Goal: Information Seeking & Learning: Learn about a topic

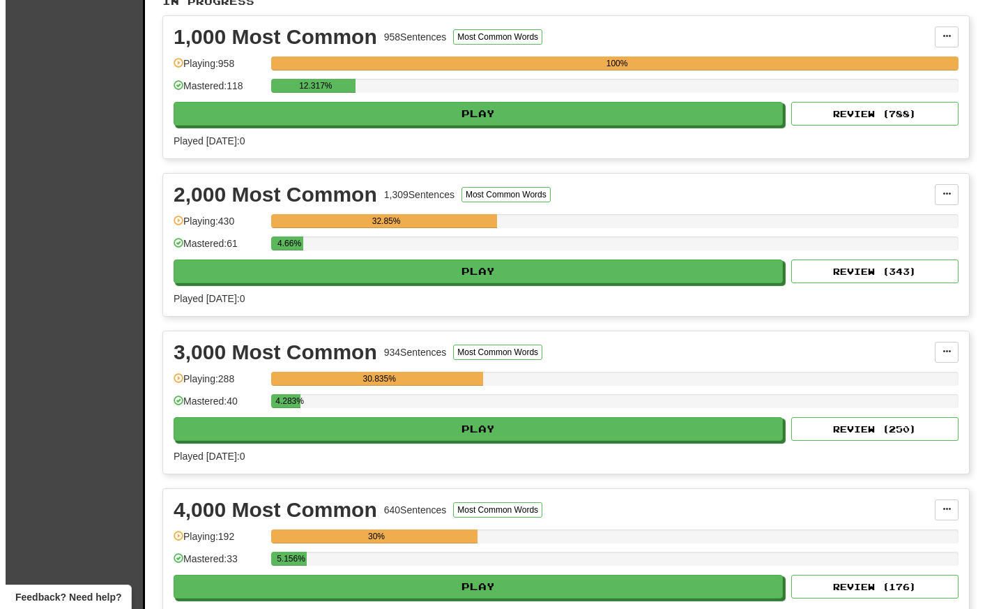
scroll to position [320, 0]
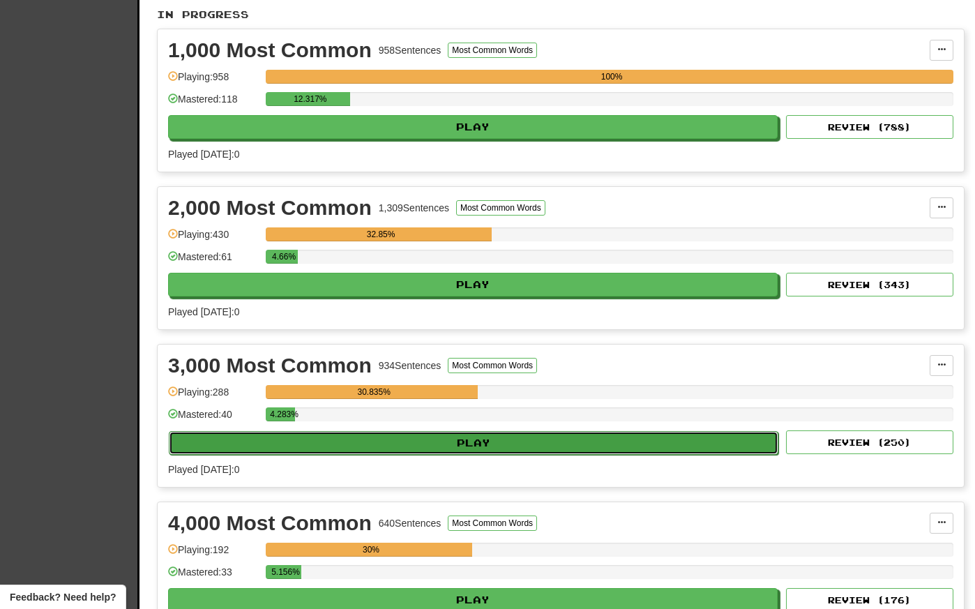
click at [509, 446] on button "Play" at bounding box center [473, 443] width 609 height 24
select select "**"
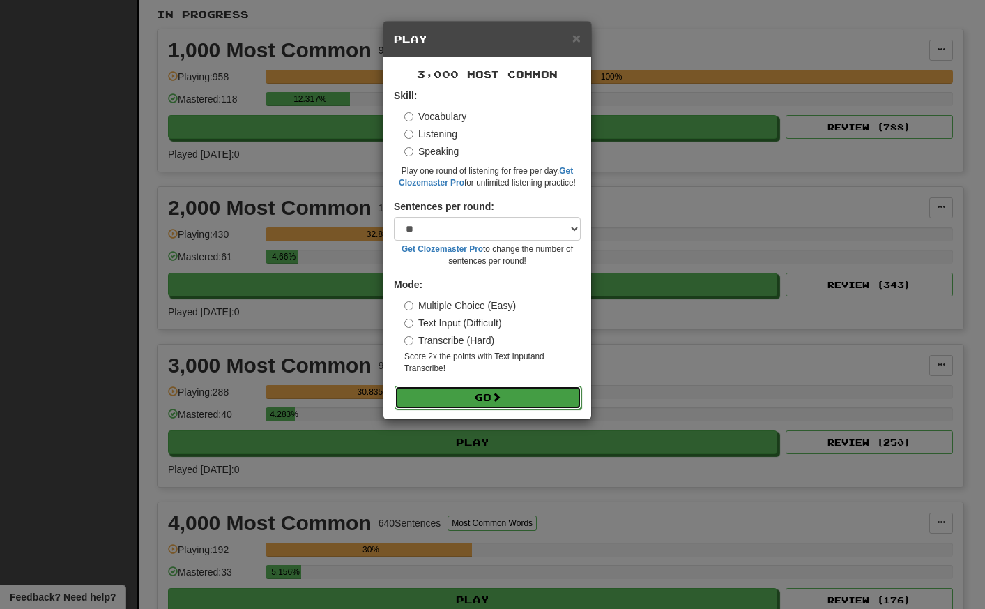
click at [508, 390] on button "Go" at bounding box center [488, 398] width 187 height 24
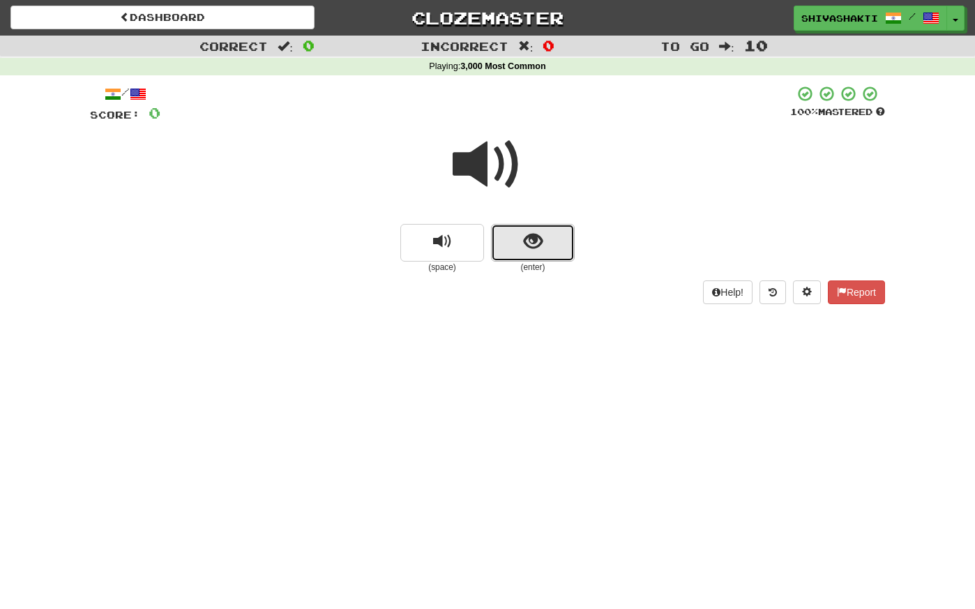
click at [539, 248] on span "show sentence" at bounding box center [533, 241] width 19 height 19
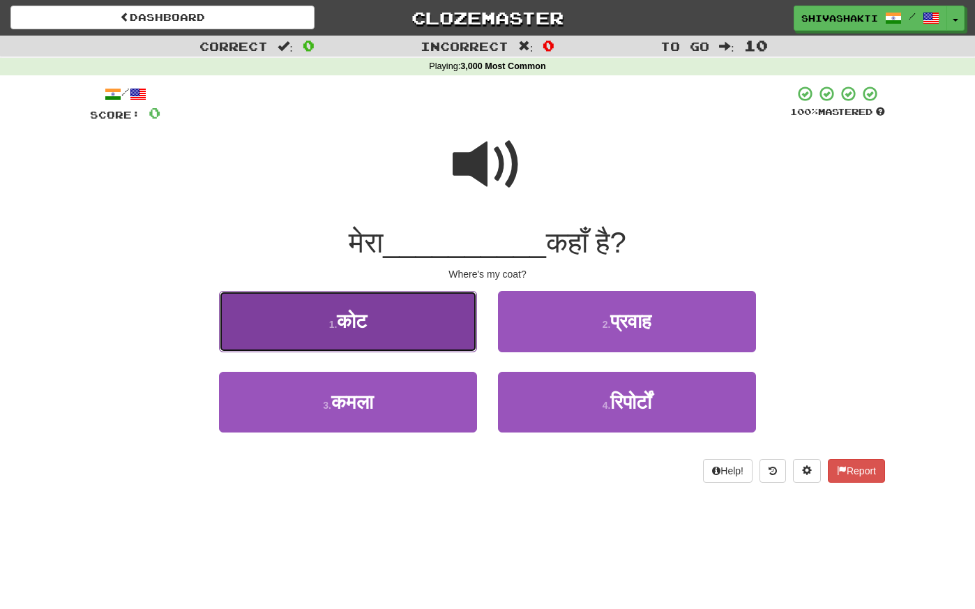
click at [363, 315] on span "कोट" at bounding box center [352, 321] width 30 height 22
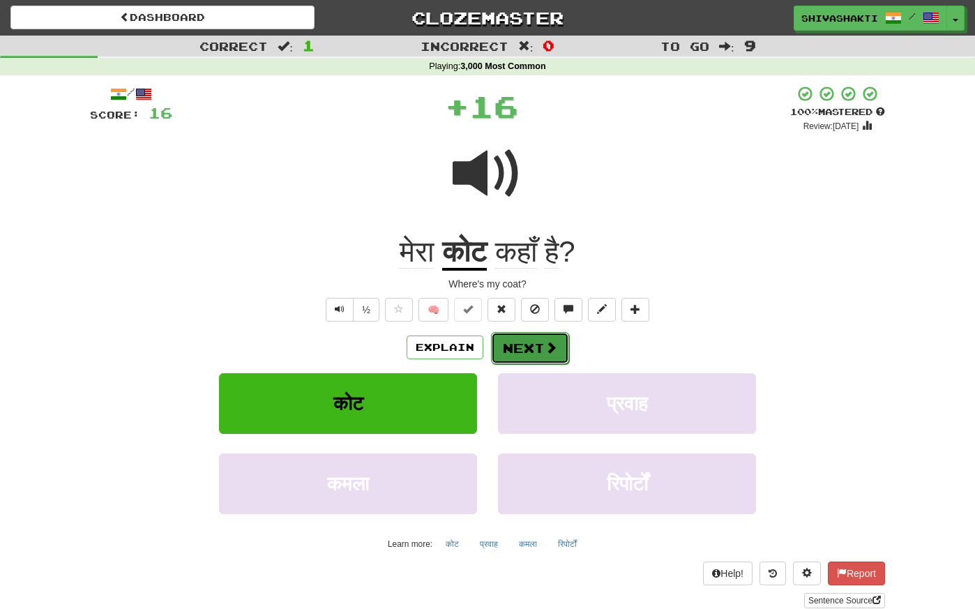
click at [546, 342] on span at bounding box center [551, 347] width 13 height 13
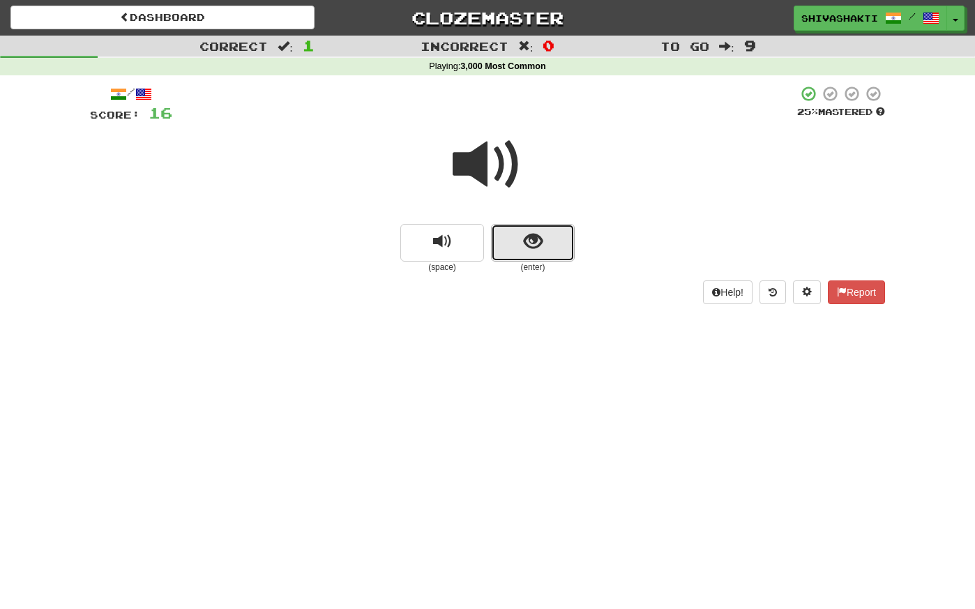
click at [509, 236] on button "show sentence" at bounding box center [533, 243] width 84 height 38
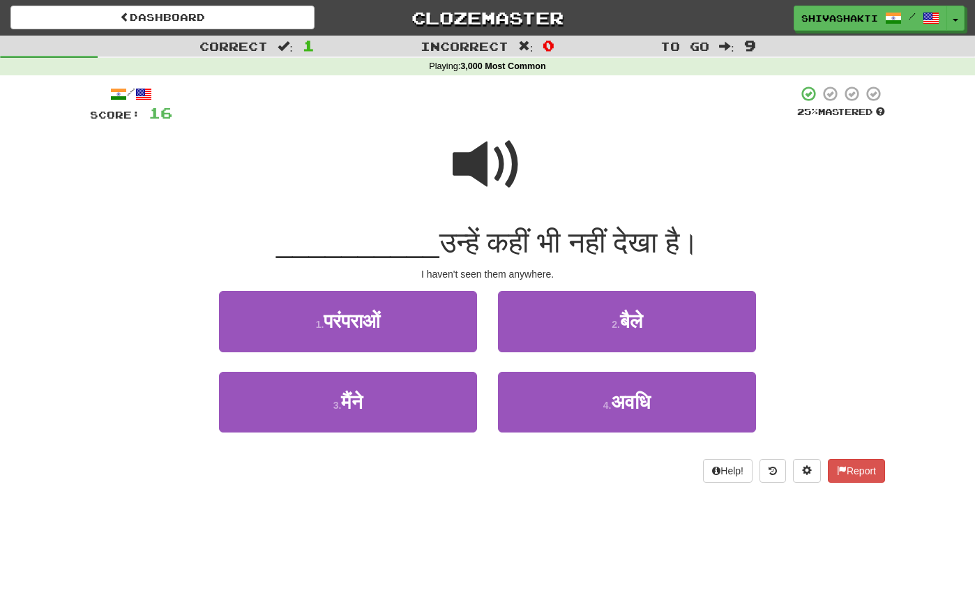
click at [489, 158] on span at bounding box center [488, 165] width 70 height 70
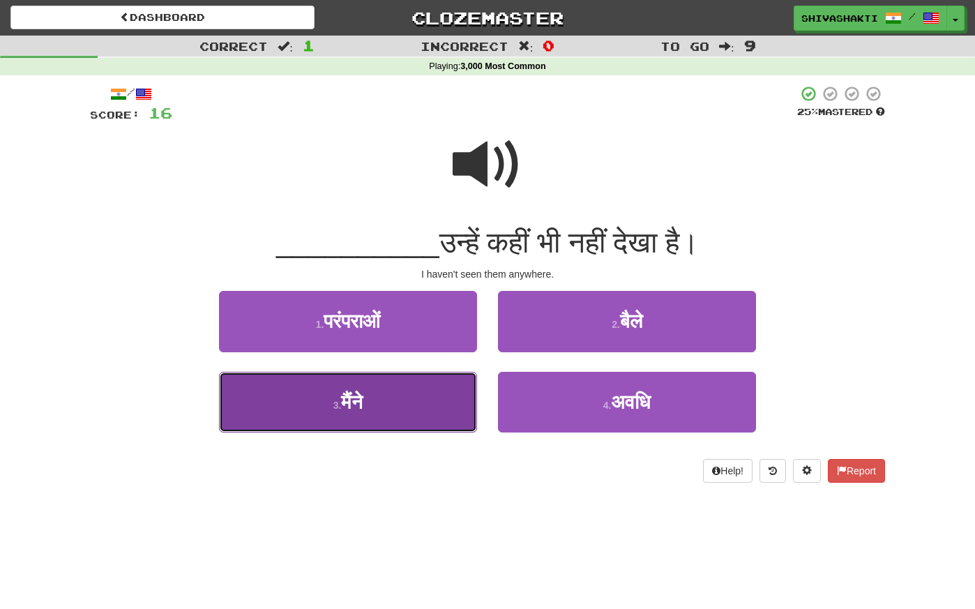
click at [416, 411] on button "3 . मैंने" at bounding box center [348, 402] width 258 height 61
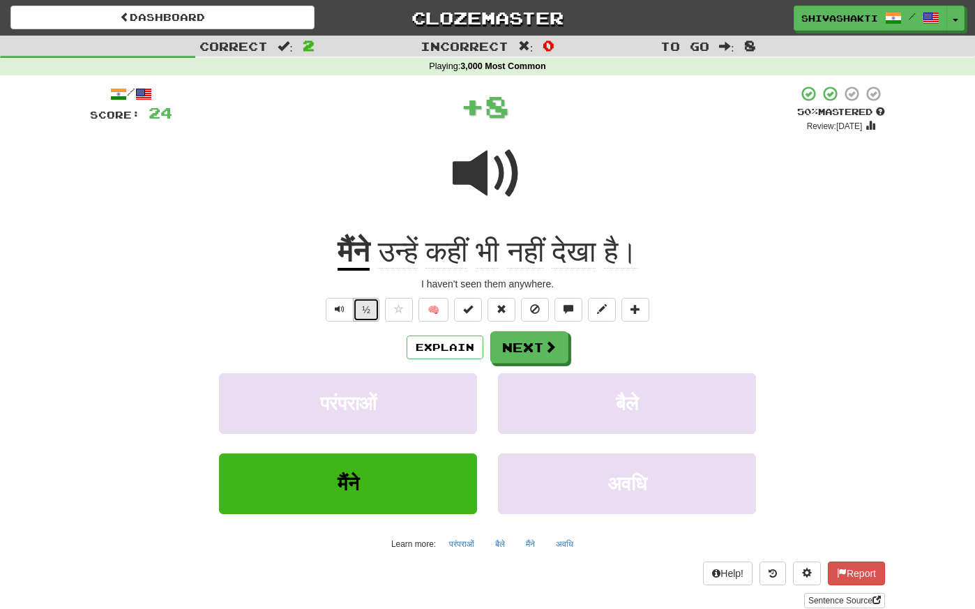
click at [365, 307] on button "½" at bounding box center [366, 310] width 26 height 24
click at [460, 348] on button "Explain" at bounding box center [444, 347] width 77 height 24
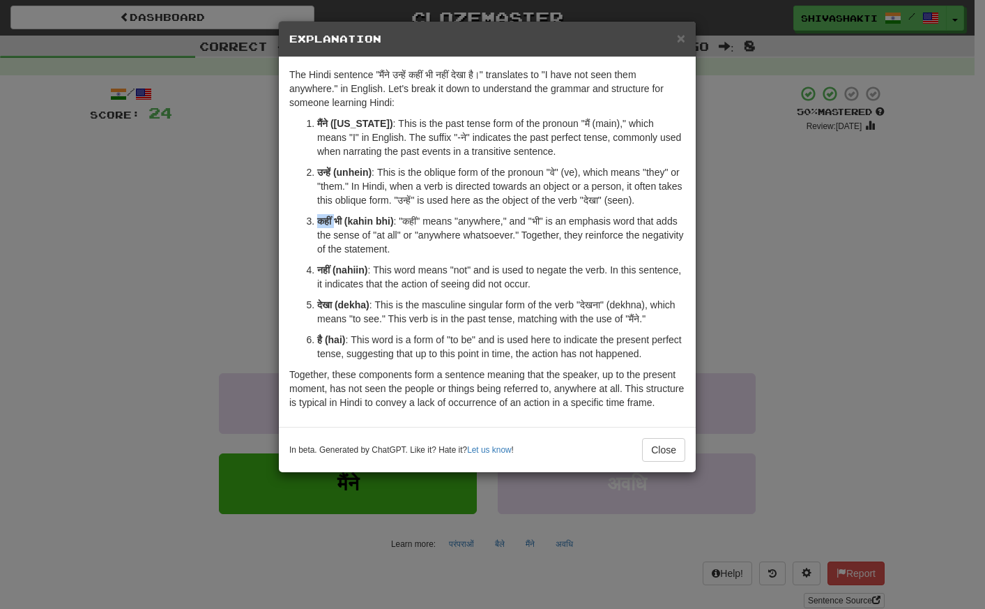
drag, startPoint x: 335, startPoint y: 219, endPoint x: 317, endPoint y: 219, distance: 18.1
click at [318, 219] on strong "कहीं भी (kahin bhi)" at bounding box center [355, 220] width 77 height 11
copy strong "कहीं"
click at [175, 223] on div "× Explanation The Hindi sentence "मैंने उन्हें कहीं भी नहीं देखा है।" translate…" at bounding box center [492, 304] width 985 height 609
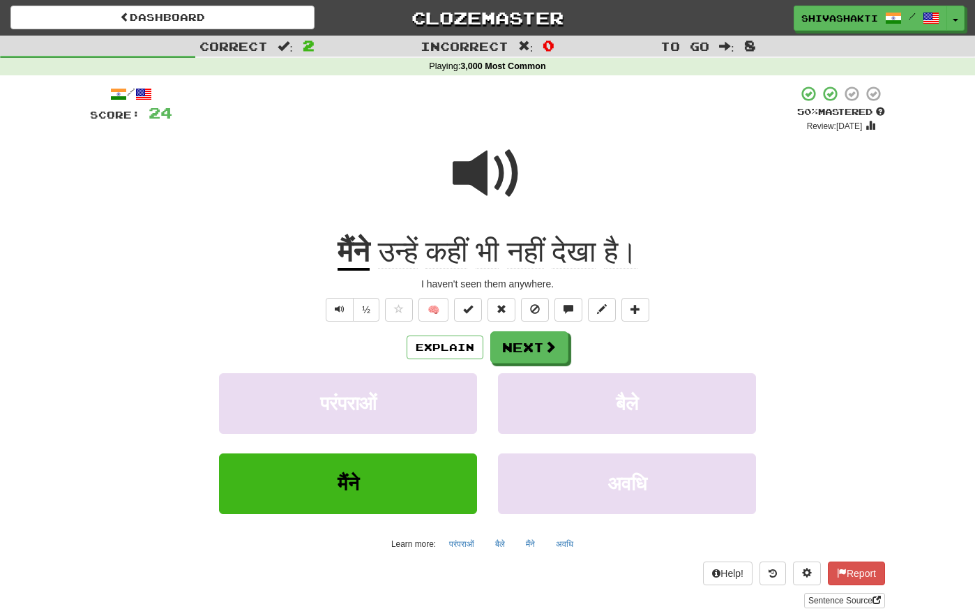
click at [510, 166] on span at bounding box center [488, 174] width 70 height 70
click at [530, 355] on button "Next" at bounding box center [530, 348] width 78 height 32
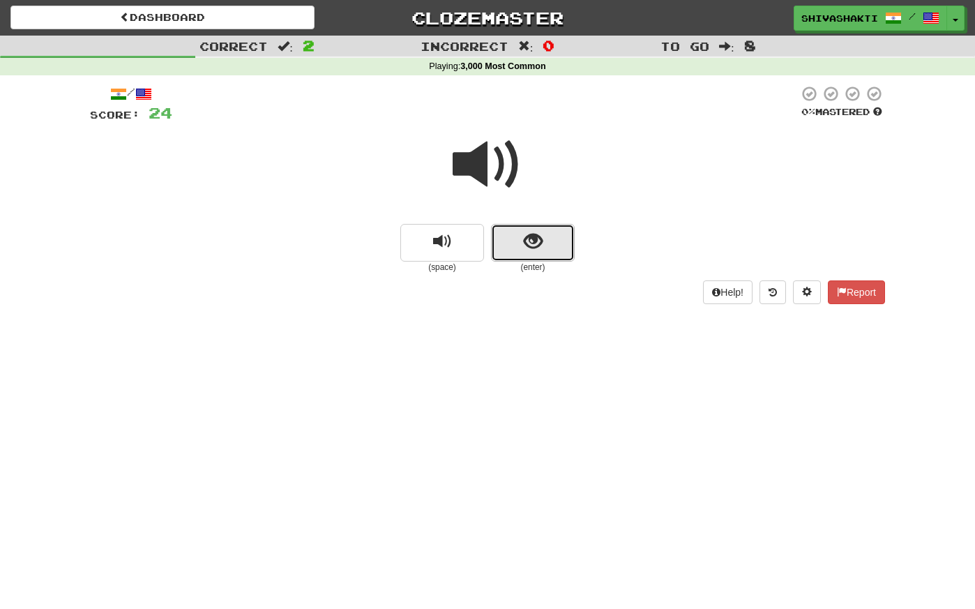
click at [515, 241] on button "show sentence" at bounding box center [533, 243] width 84 height 38
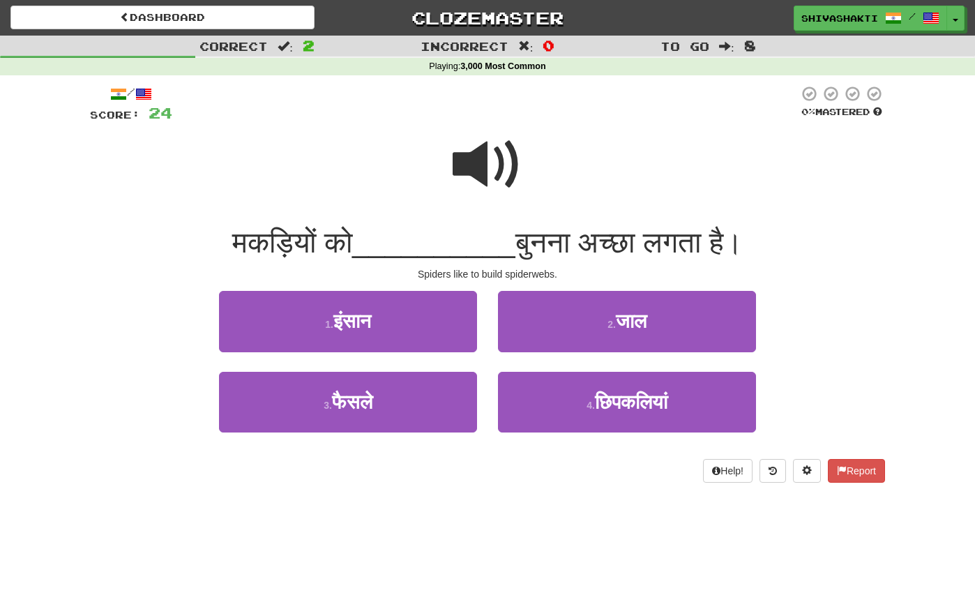
click at [488, 161] on span at bounding box center [488, 165] width 70 height 70
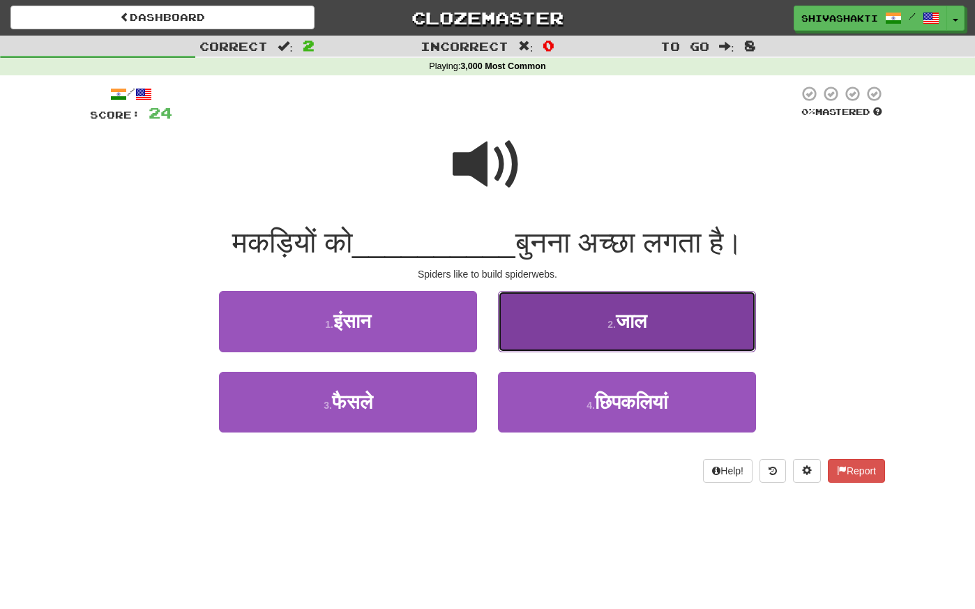
click at [626, 324] on span "जाल" at bounding box center [631, 321] width 31 height 22
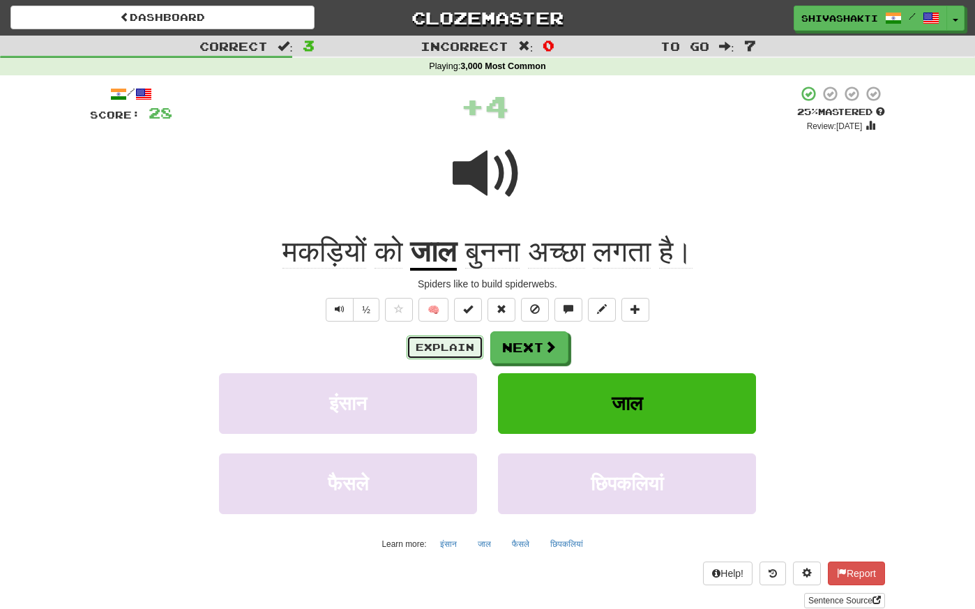
click at [437, 348] on button "Explain" at bounding box center [444, 347] width 77 height 24
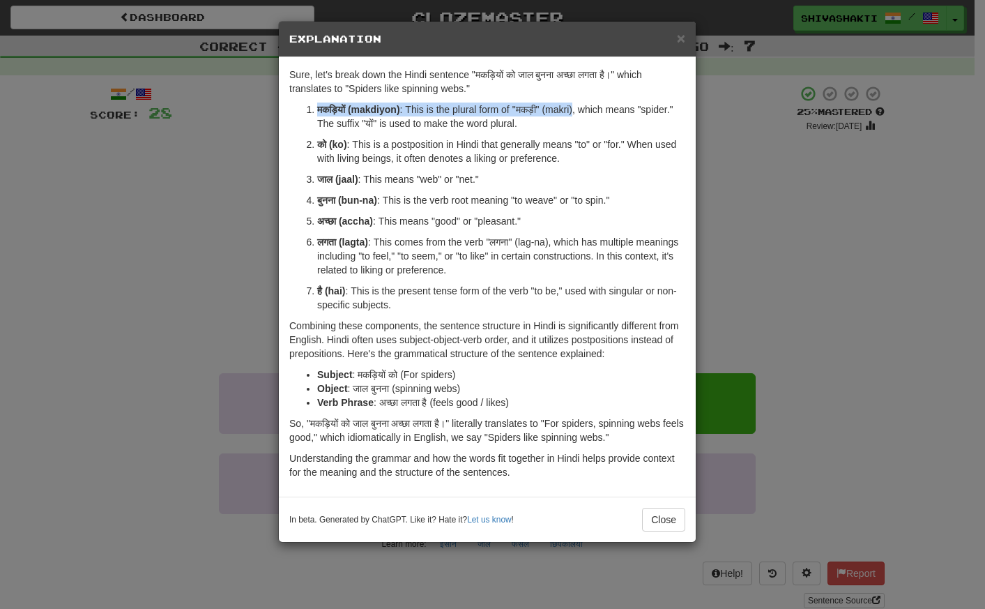
drag, startPoint x: 577, startPoint y: 109, endPoint x: 304, endPoint y: 103, distance: 272.7
click at [304, 103] on ol "मकड़ियों (makdiyon) : This is the plural form of "मकड़ी" (makri), which means "…" at bounding box center [487, 206] width 396 height 209
copy p "मकड़ियों (makdiyon) : This is the plural form of "मकड़ी" (makri)"
copy strong "जाल"
click at [63, 318] on div "× Explanation Sure, let's break down the Hindi sentence "मकड़ियों को जाल बुनना …" at bounding box center [492, 304] width 985 height 609
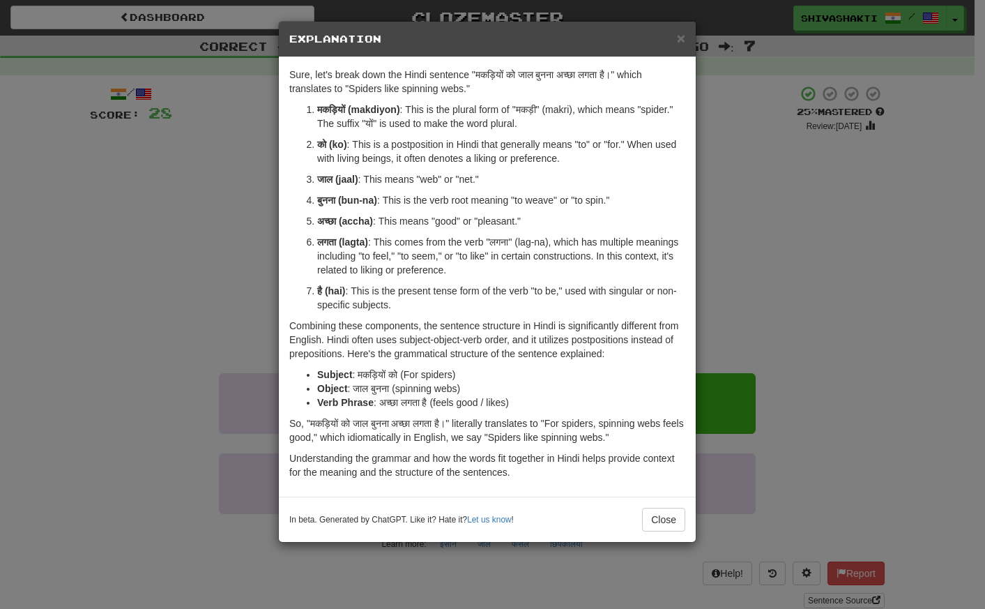
click at [63, 318] on div "× Explanation Sure, let's break down the Hindi sentence "मकड़ियों को जाल बुनना …" at bounding box center [492, 304] width 985 height 609
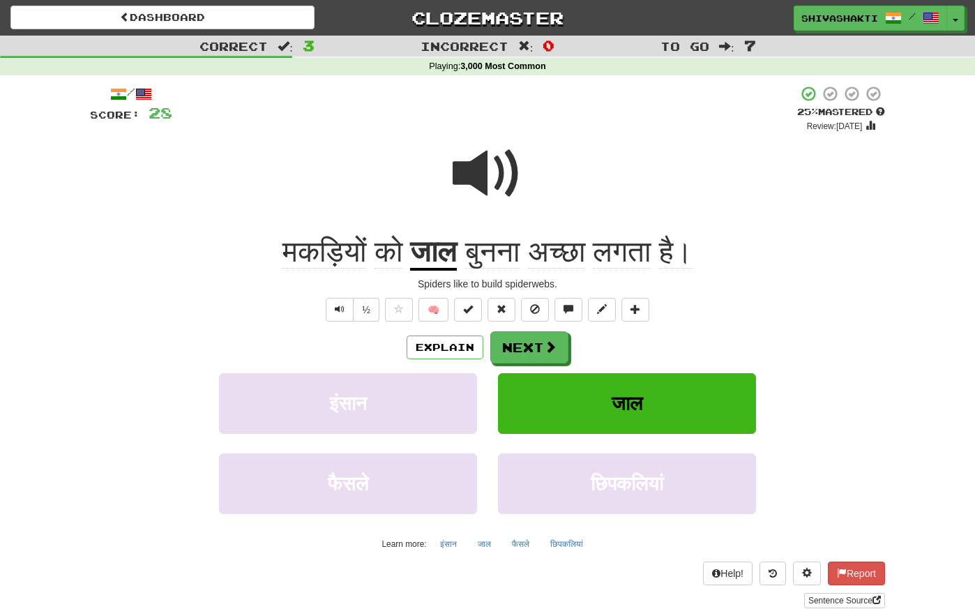
click at [484, 180] on span at bounding box center [488, 174] width 70 height 70
click at [438, 349] on button "Explain" at bounding box center [444, 347] width 77 height 24
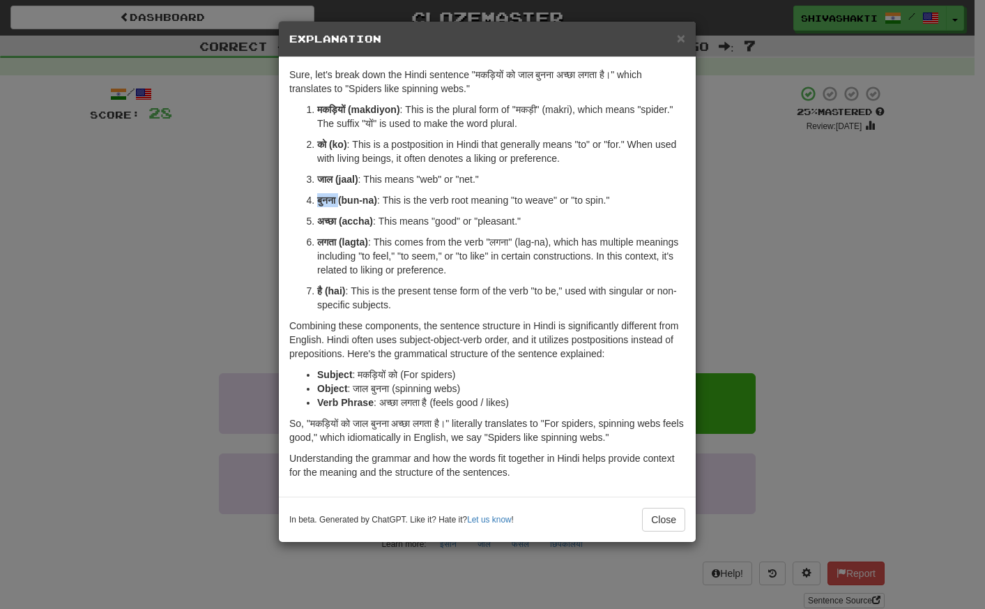
drag, startPoint x: 338, startPoint y: 198, endPoint x: 316, endPoint y: 199, distance: 22.3
click at [317, 199] on li "बुनना (bun-na) : This is the verb root meaning "to weave" or "to spin."" at bounding box center [501, 200] width 368 height 14
copy strong "बुनना"
click at [89, 192] on div "× Explanation Sure, let's break down the Hindi sentence "मकड़ियों को जाल बुनना …" at bounding box center [492, 304] width 985 height 609
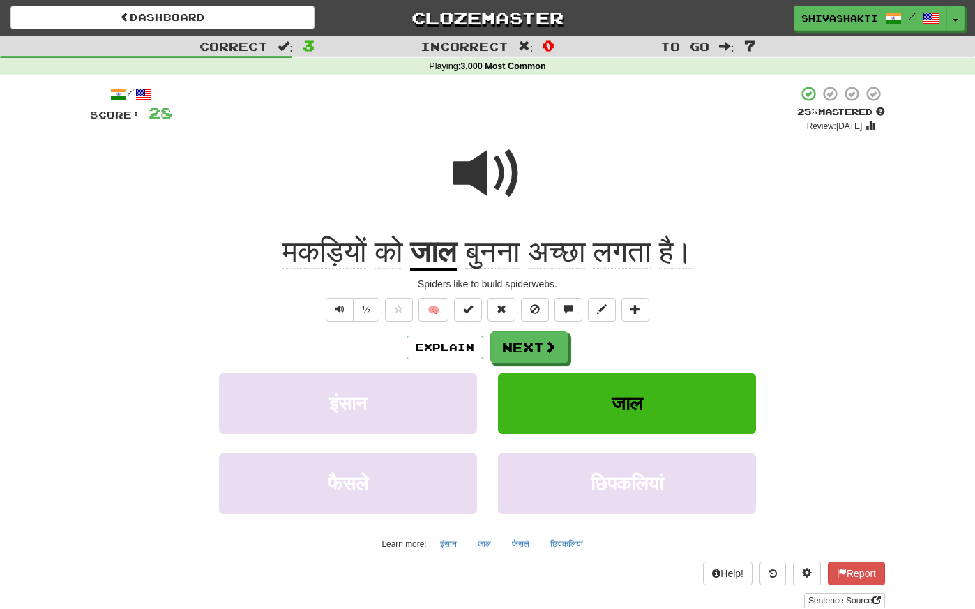
click at [473, 165] on span at bounding box center [488, 174] width 70 height 70
click at [532, 350] on button "Next" at bounding box center [530, 348] width 78 height 32
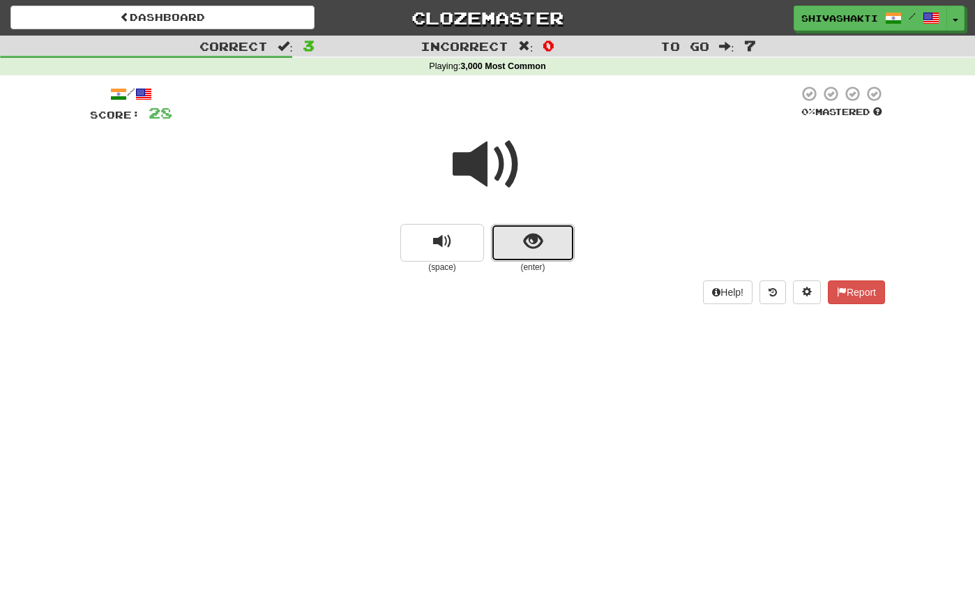
click at [531, 247] on span "show sentence" at bounding box center [533, 241] width 19 height 19
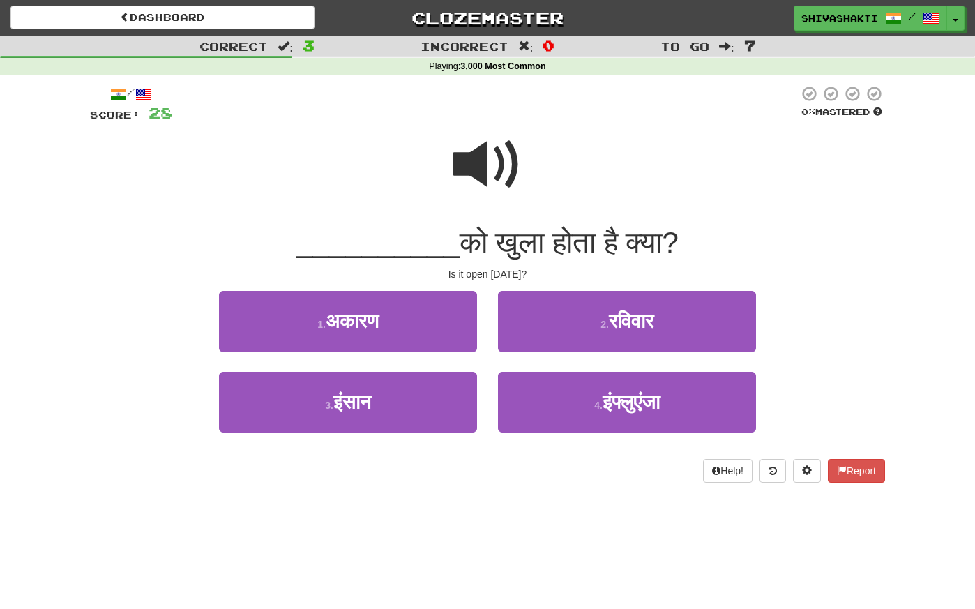
click at [488, 175] on span at bounding box center [488, 165] width 70 height 70
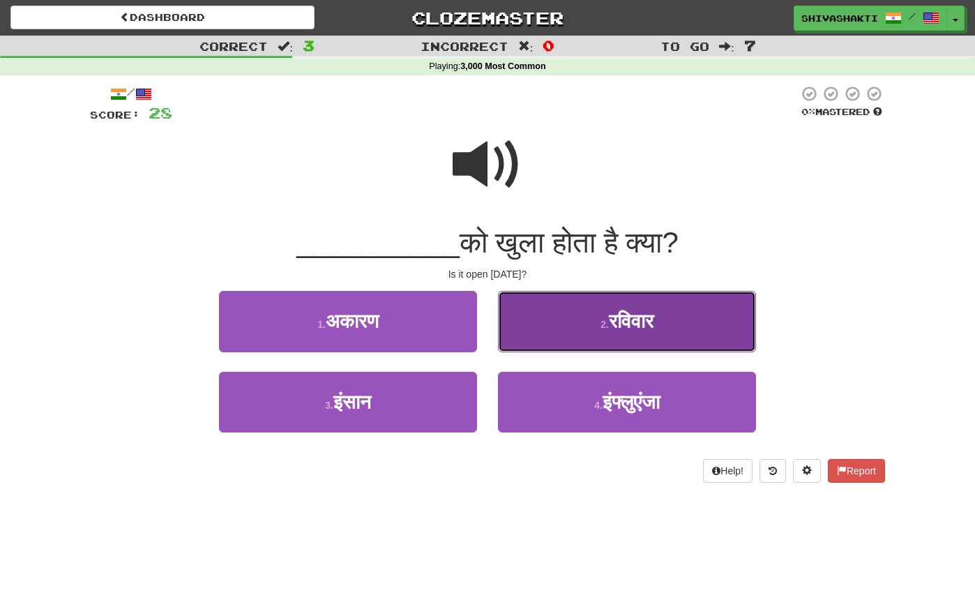
click at [637, 330] on span "रविवार" at bounding box center [631, 321] width 45 height 22
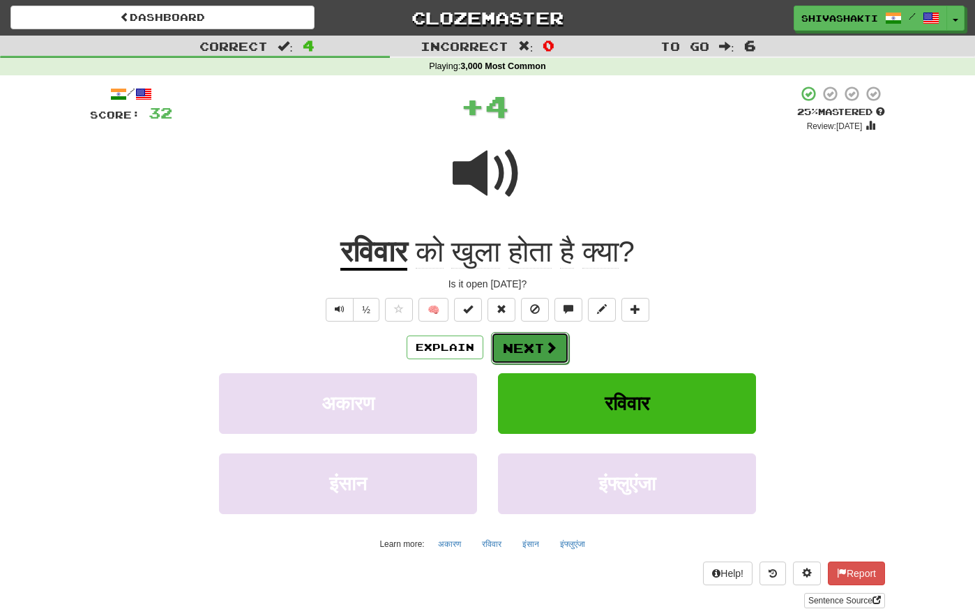
click at [520, 349] on button "Next" at bounding box center [530, 348] width 78 height 32
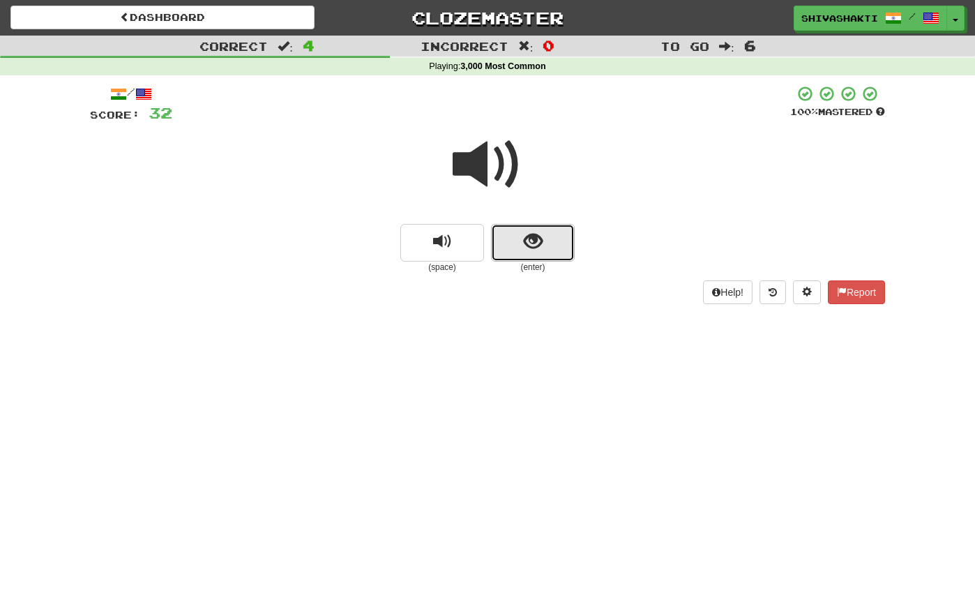
click at [530, 242] on span "show sentence" at bounding box center [533, 241] width 19 height 19
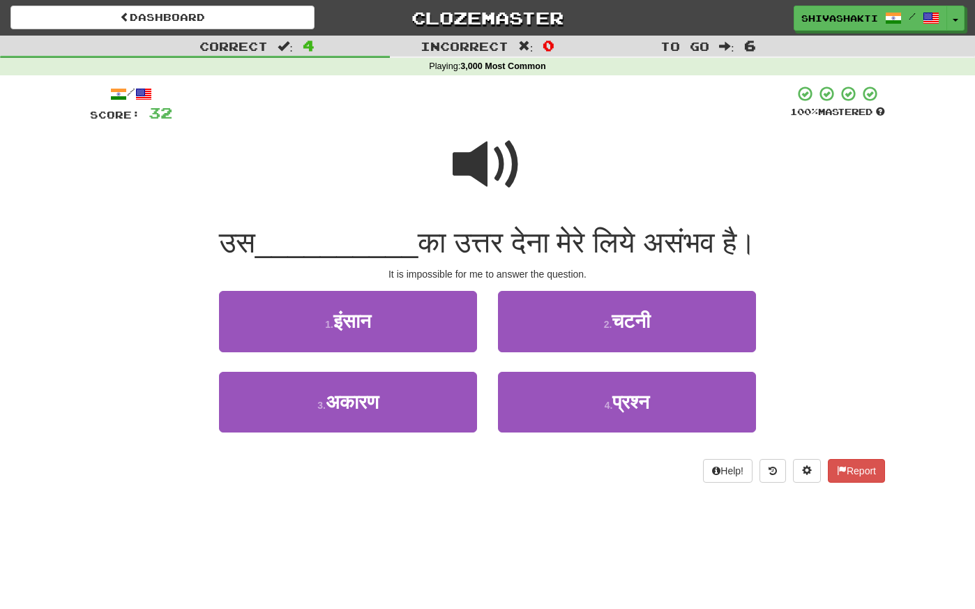
click at [482, 166] on span at bounding box center [488, 165] width 70 height 70
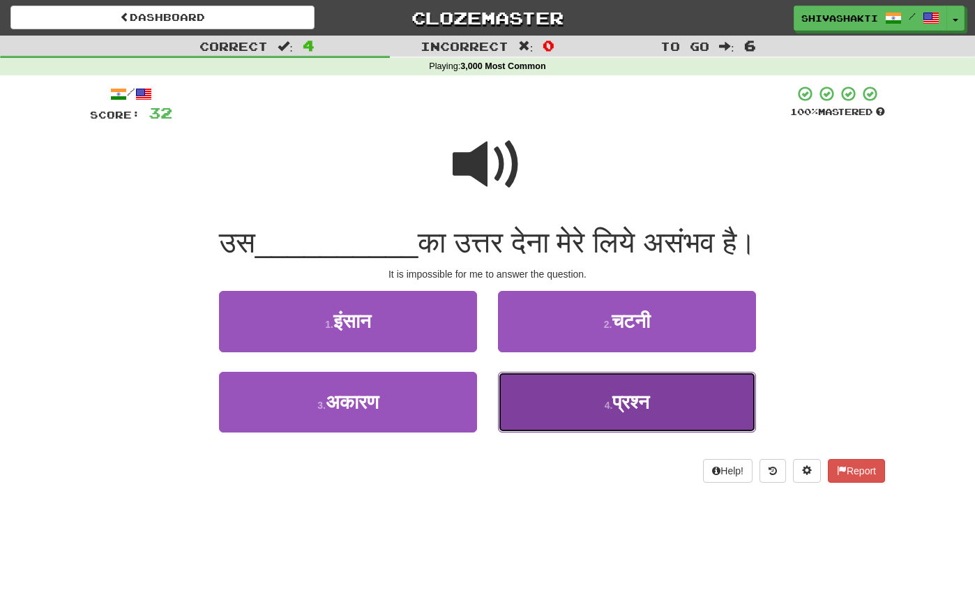
click at [604, 400] on button "4 . प्रश्न" at bounding box center [627, 402] width 258 height 61
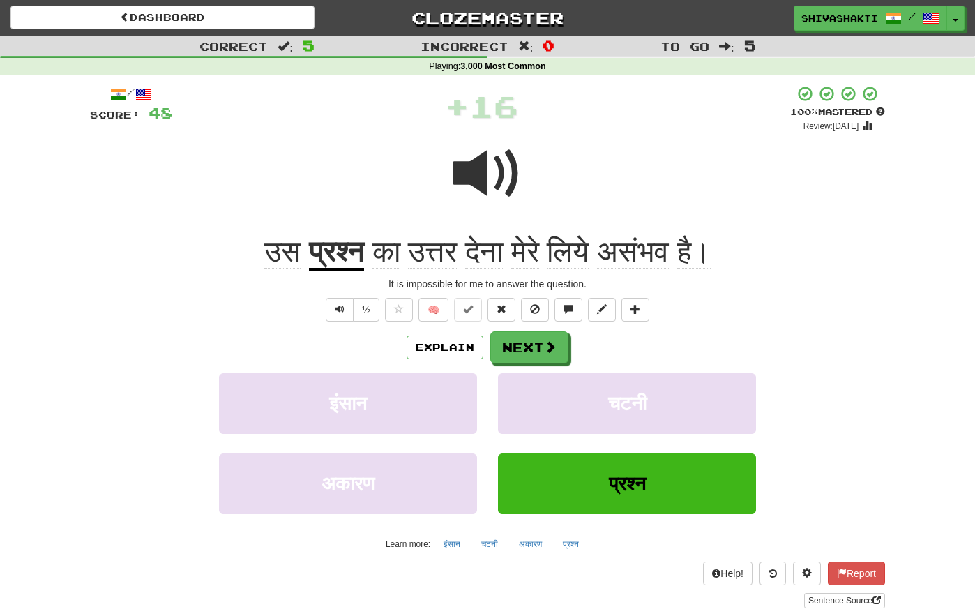
click at [501, 183] on span at bounding box center [488, 174] width 70 height 70
click at [547, 349] on span at bounding box center [551, 347] width 13 height 13
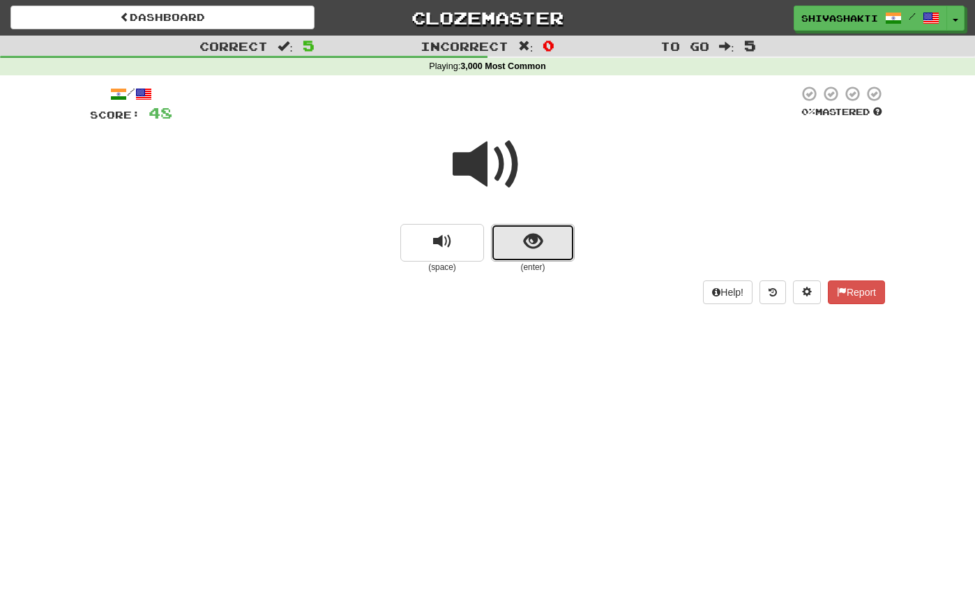
click at [519, 240] on button "show sentence" at bounding box center [533, 243] width 84 height 38
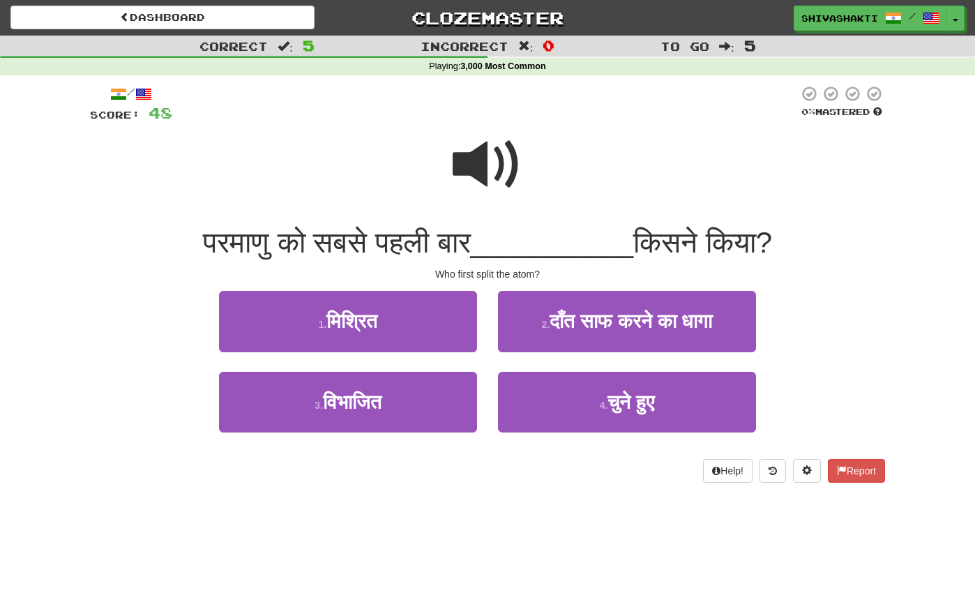
click at [495, 167] on span at bounding box center [488, 165] width 70 height 70
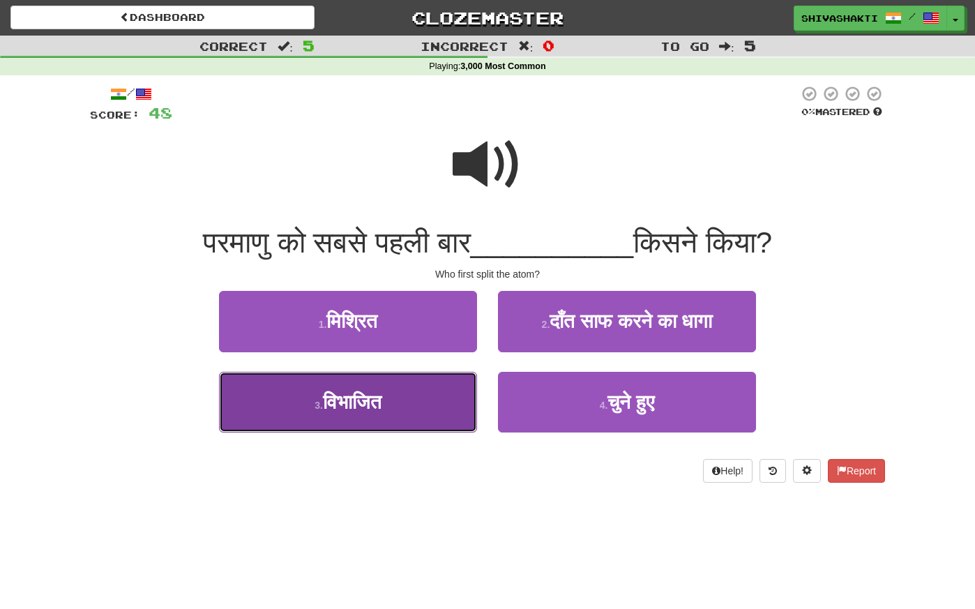
click at [459, 397] on button "3 . विभाजित" at bounding box center [348, 402] width 258 height 61
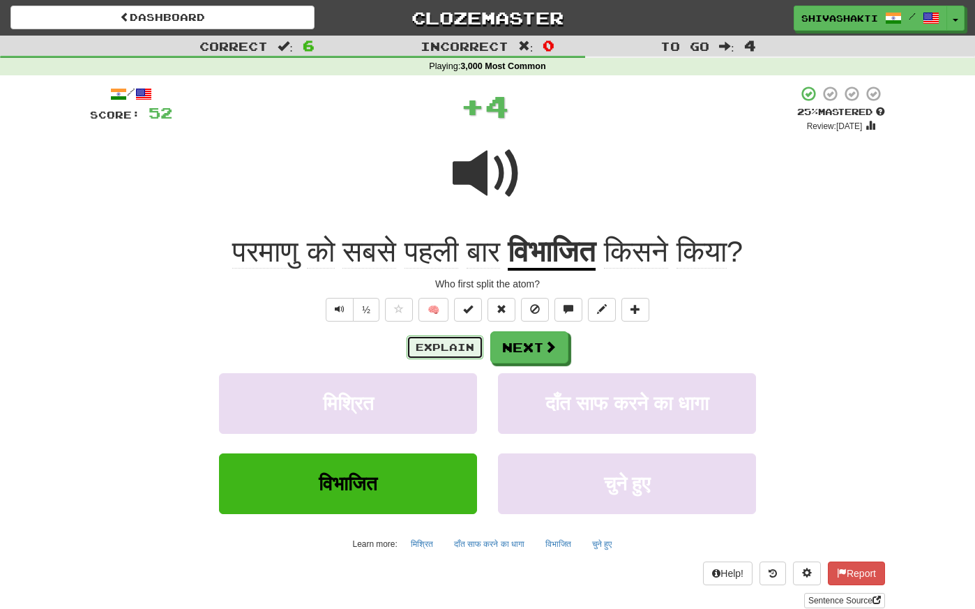
click at [463, 345] on button "Explain" at bounding box center [444, 347] width 77 height 24
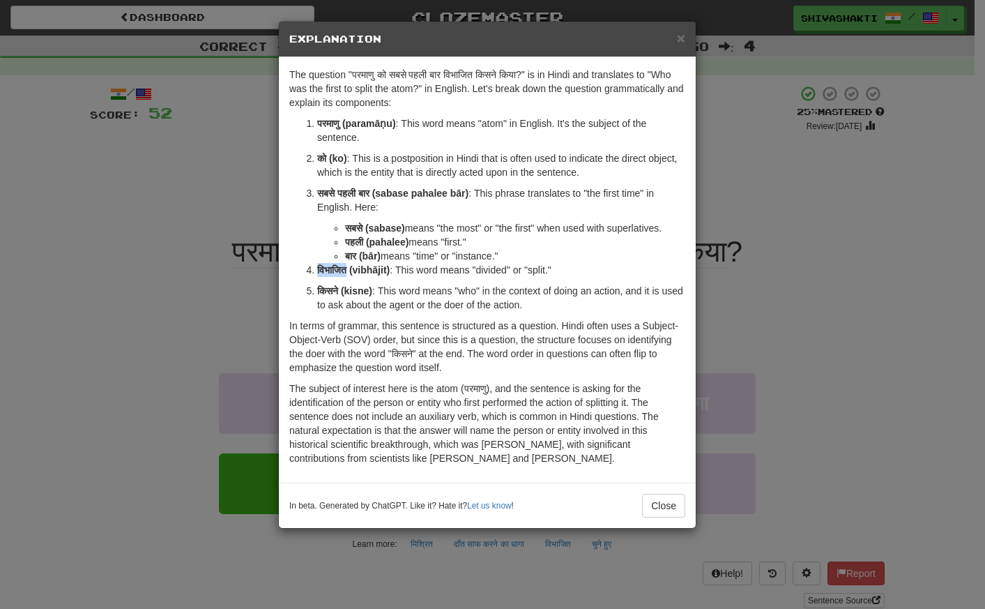
drag, startPoint x: 352, startPoint y: 271, endPoint x: 314, endPoint y: 273, distance: 37.7
click at [317, 272] on li "विभाजित (vibhājit) : This word means "divided" or "split."" at bounding box center [501, 270] width 368 height 14
copy strong "विभाजित"
click at [159, 195] on div "× Explanation The question "परमाणु को सबसे पहली बार विभाजित किसने किया?" is in …" at bounding box center [492, 304] width 985 height 609
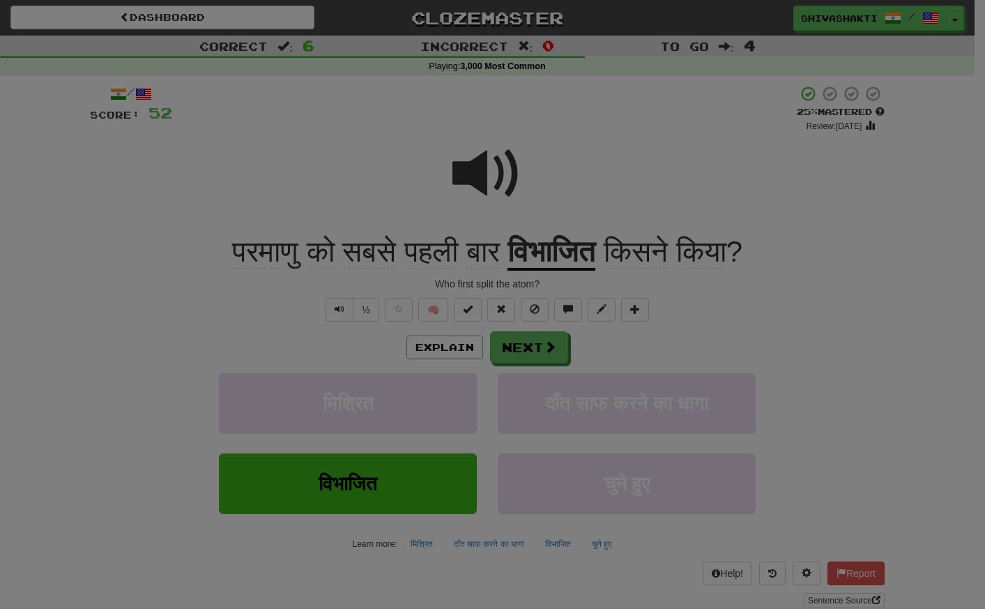
click at [159, 195] on div "× Explanation The question "परमाणु को सबसे पहली बार विभाजित किसने किया?" is in …" at bounding box center [492, 304] width 985 height 609
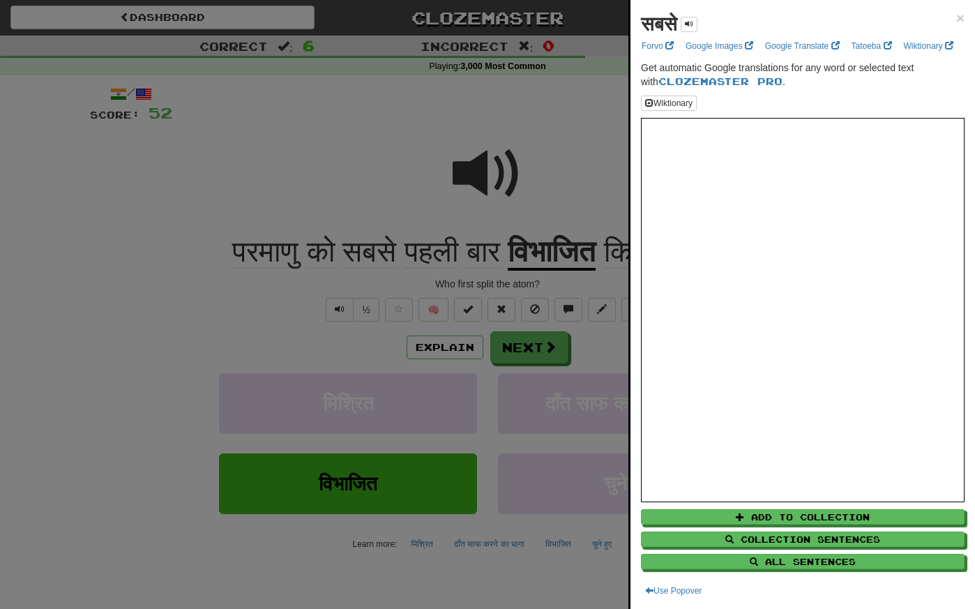
click at [512, 176] on div at bounding box center [487, 304] width 975 height 609
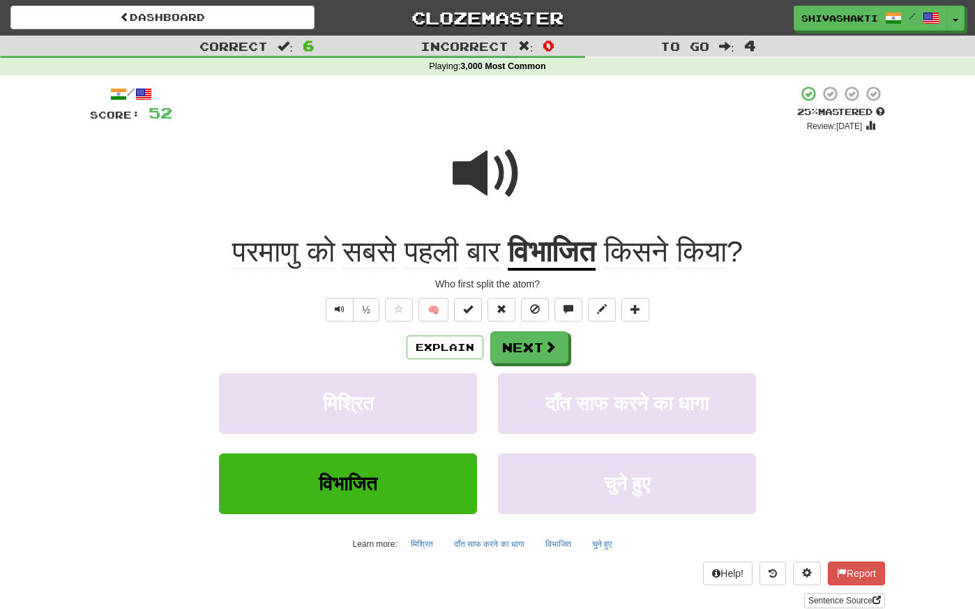
click at [512, 176] on span at bounding box center [488, 174] width 70 height 70
click at [441, 348] on button "Explain" at bounding box center [444, 347] width 77 height 24
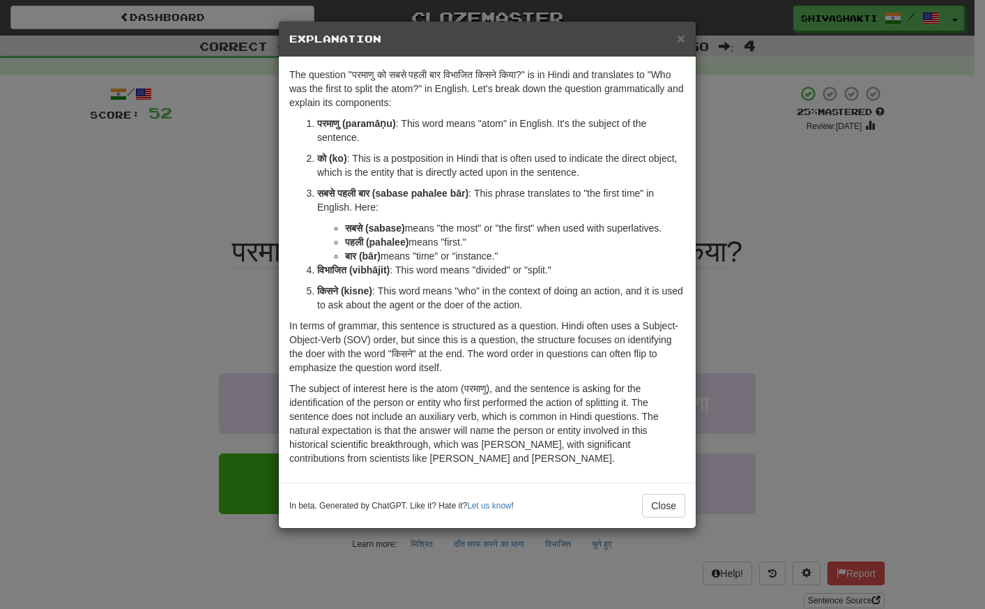
click at [116, 146] on div "× Explanation The question "परमाणु को सबसे पहली बार विभाजित किसने किया?" is in …" at bounding box center [492, 304] width 985 height 609
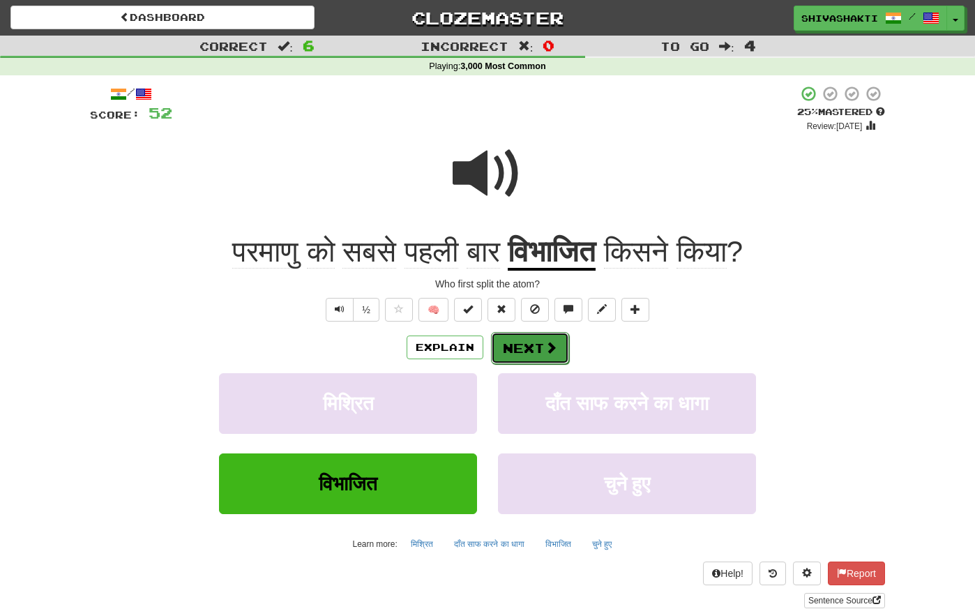
click at [536, 349] on button "Next" at bounding box center [530, 348] width 78 height 32
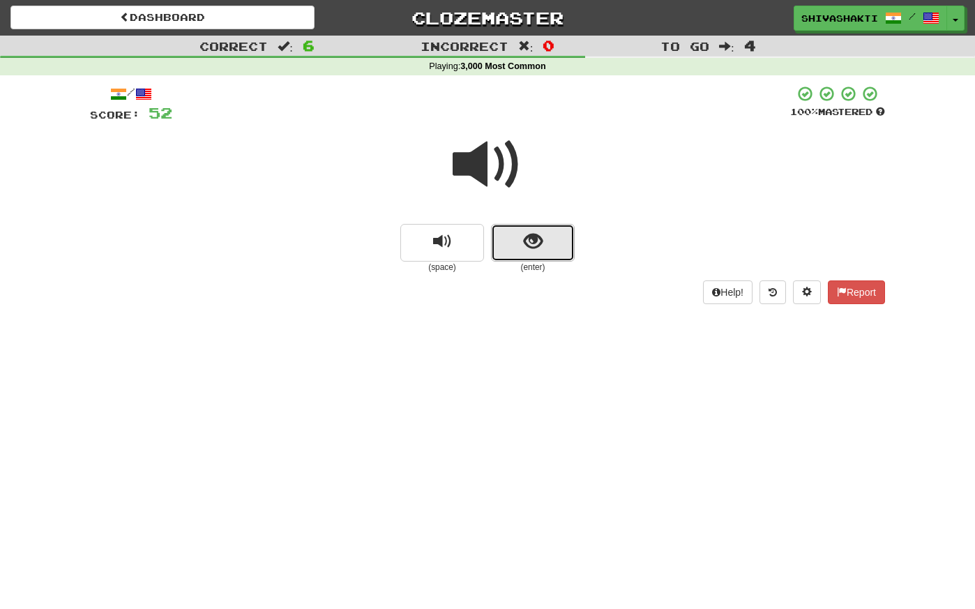
click at [524, 245] on span "show sentence" at bounding box center [533, 241] width 19 height 19
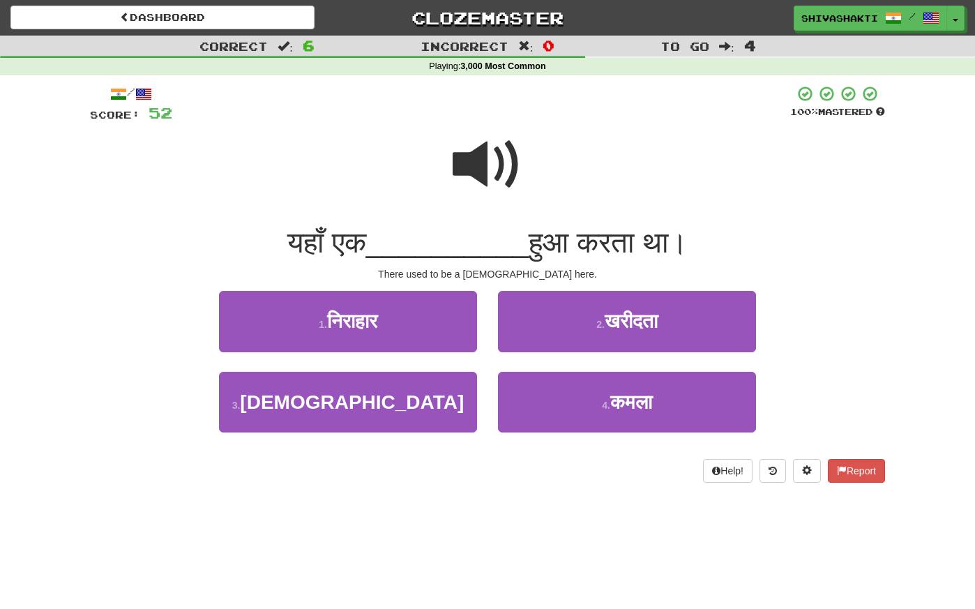
click at [472, 153] on span at bounding box center [488, 165] width 70 height 70
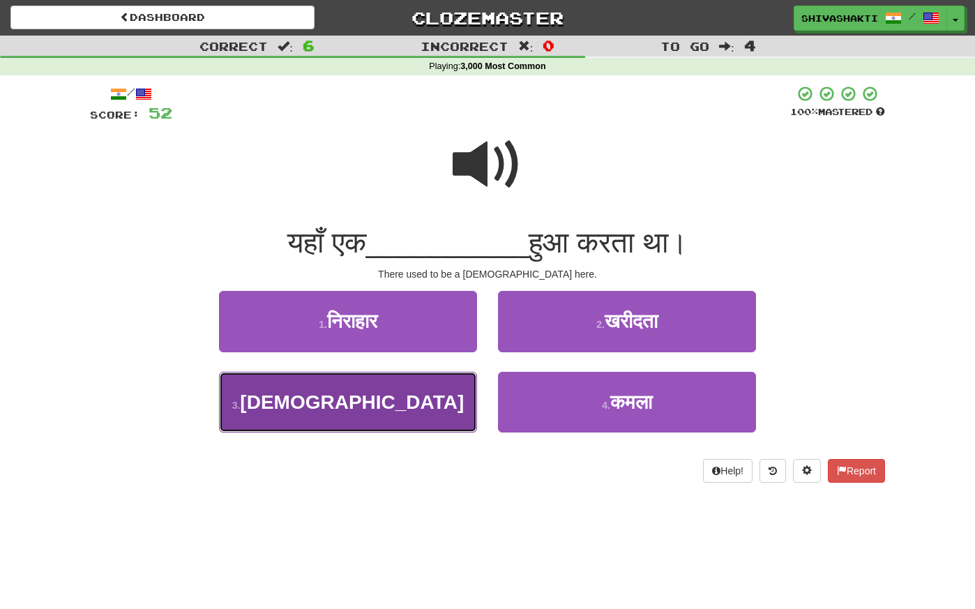
click at [349, 407] on span "चर्च" at bounding box center [352, 402] width 224 height 22
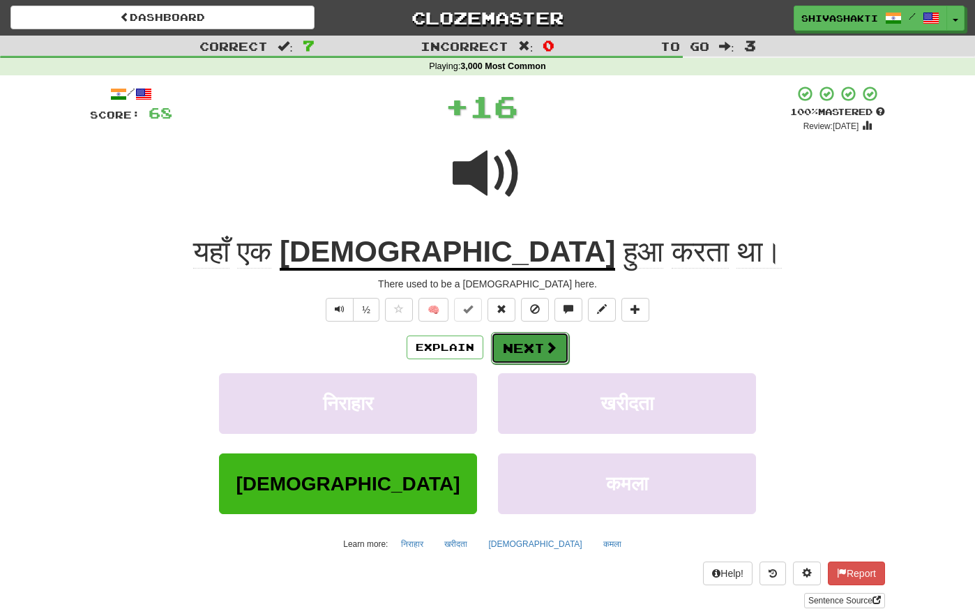
click at [519, 344] on button "Next" at bounding box center [530, 348] width 78 height 32
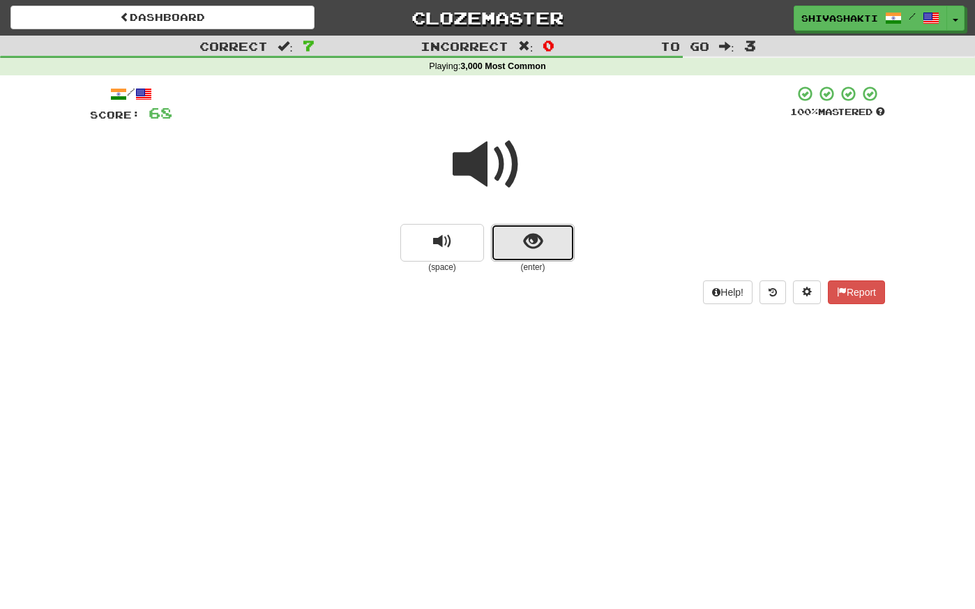
click at [540, 239] on span "show sentence" at bounding box center [533, 241] width 19 height 19
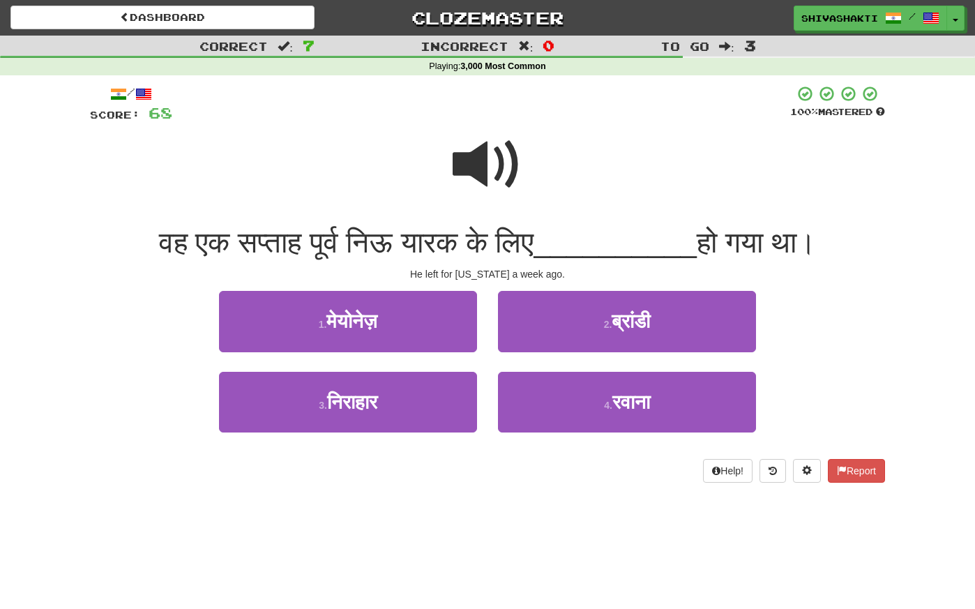
click at [491, 170] on span at bounding box center [488, 165] width 70 height 70
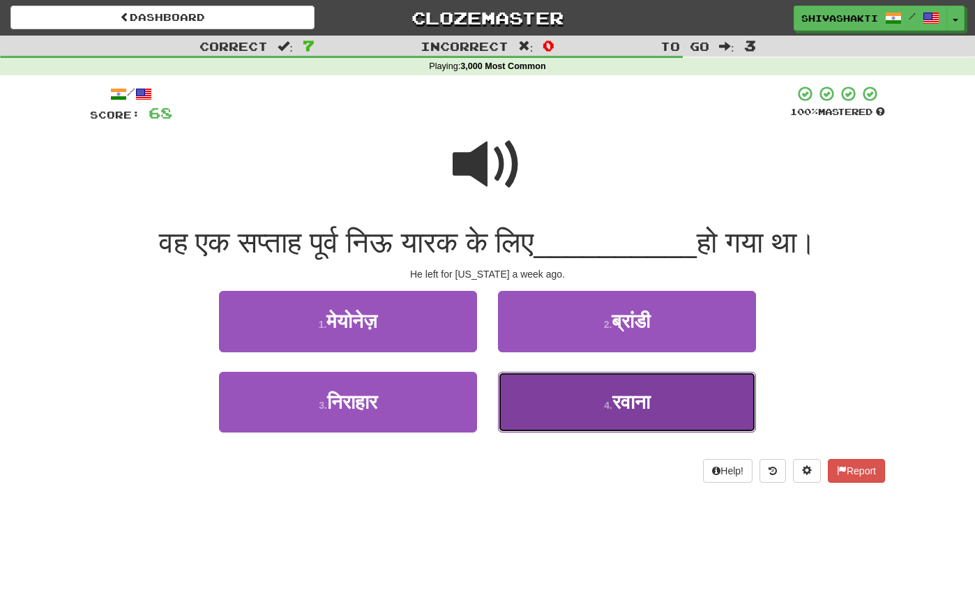
click at [646, 407] on span "रवाना" at bounding box center [631, 402] width 38 height 22
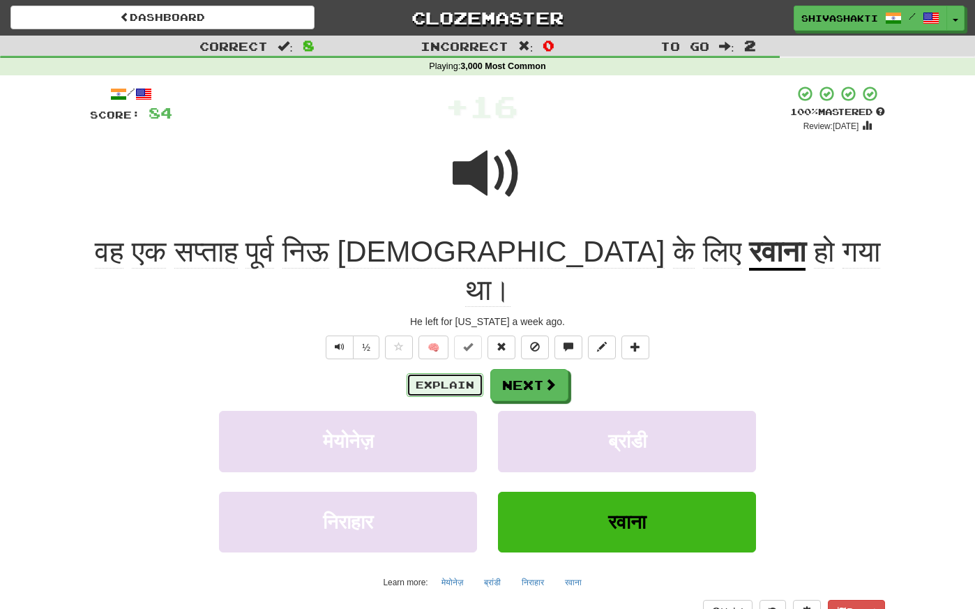
click at [425, 373] on button "Explain" at bounding box center [444, 385] width 77 height 24
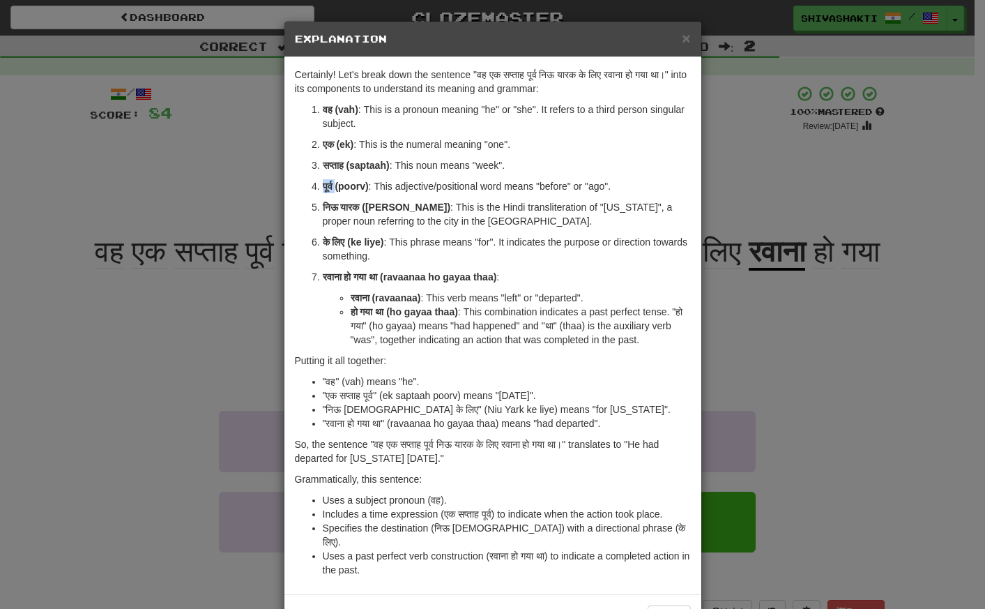
drag, startPoint x: 332, startPoint y: 186, endPoint x: 316, endPoint y: 185, distance: 16.1
click at [323, 185] on li "पूर्व (poorv) : This adjective/positional word means "before" or "ago"." at bounding box center [507, 186] width 368 height 14
copy strong "पूर्व"
drag, startPoint x: 368, startPoint y: 298, endPoint x: 342, endPoint y: 298, distance: 25.8
click at [342, 298] on ul "रवाना (ravaanaa) : This verb means "left" or "departed". हो गया था (ho gayaa th…" at bounding box center [507, 319] width 368 height 56
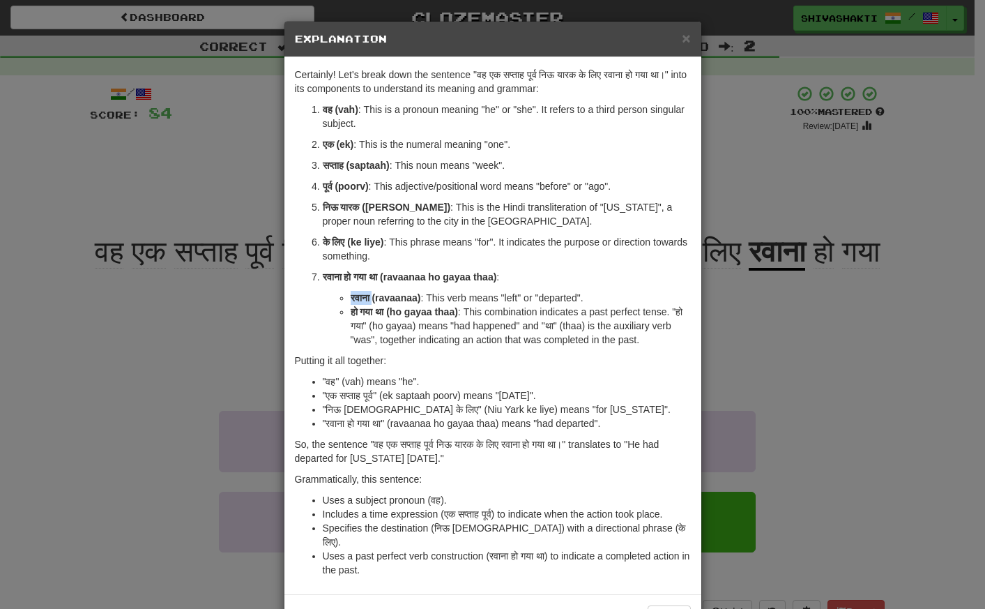
copy strong "रवाना"
click at [58, 240] on div "× Explanation Certainly! Let's break down the sentence "वह एक सप्ताह पूर्व निऊ …" at bounding box center [492, 304] width 985 height 609
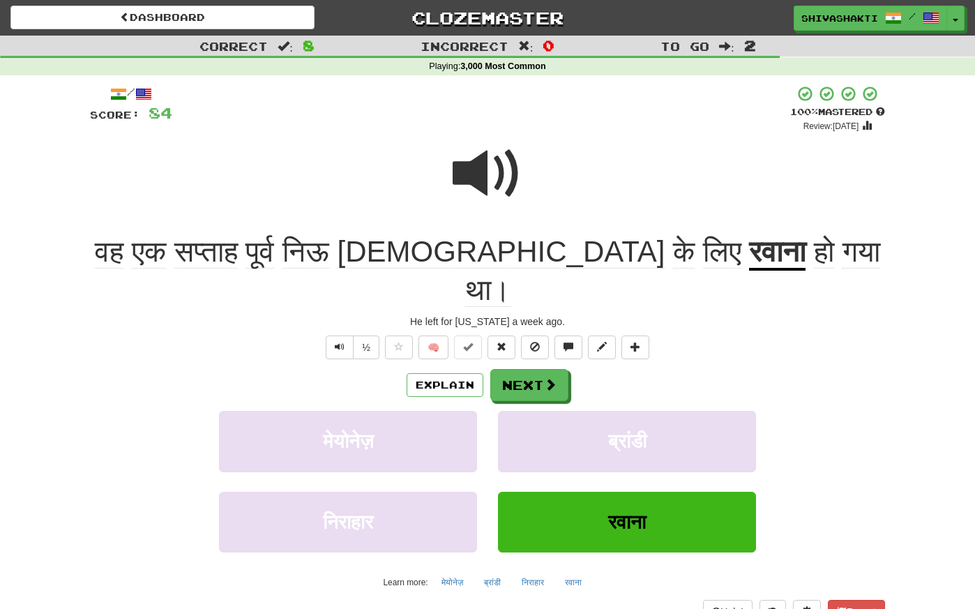
click at [512, 174] on span at bounding box center [488, 174] width 70 height 70
click at [522, 370] on button "Next" at bounding box center [530, 386] width 78 height 32
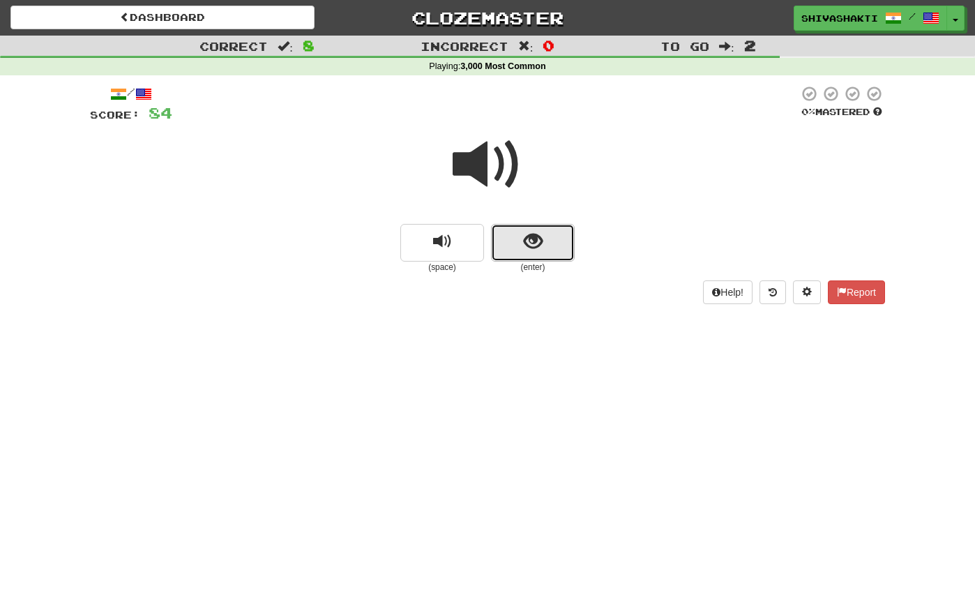
click at [515, 248] on button "show sentence" at bounding box center [533, 243] width 84 height 38
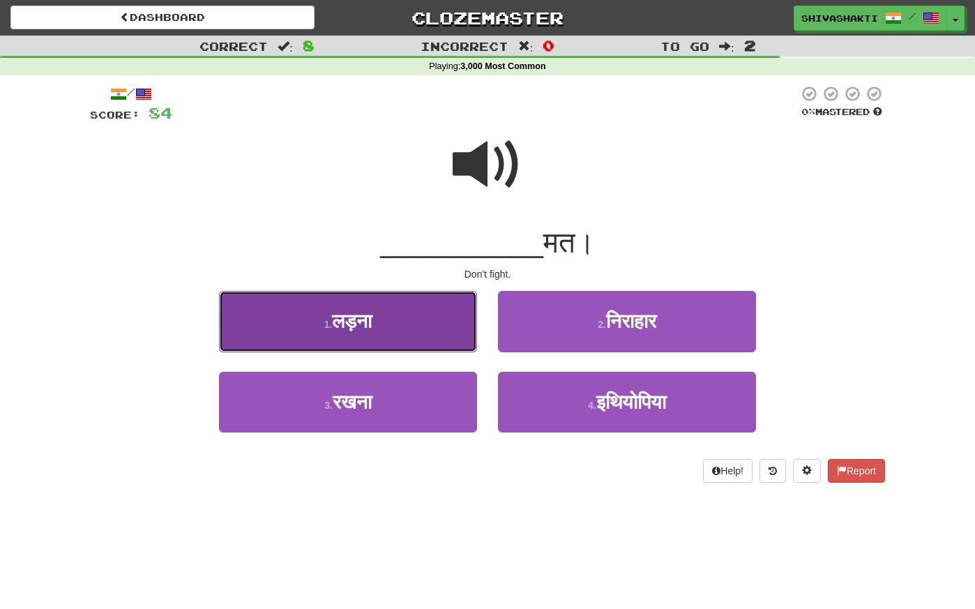
click at [397, 332] on button "1 . लड़ना" at bounding box center [348, 321] width 258 height 61
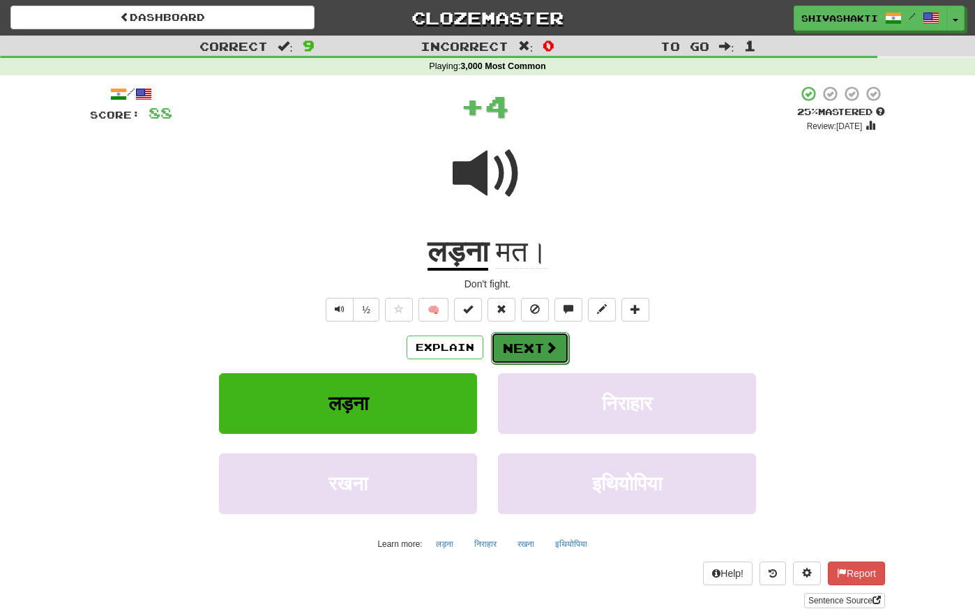
click at [555, 347] on span at bounding box center [551, 347] width 13 height 13
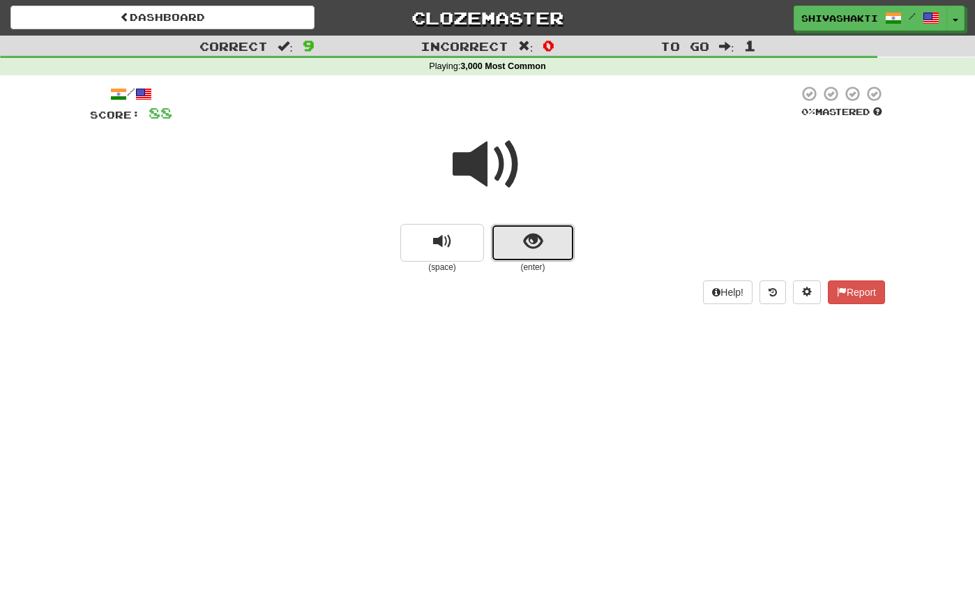
click at [530, 244] on span "show sentence" at bounding box center [533, 241] width 19 height 19
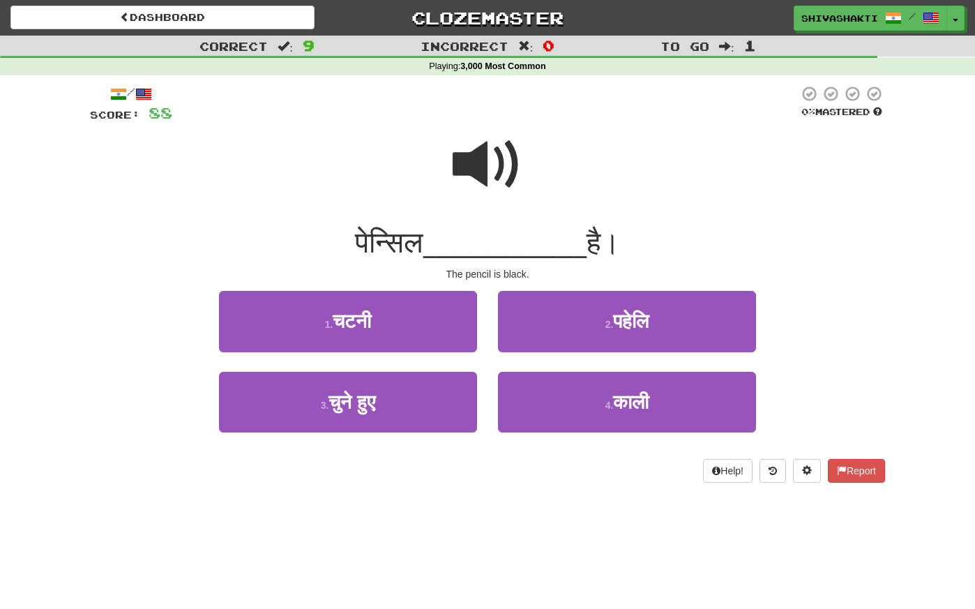
click at [499, 151] on span at bounding box center [488, 165] width 70 height 70
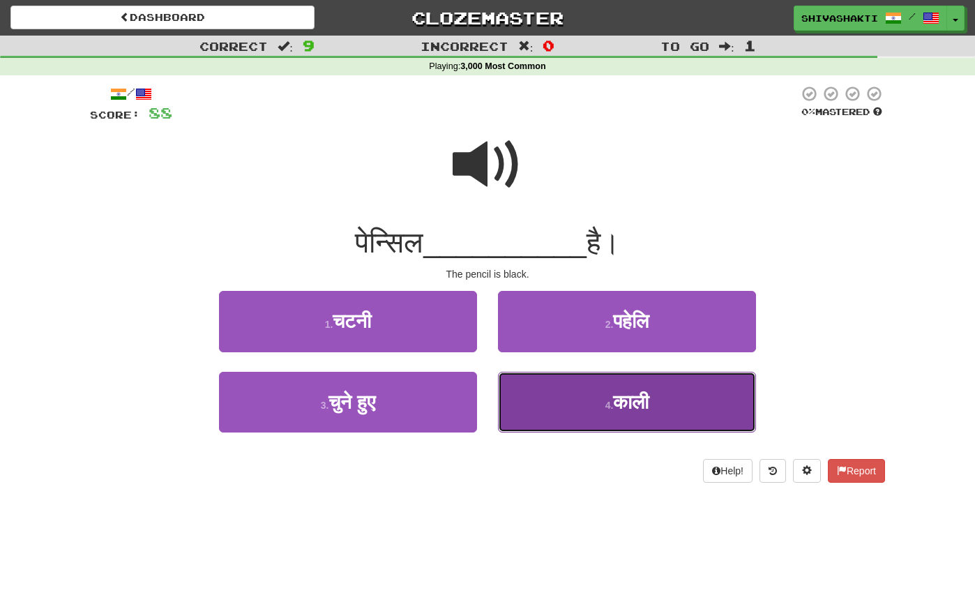
click at [613, 407] on span "काली" at bounding box center [631, 402] width 36 height 22
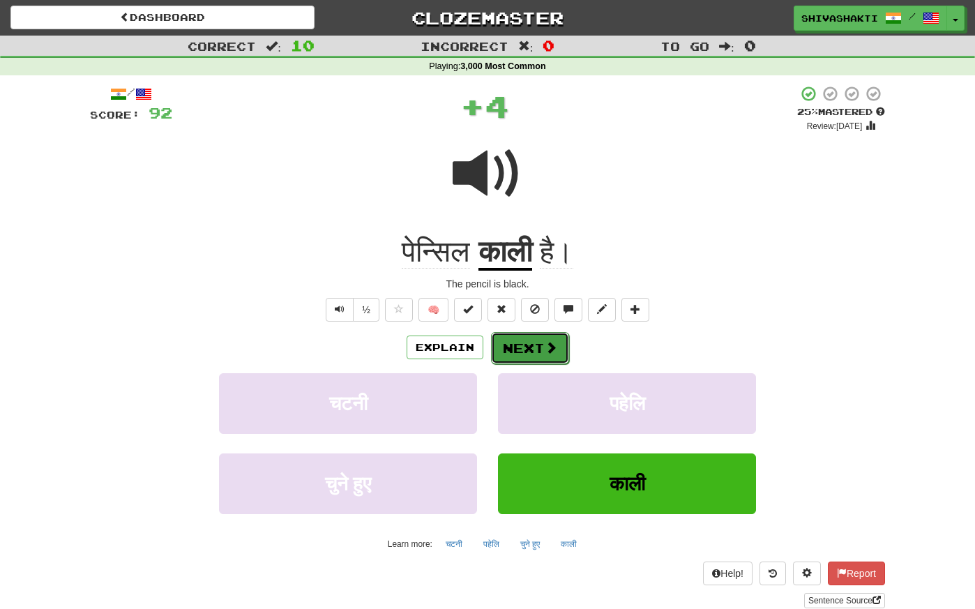
click at [535, 347] on button "Next" at bounding box center [530, 348] width 78 height 32
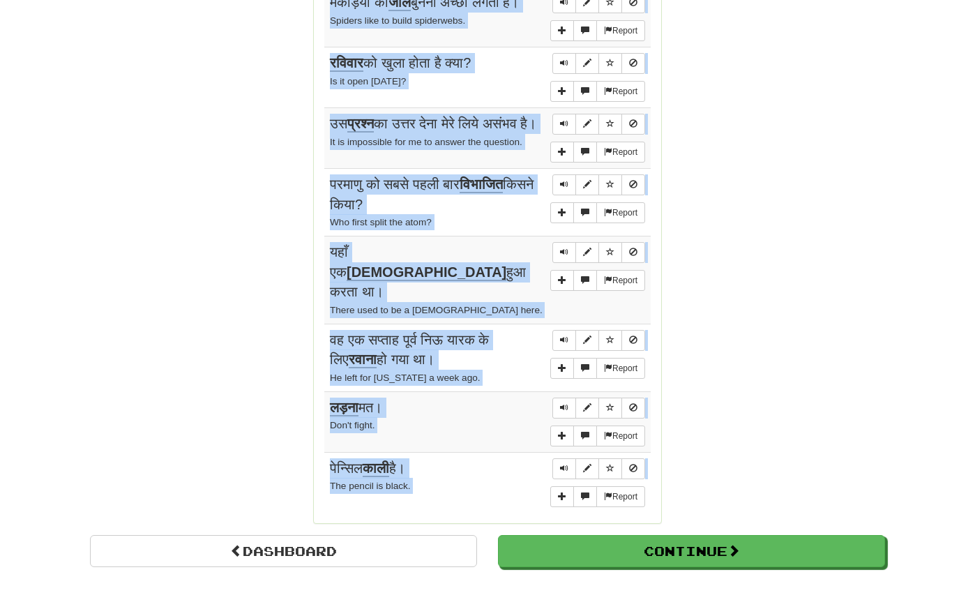
scroll to position [1079, 0]
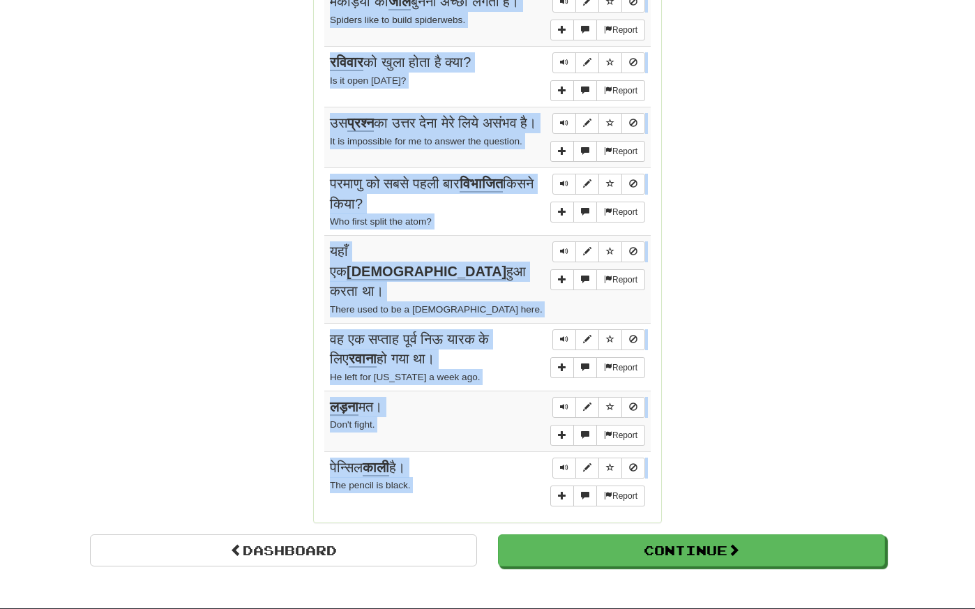
drag, startPoint x: 325, startPoint y: 180, endPoint x: 462, endPoint y: 520, distance: 366.9
copy body "Sentences: Report मेरा कोट कहाँ है? Where's my coat? Report मैंने उन्हें कहीं भ…"
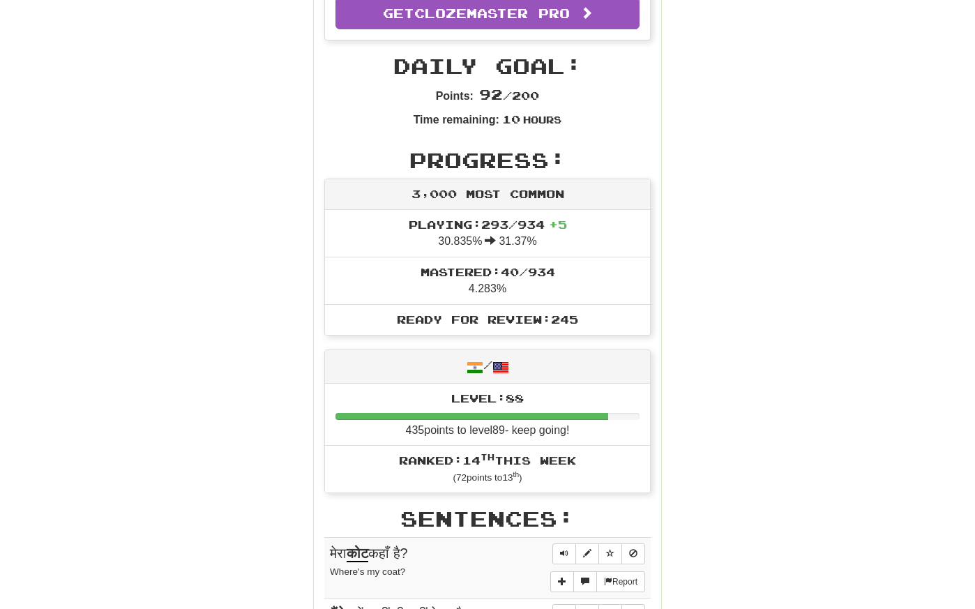
scroll to position [0, 0]
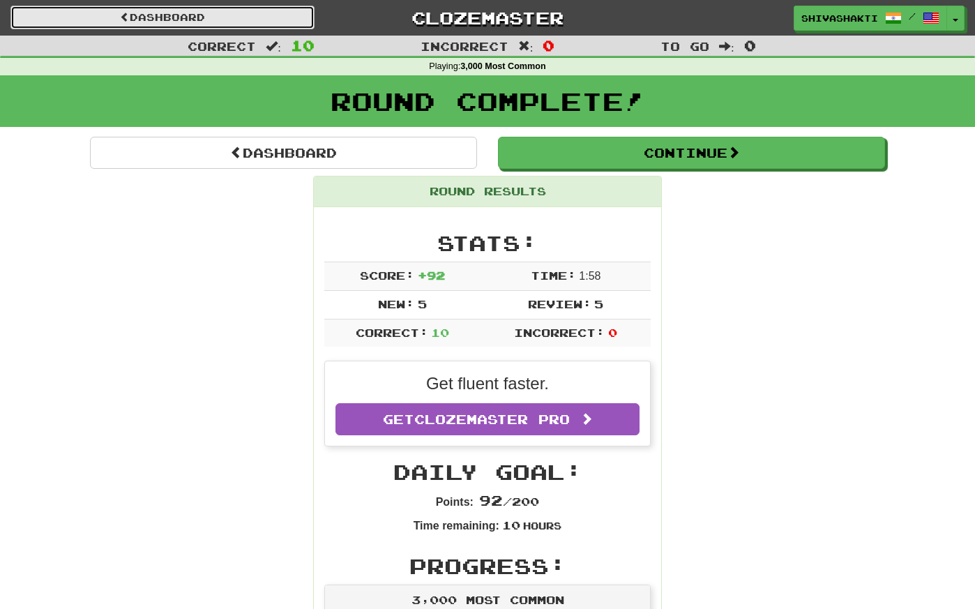
click at [144, 12] on link "Dashboard" at bounding box center [162, 18] width 304 height 24
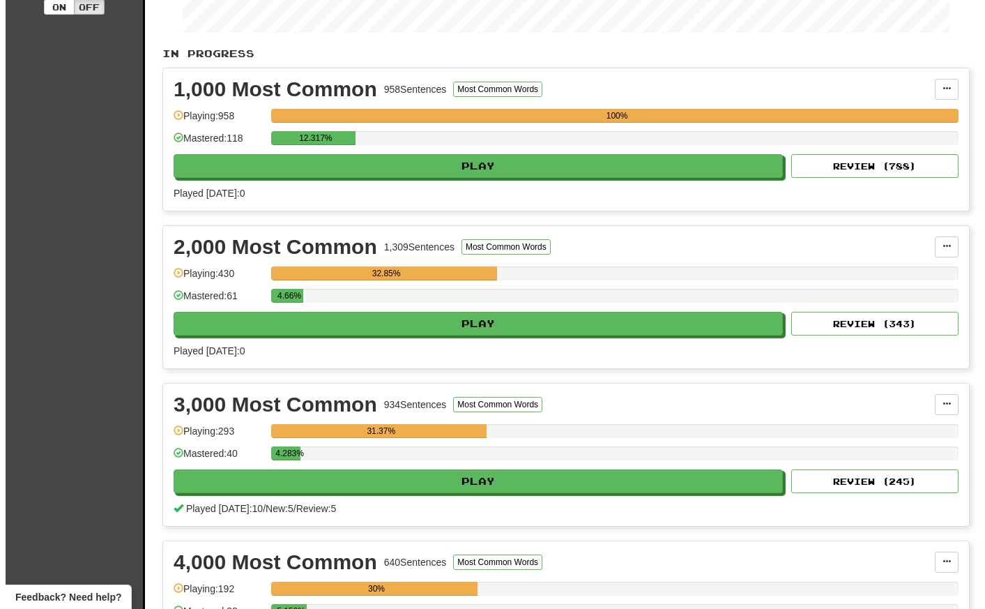
scroll to position [282, 0]
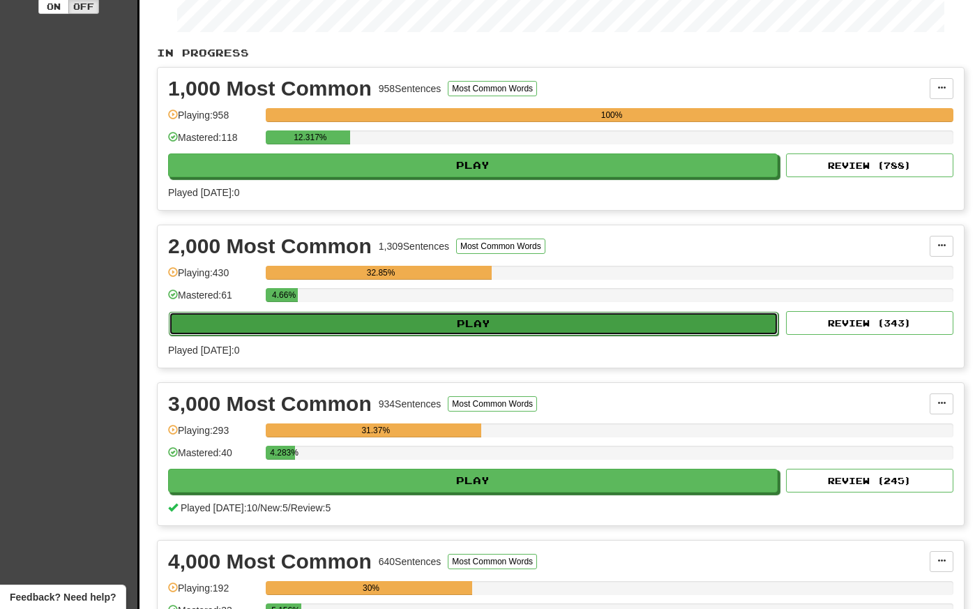
click at [464, 326] on button "Play" at bounding box center [473, 324] width 609 height 24
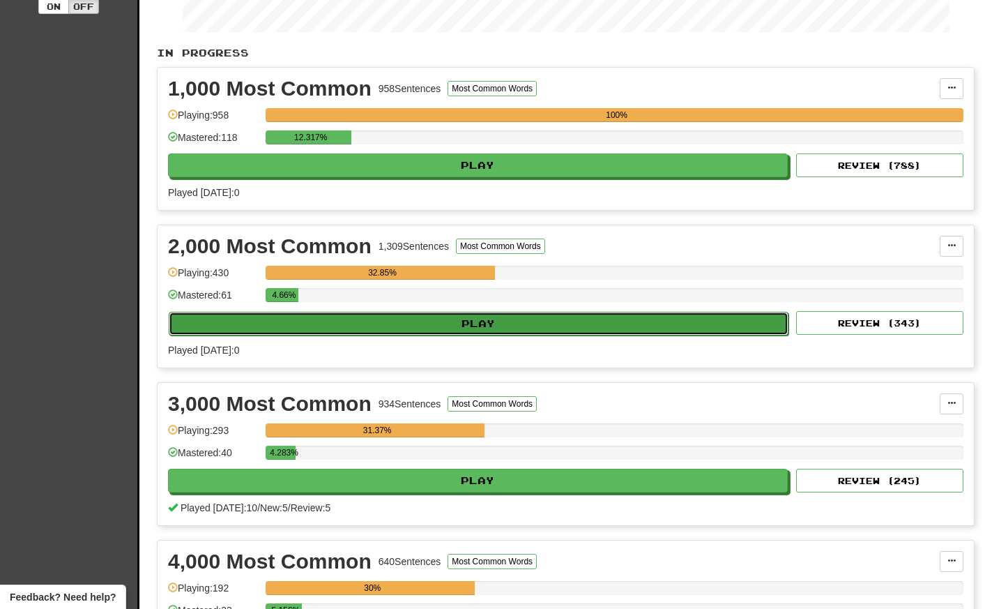
select select "**"
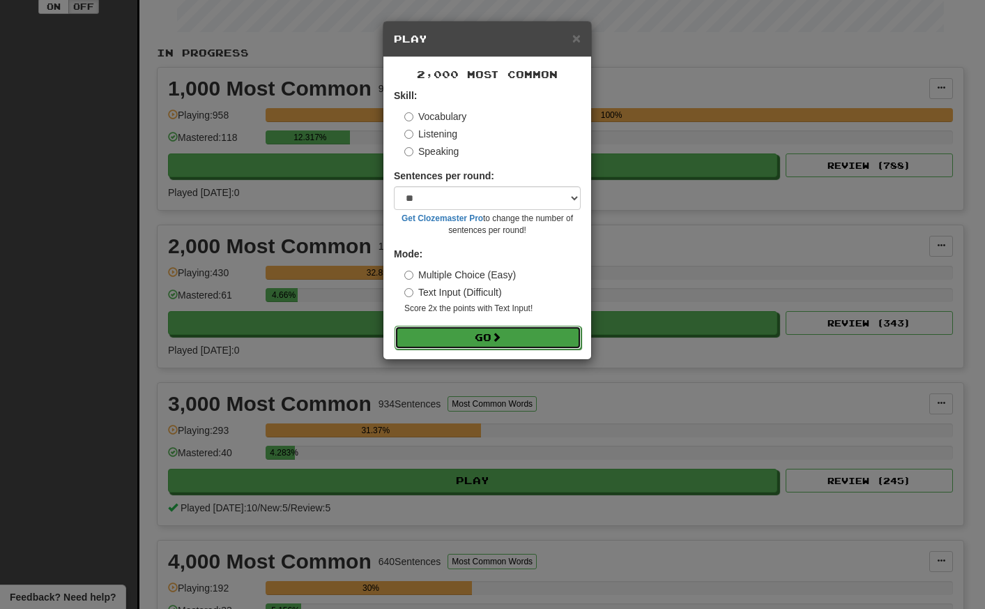
click at [463, 340] on button "Go" at bounding box center [488, 338] width 187 height 24
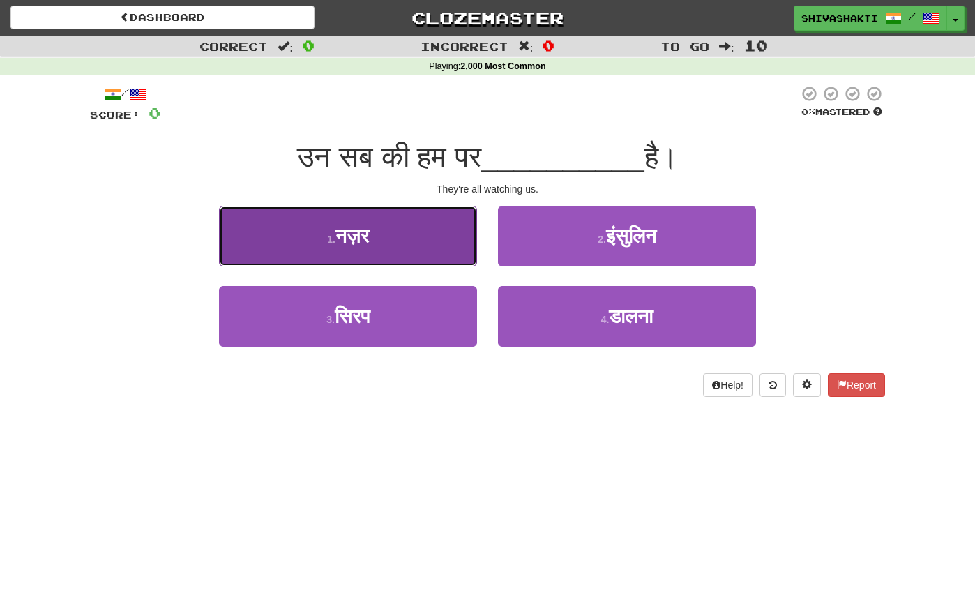
click at [386, 237] on button "1 . नज़र" at bounding box center [348, 236] width 258 height 61
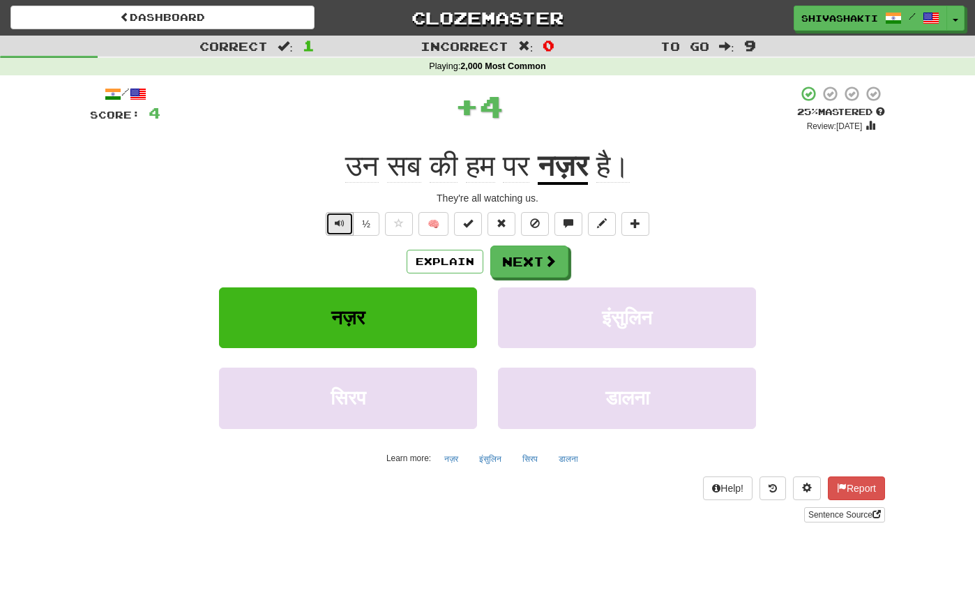
click at [335, 226] on span "Text-to-speech controls" at bounding box center [340, 223] width 10 height 10
click at [454, 264] on button "Explain" at bounding box center [444, 262] width 77 height 24
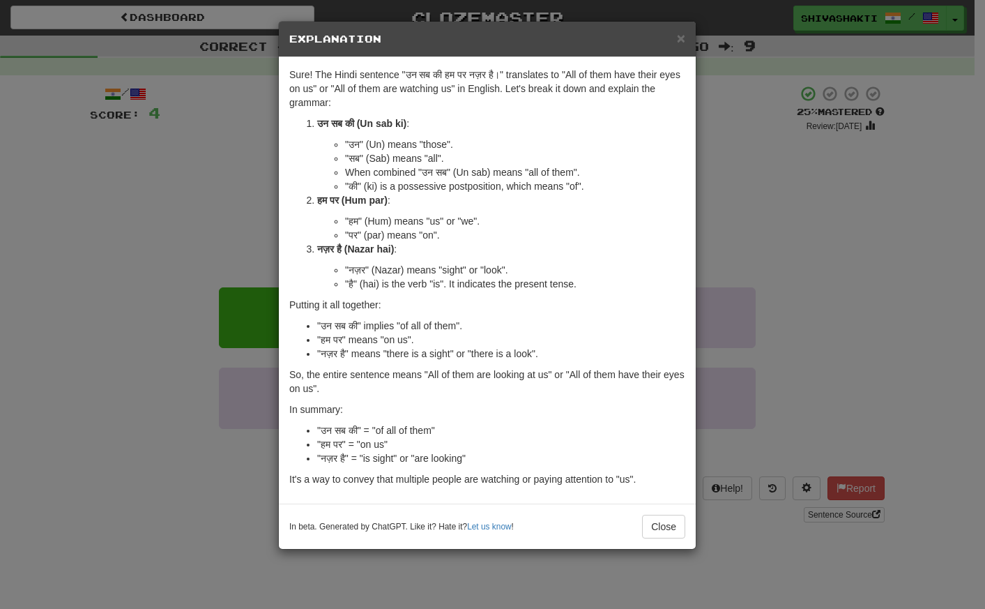
click at [186, 174] on div "× Explanation Sure! The Hindi sentence "उन सब की हम पर नज़र है।" translates to …" at bounding box center [492, 304] width 985 height 609
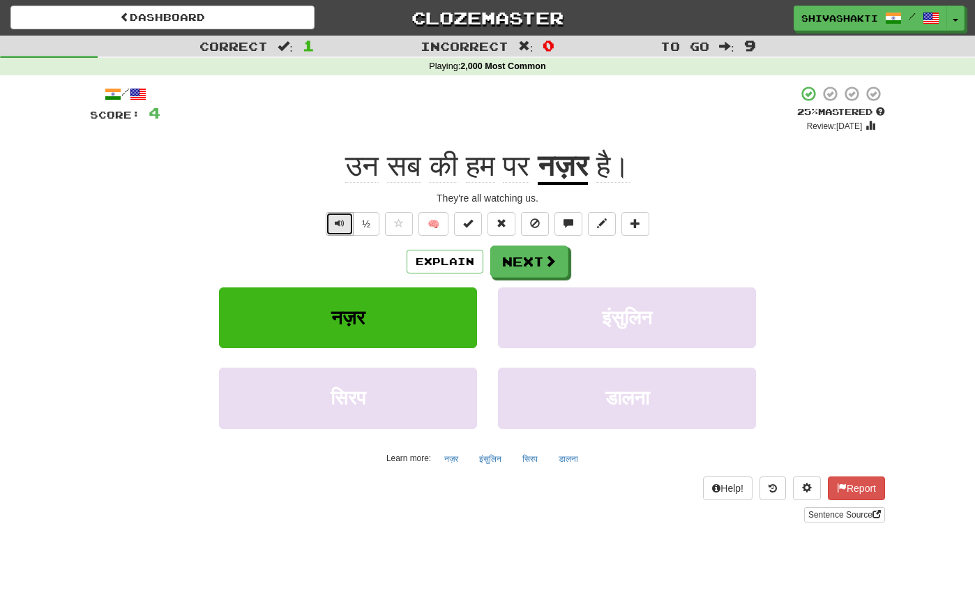
click at [346, 219] on button "Text-to-speech controls" at bounding box center [340, 224] width 28 height 24
click at [540, 265] on button "Next" at bounding box center [530, 262] width 78 height 32
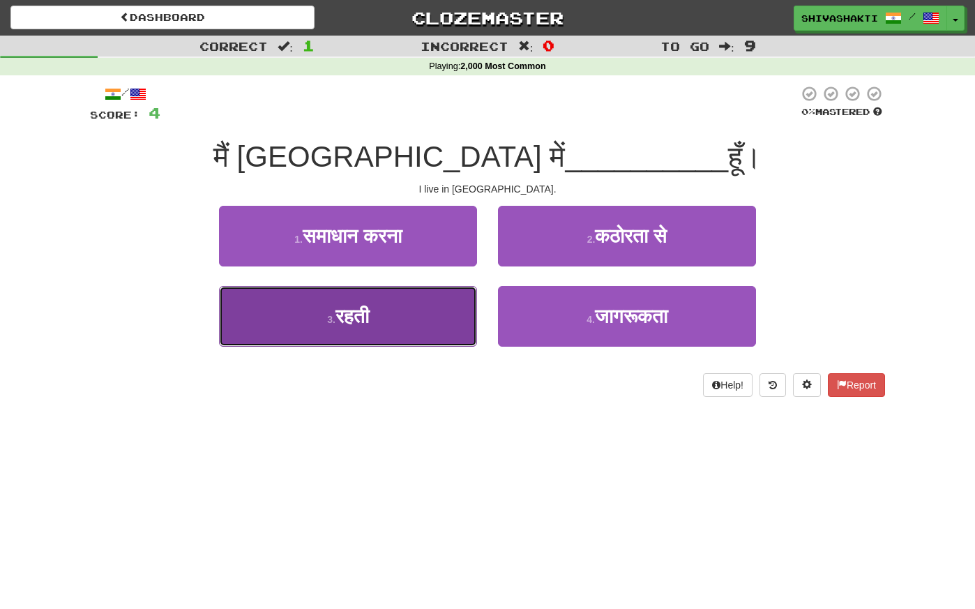
click at [421, 310] on button "3 . रहती" at bounding box center [348, 316] width 258 height 61
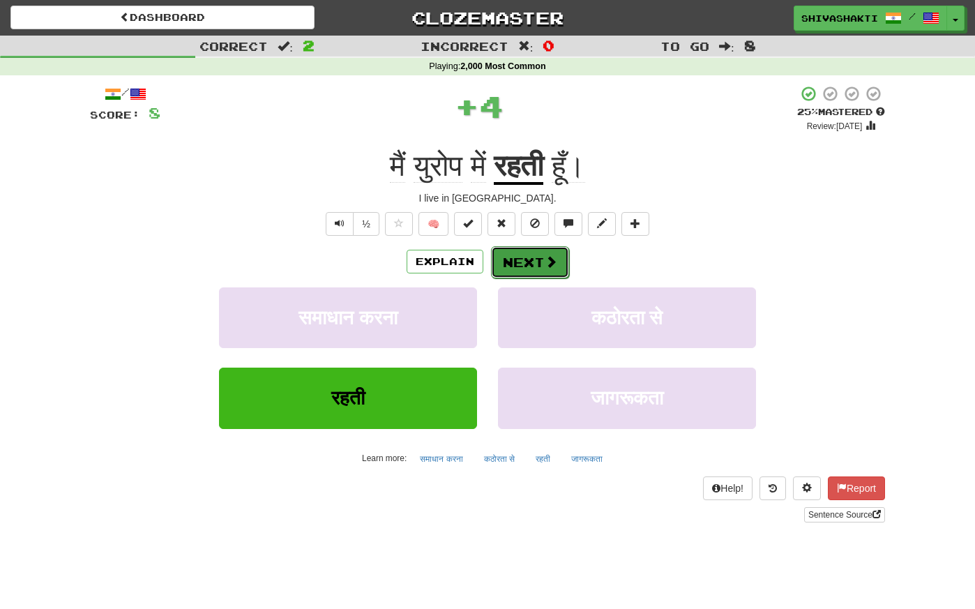
click at [541, 268] on button "Next" at bounding box center [530, 262] width 78 height 32
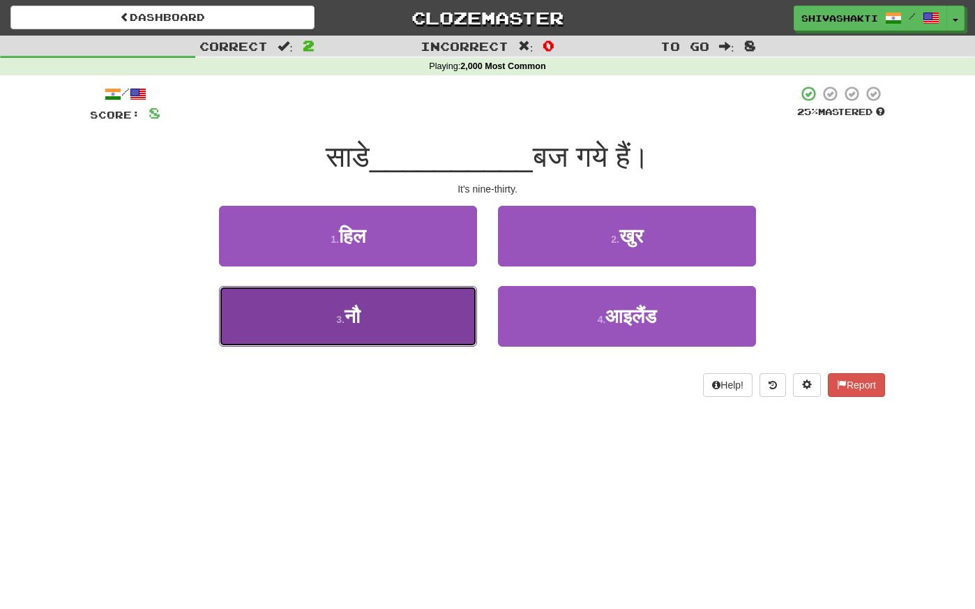
click at [454, 306] on button "3 . नौ" at bounding box center [348, 316] width 258 height 61
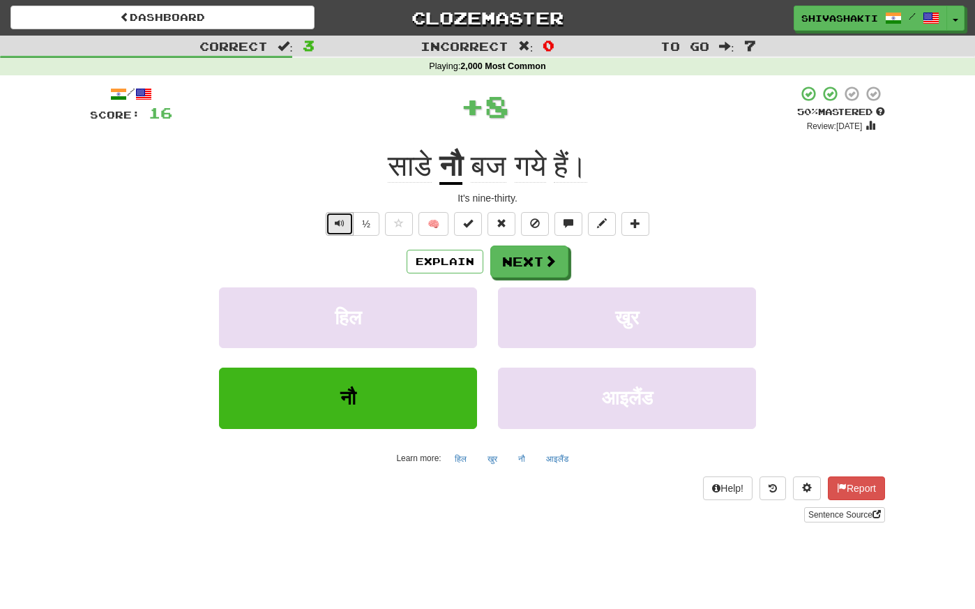
click at [341, 219] on span "Text-to-speech controls" at bounding box center [340, 223] width 10 height 10
click at [550, 264] on span at bounding box center [551, 261] width 13 height 13
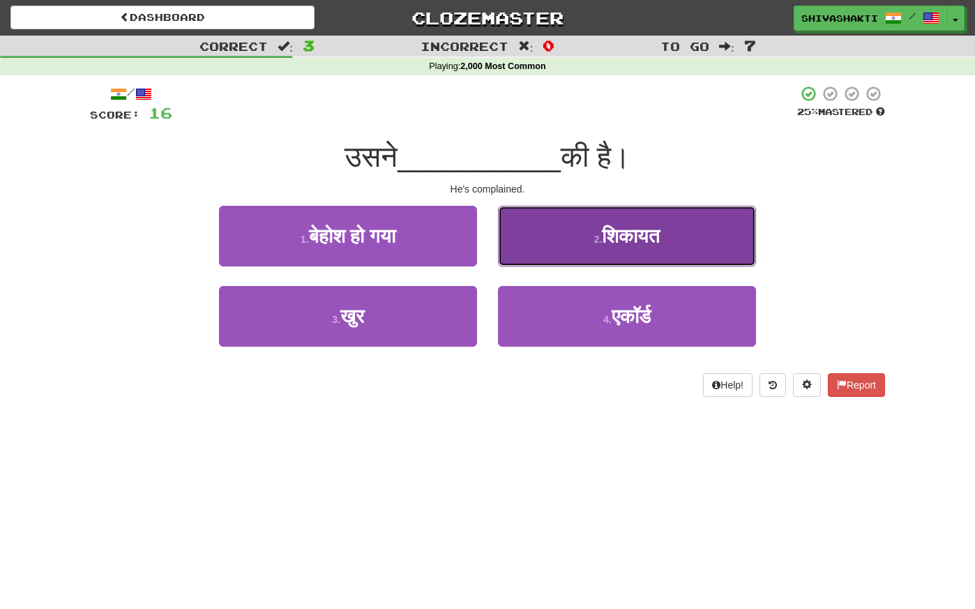
click at [628, 238] on span "शिकायत" at bounding box center [631, 236] width 58 height 22
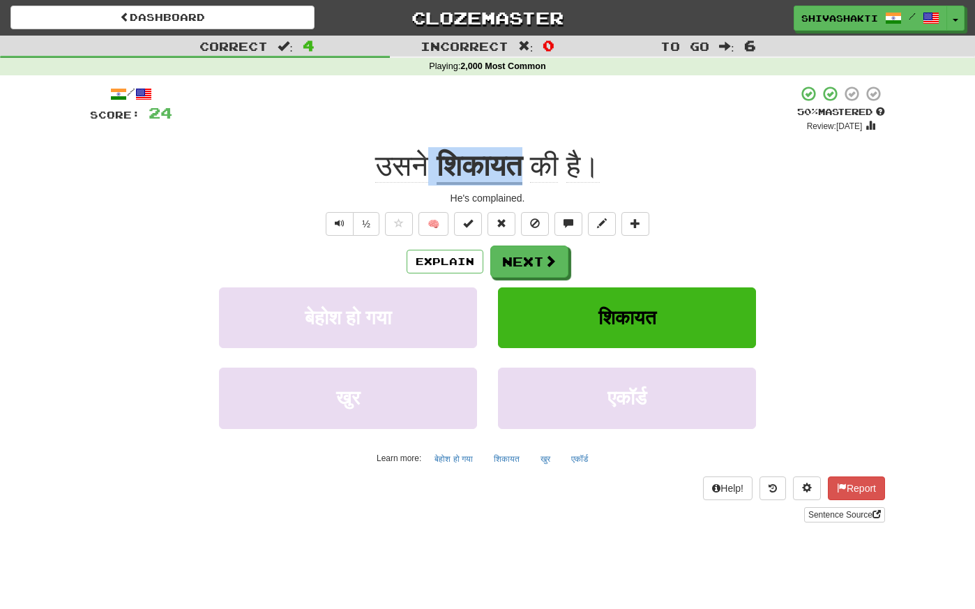
drag, startPoint x: 524, startPoint y: 165, endPoint x: 423, endPoint y: 168, distance: 100.5
click at [423, 168] on div "उसने शिकायत की है।" at bounding box center [487, 166] width 795 height 38
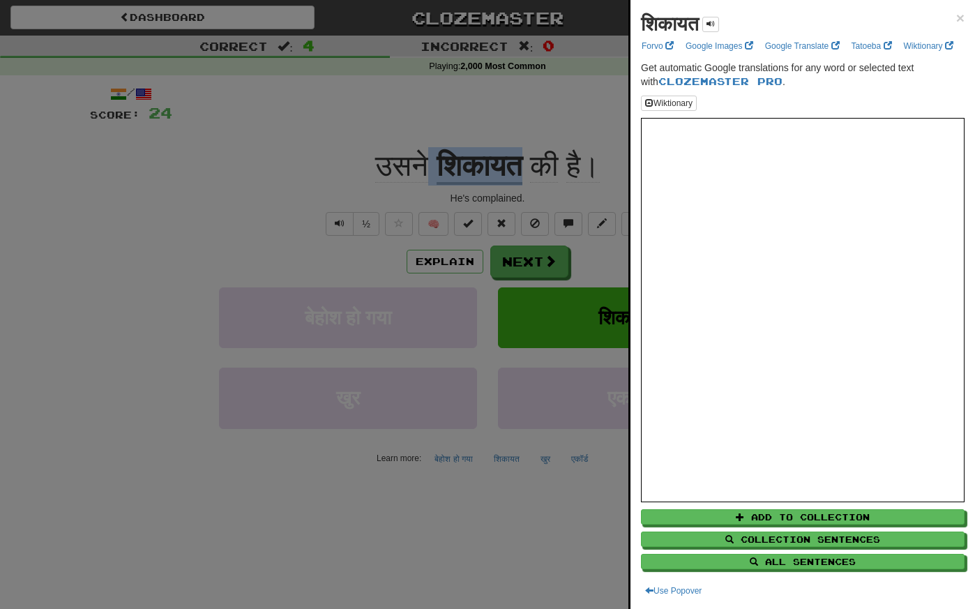
copy div "शिकायत"
click at [225, 162] on div at bounding box center [487, 304] width 975 height 609
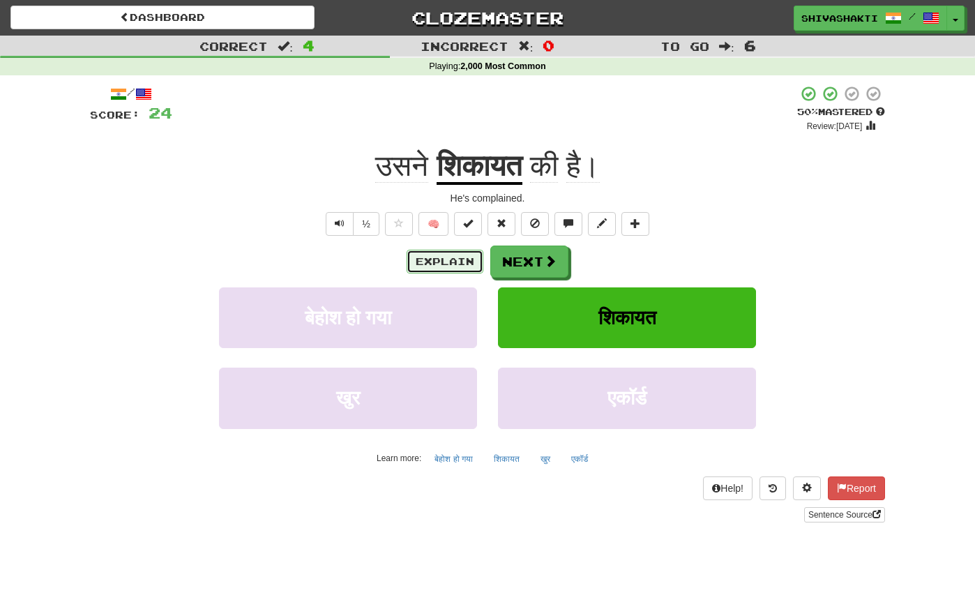
click at [446, 265] on button "Explain" at bounding box center [444, 262] width 77 height 24
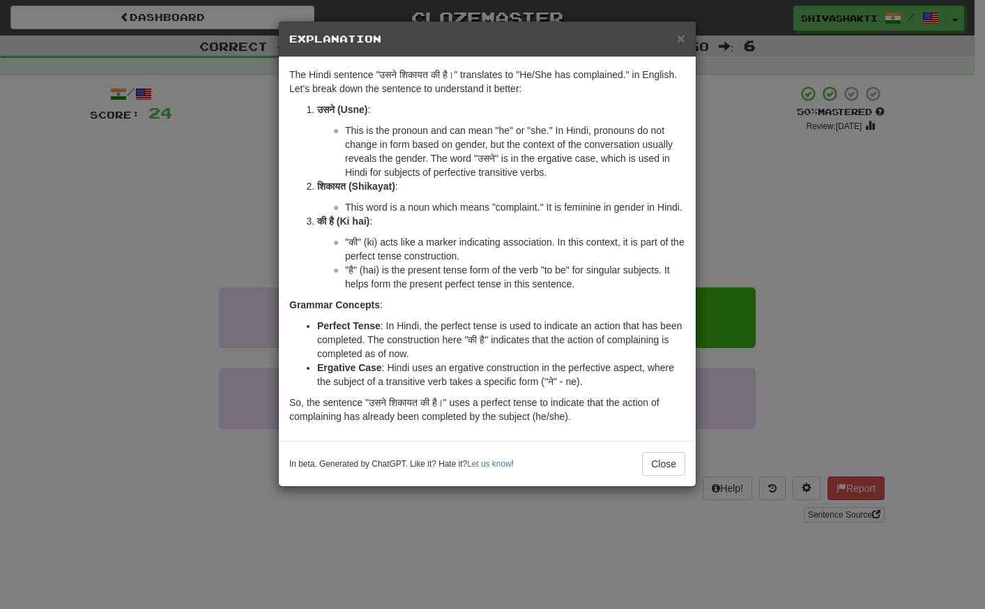
click at [139, 187] on div "× Explanation The Hindi sentence "उसने शिकायत की है।" translates to "He/She has…" at bounding box center [492, 304] width 985 height 609
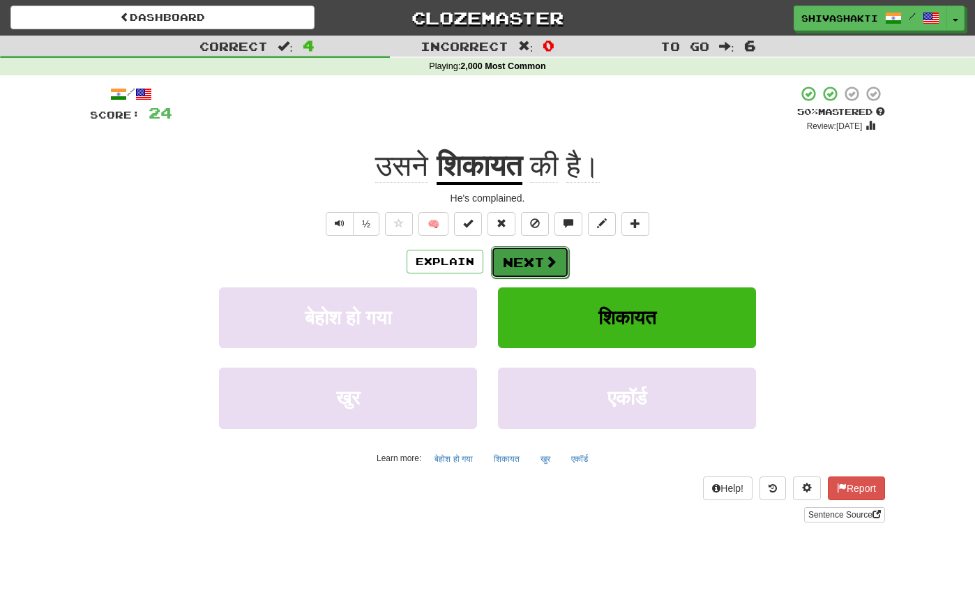
click at [541, 266] on button "Next" at bounding box center [530, 262] width 78 height 32
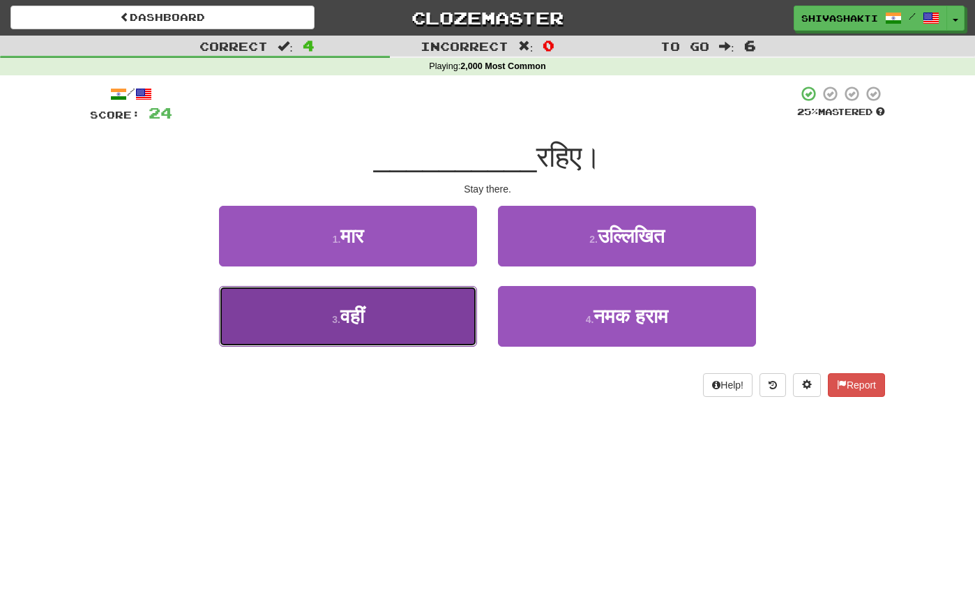
click at [423, 310] on button "3 . वहीं" at bounding box center [348, 316] width 258 height 61
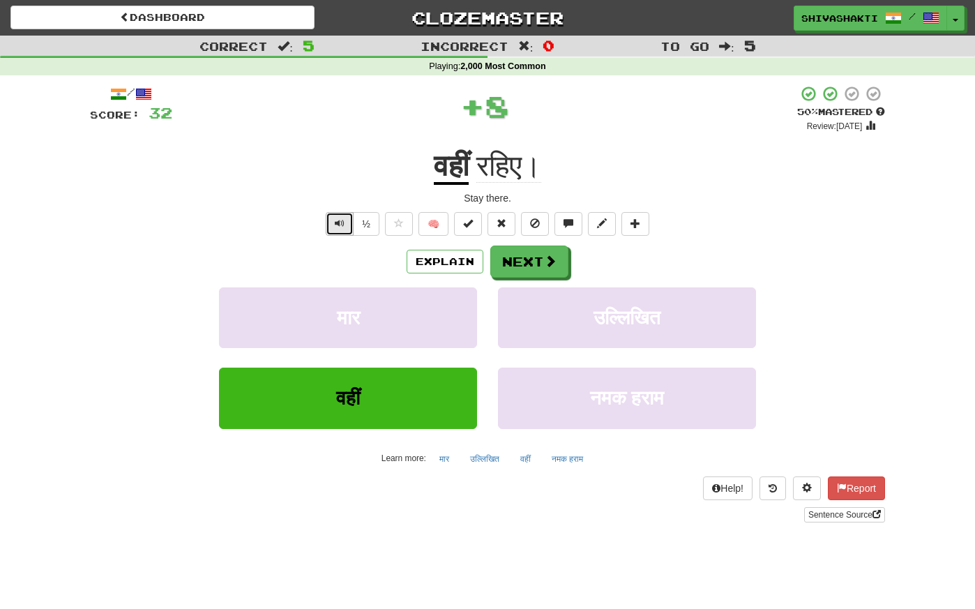
click at [335, 223] on span "Text-to-speech controls" at bounding box center [340, 223] width 10 height 10
click at [445, 266] on button "Explain" at bounding box center [444, 262] width 77 height 24
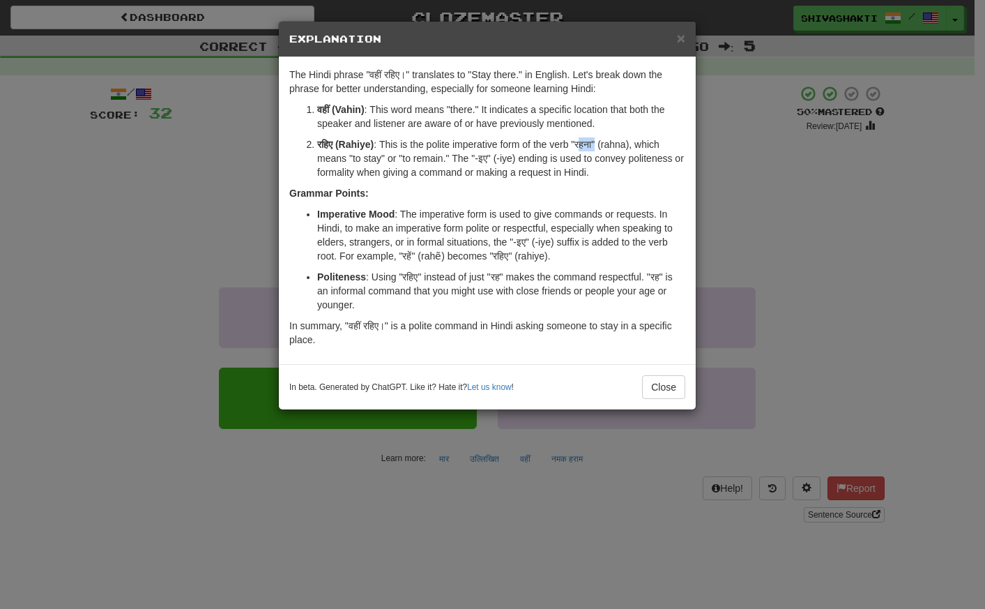
drag, startPoint x: 598, startPoint y: 144, endPoint x: 581, endPoint y: 143, distance: 16.7
click at [581, 143] on p "रहिए (Rahiye) : This is the polite imperative form of the verb "रहना" (rahna), …" at bounding box center [501, 158] width 368 height 42
copy p "हना""
click at [176, 190] on div "× Explanation The Hindi phrase "वहीं रहिए।" translates to "Stay there." in Engl…" at bounding box center [492, 304] width 985 height 609
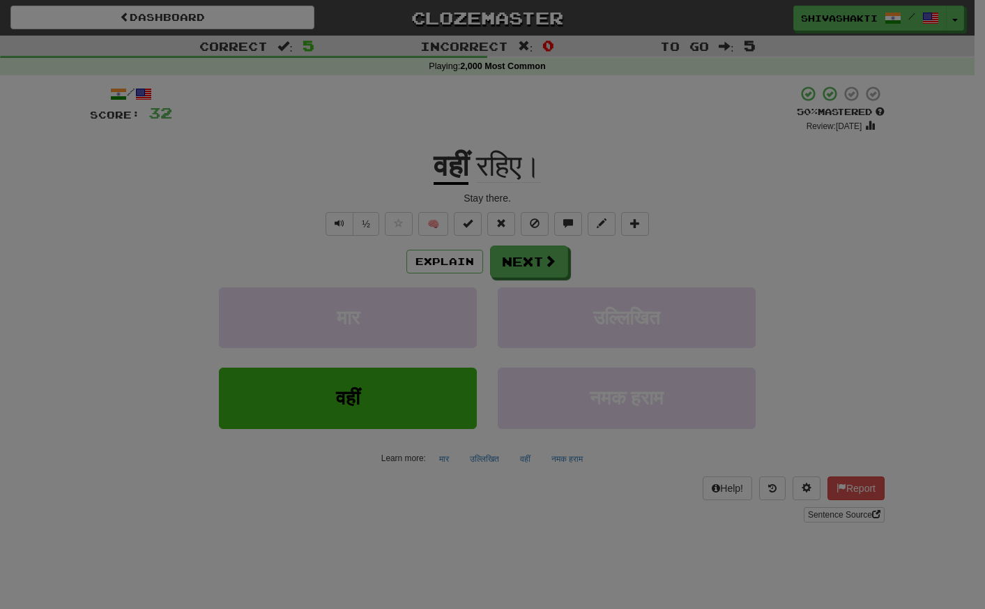
click at [176, 190] on div "× Explanation The Hindi phrase "वहीं रहिए।" translates to "Stay there." in Engl…" at bounding box center [492, 304] width 985 height 609
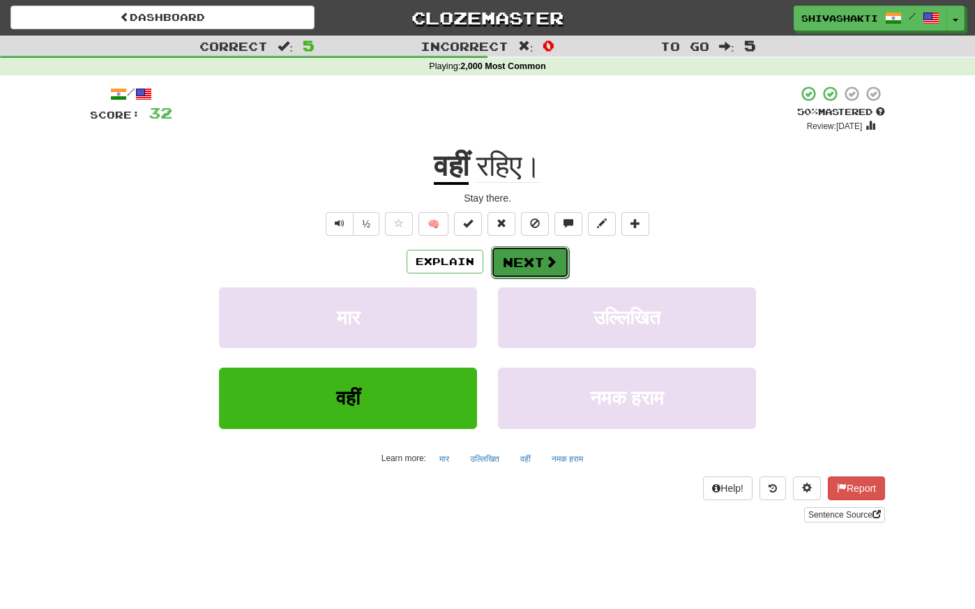
click at [530, 254] on button "Next" at bounding box center [530, 262] width 78 height 32
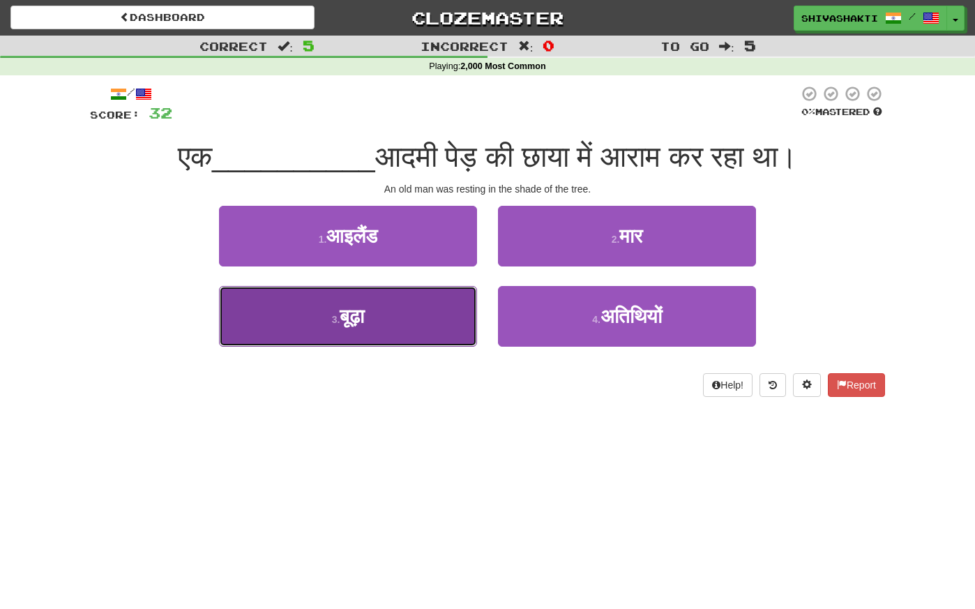
click at [435, 326] on button "3 . बूढ़ा" at bounding box center [348, 316] width 258 height 61
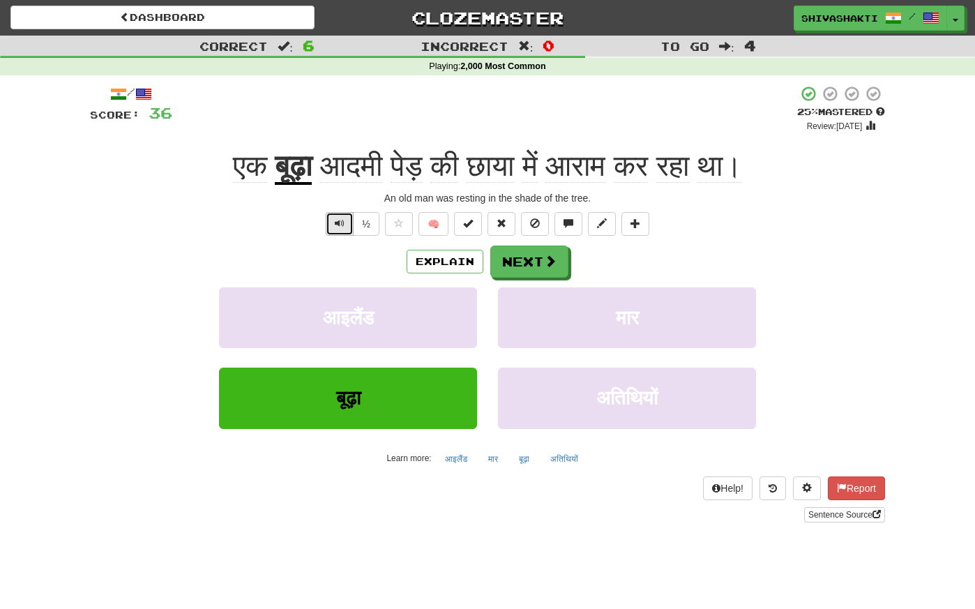
click at [335, 219] on span "Text-to-speech controls" at bounding box center [340, 223] width 10 height 10
drag, startPoint x: 524, startPoint y: 168, endPoint x: 472, endPoint y: 164, distance: 52.5
click at [472, 164] on span "आदमी पेड़ की छाया में आराम कर रहा था।" at bounding box center [527, 165] width 430 height 33
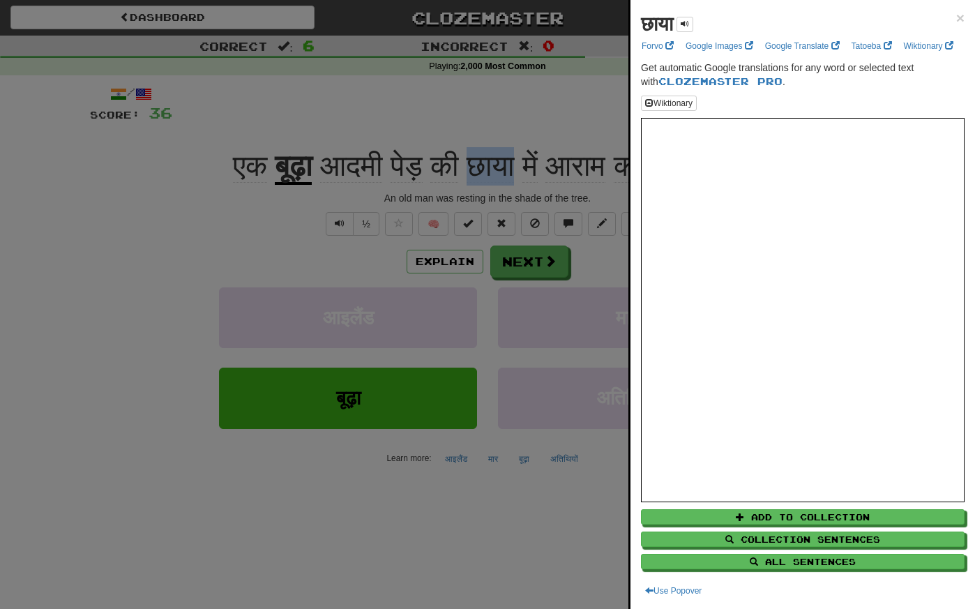
copy span "छाया"
click at [470, 164] on div at bounding box center [487, 304] width 975 height 609
click at [63, 161] on div at bounding box center [487, 304] width 975 height 609
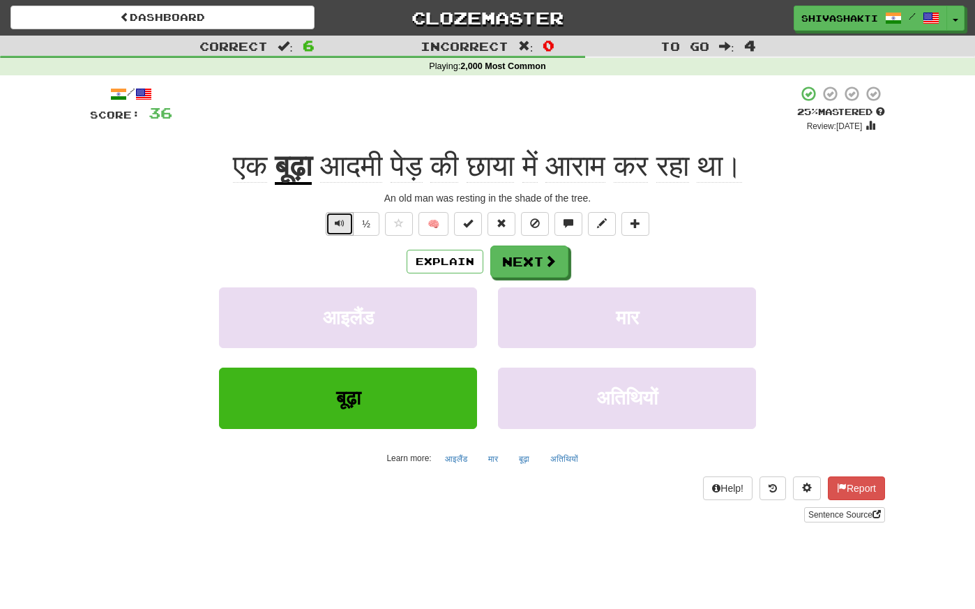
click at [344, 227] on span "Text-to-speech controls" at bounding box center [340, 223] width 10 height 10
click at [526, 264] on button "Next" at bounding box center [530, 262] width 78 height 32
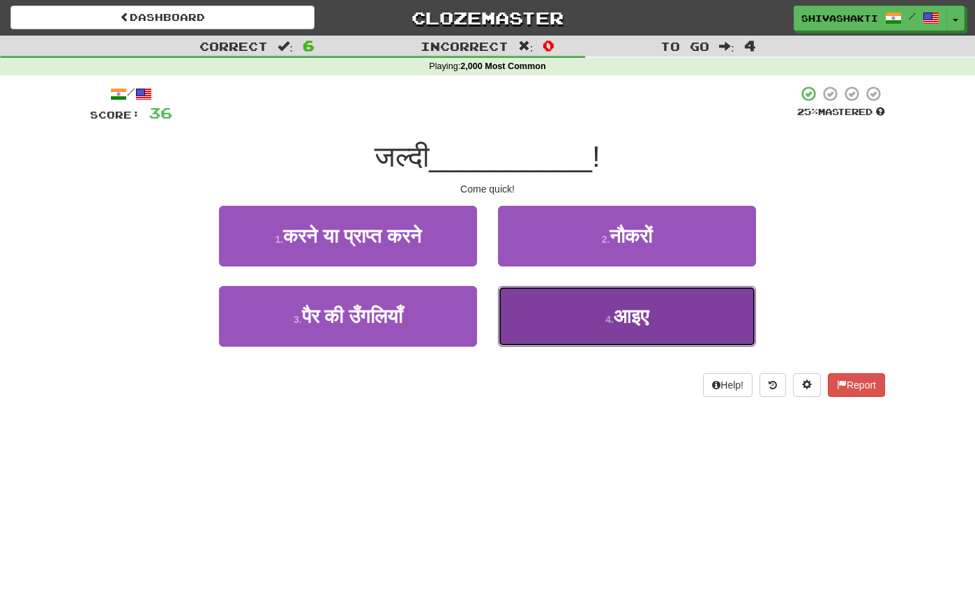
click at [640, 319] on span "आइए" at bounding box center [631, 316] width 35 height 22
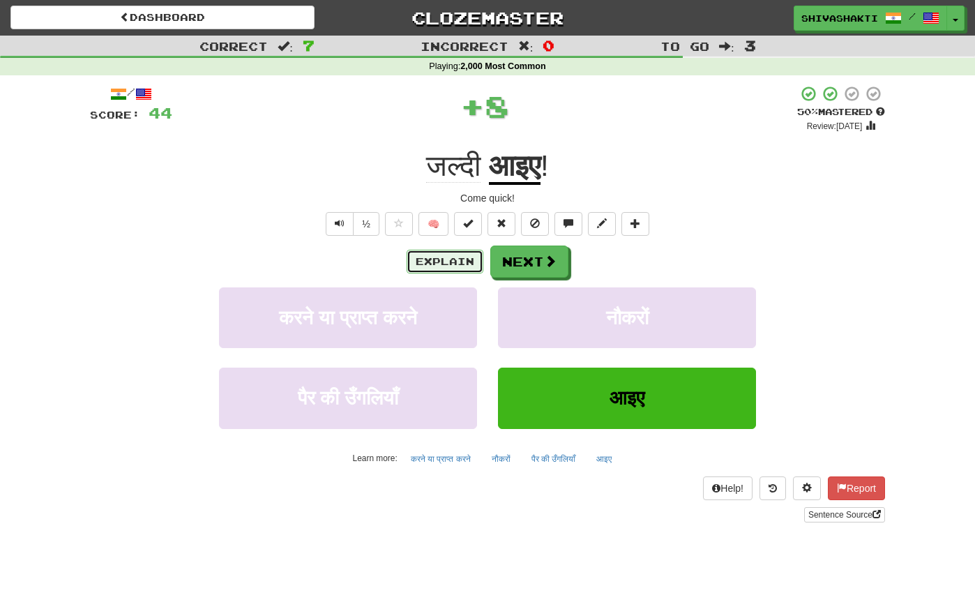
click at [433, 261] on button "Explain" at bounding box center [444, 262] width 77 height 24
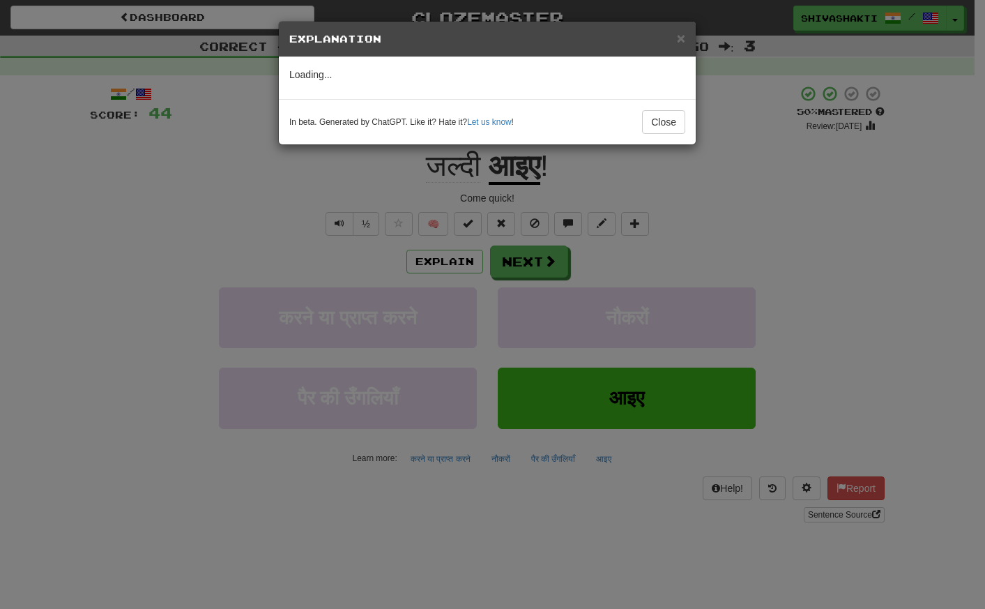
click at [690, 223] on div "× Explanation Loading... In beta. Generated by ChatGPT. Like it? Hate it? Let u…" at bounding box center [492, 304] width 985 height 609
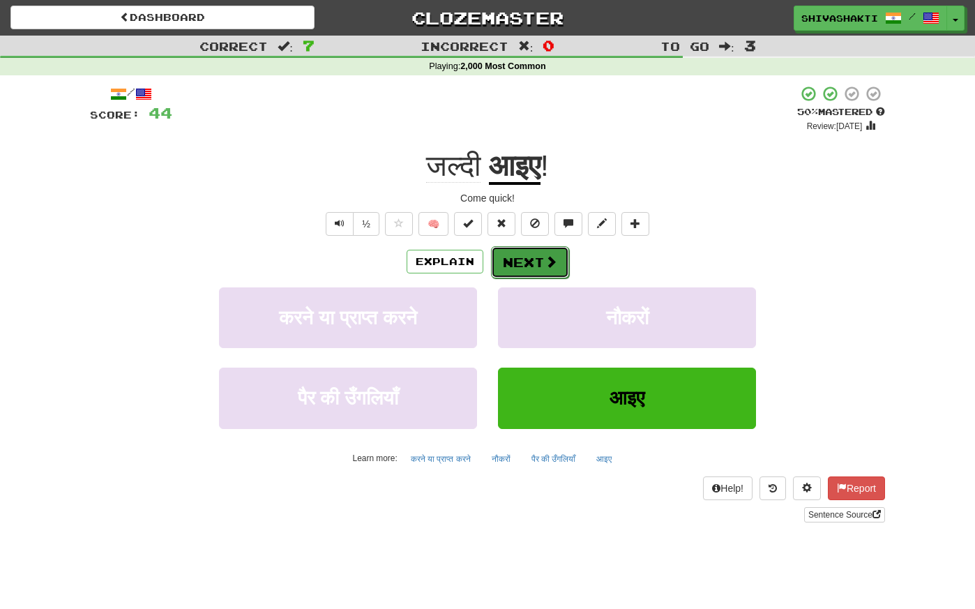
click at [549, 260] on span at bounding box center [551, 261] width 13 height 13
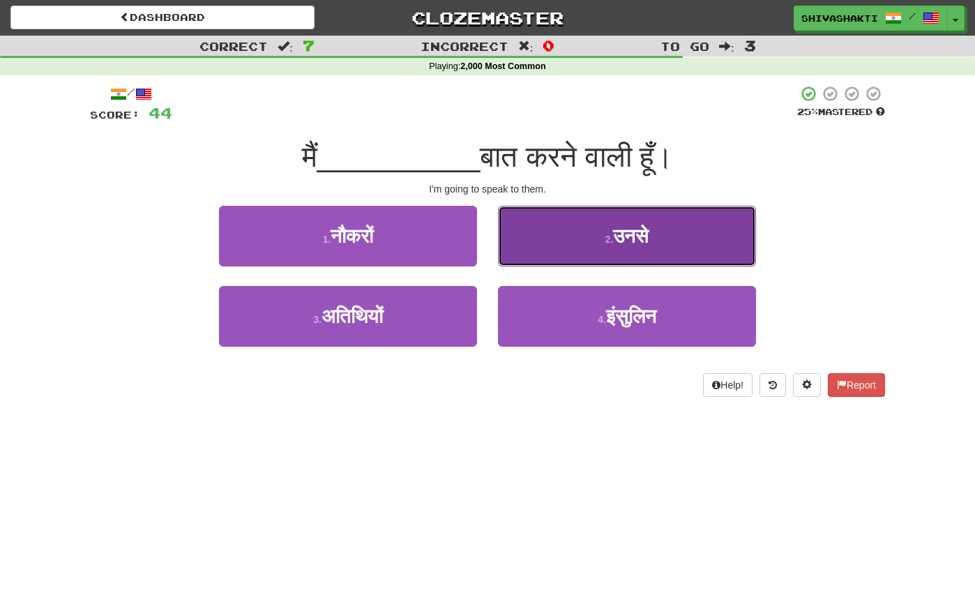
click at [609, 223] on button "2 . उनसे" at bounding box center [627, 236] width 258 height 61
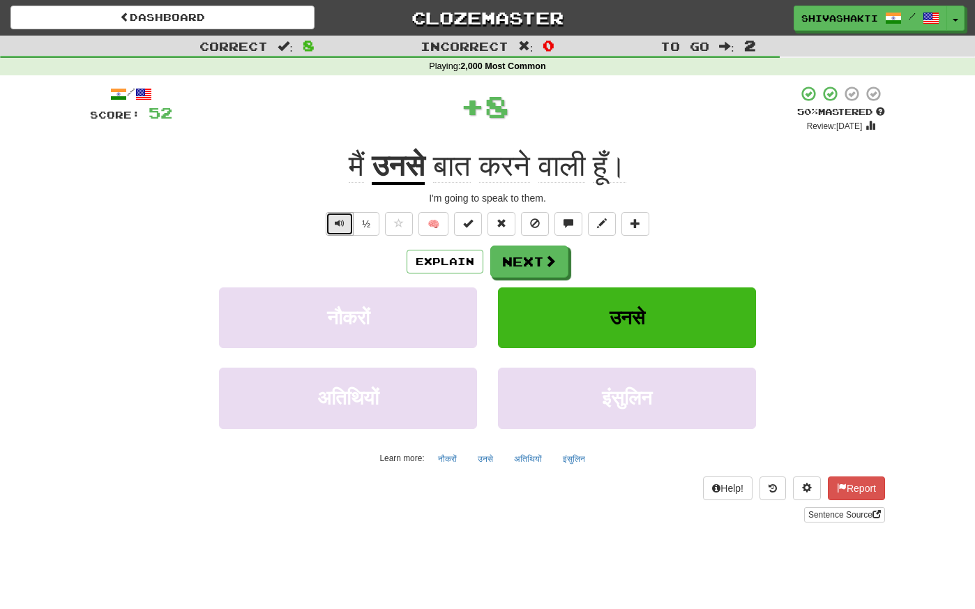
click at [336, 216] on button "Text-to-speech controls" at bounding box center [340, 224] width 28 height 24
click at [524, 263] on button "Next" at bounding box center [530, 262] width 78 height 32
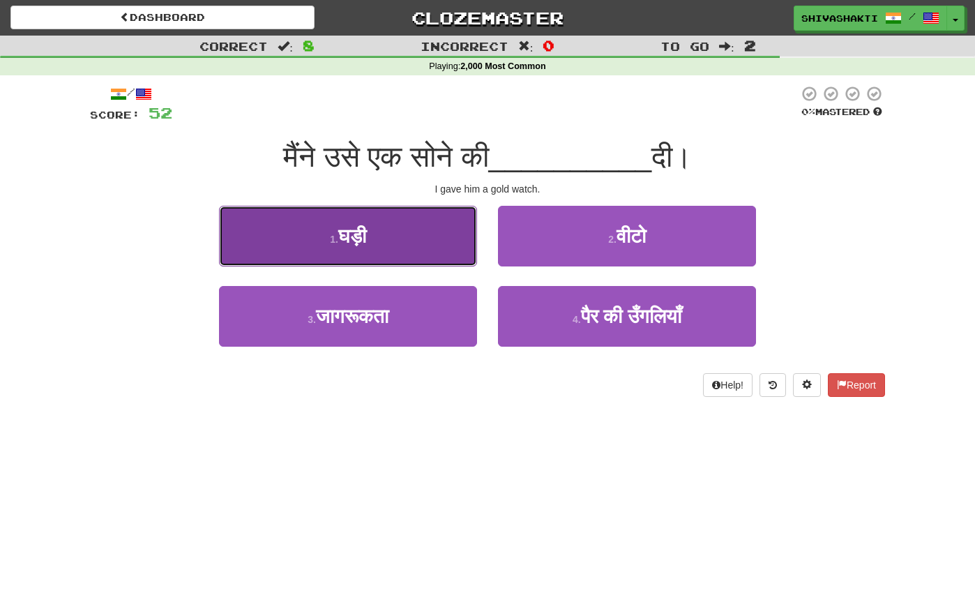
click at [416, 253] on button "1 . घड़ी" at bounding box center [348, 236] width 258 height 61
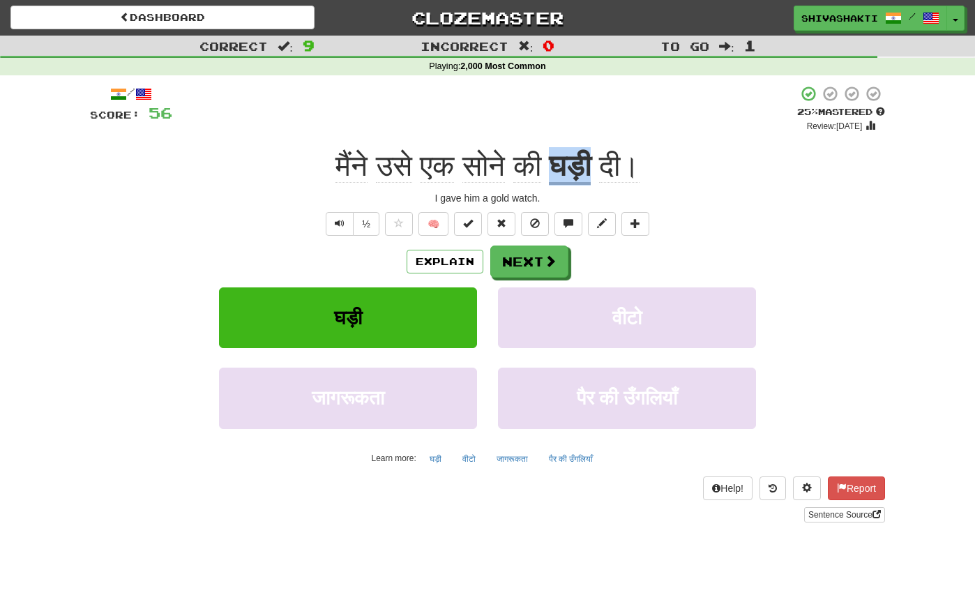
drag, startPoint x: 600, startPoint y: 168, endPoint x: 551, endPoint y: 168, distance: 49.5
click at [551, 168] on div "मैंने उसे एक सोने की घड़ी दी।" at bounding box center [487, 166] width 795 height 38
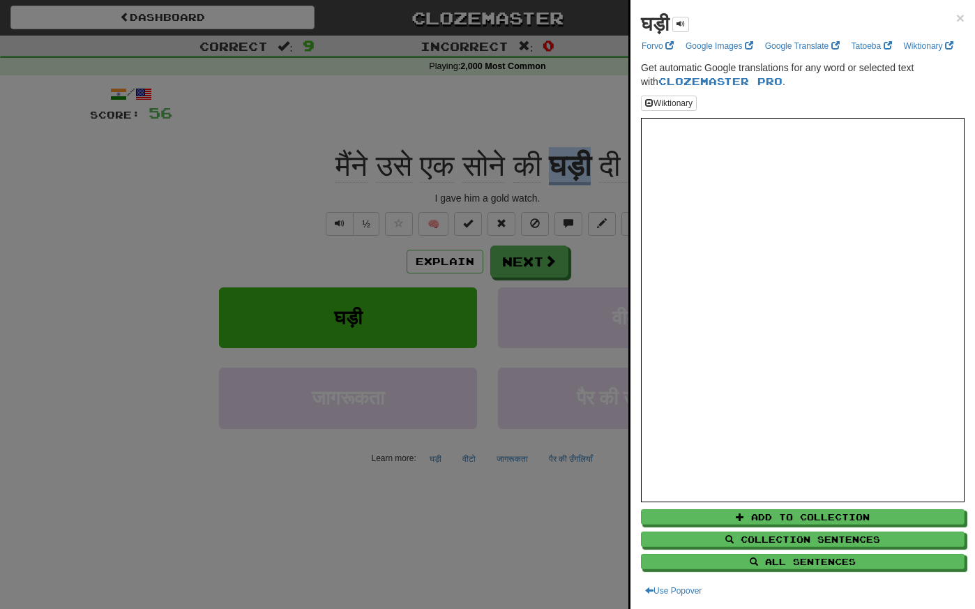
copy u "घड़ी"
click at [185, 170] on div at bounding box center [487, 304] width 975 height 609
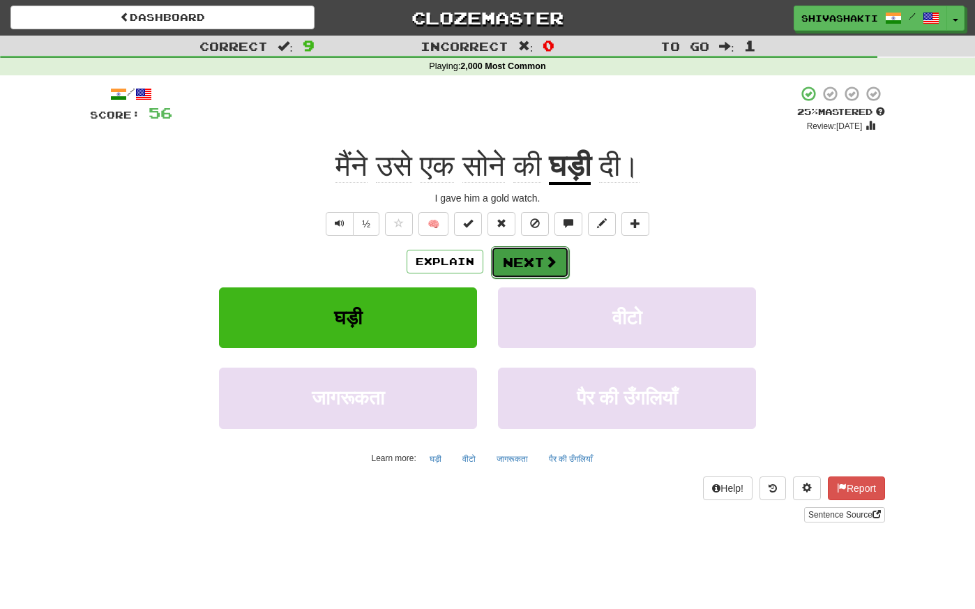
click at [536, 261] on button "Next" at bounding box center [530, 262] width 78 height 32
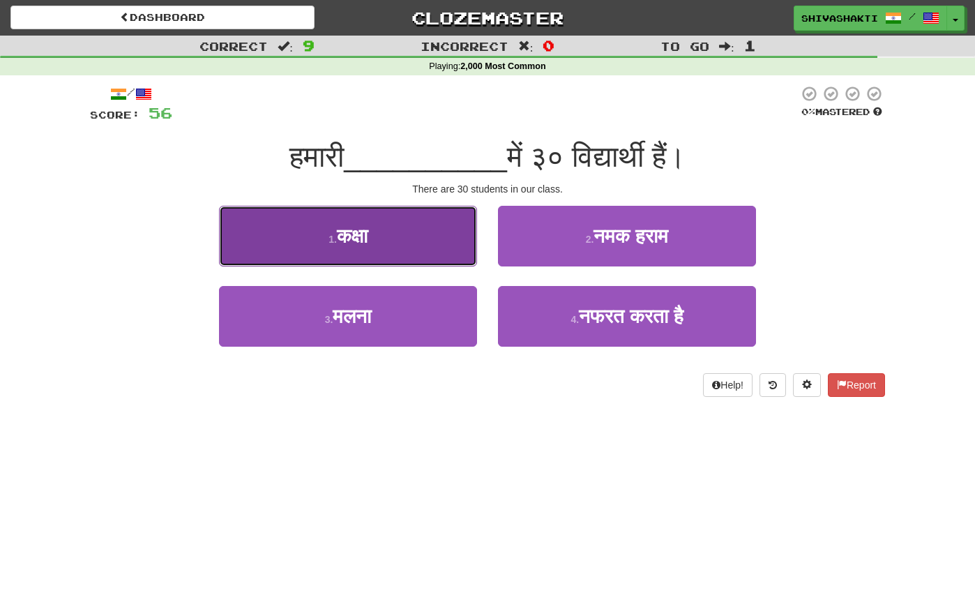
click at [440, 230] on button "1 . कक्षा" at bounding box center [348, 236] width 258 height 61
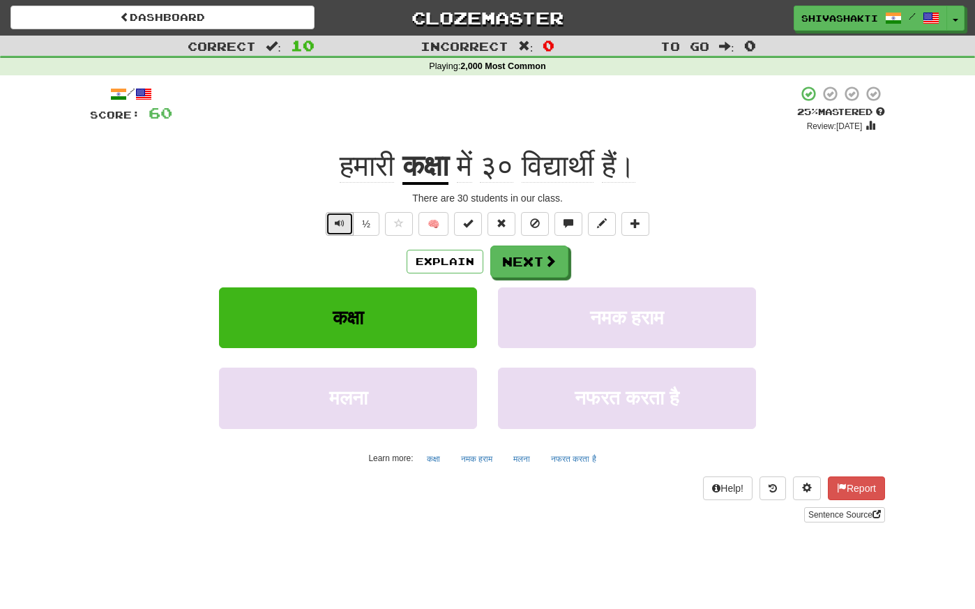
click at [338, 227] on span "Text-to-speech controls" at bounding box center [340, 223] width 10 height 10
click at [526, 254] on button "Next" at bounding box center [530, 262] width 78 height 32
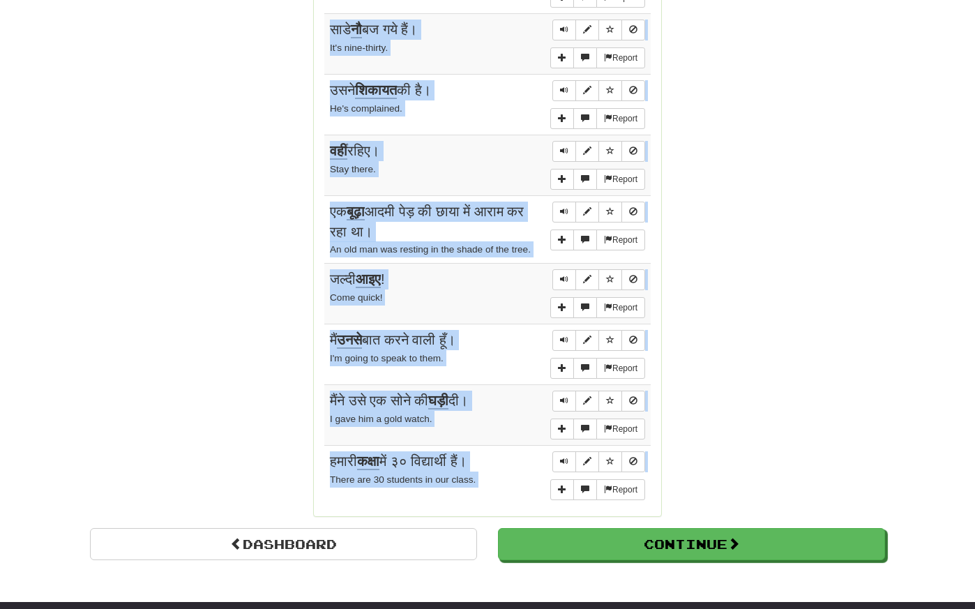
scroll to position [1090, 0]
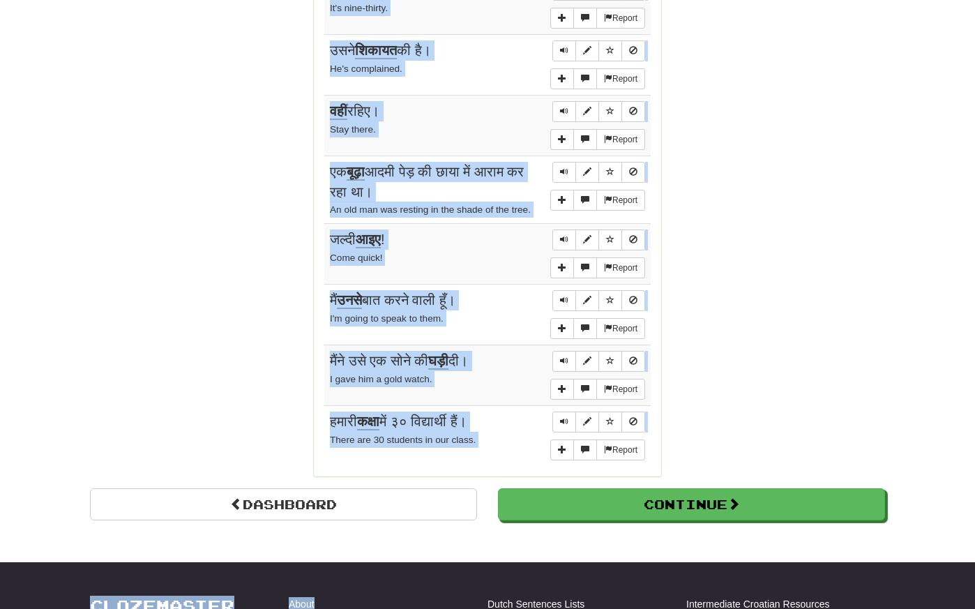
drag, startPoint x: 320, startPoint y: 216, endPoint x: 490, endPoint y: 524, distance: 351.4
copy body "Sentences: Report उन सब की हम पर नज़र है। They're all watching us. Report मैं य…"
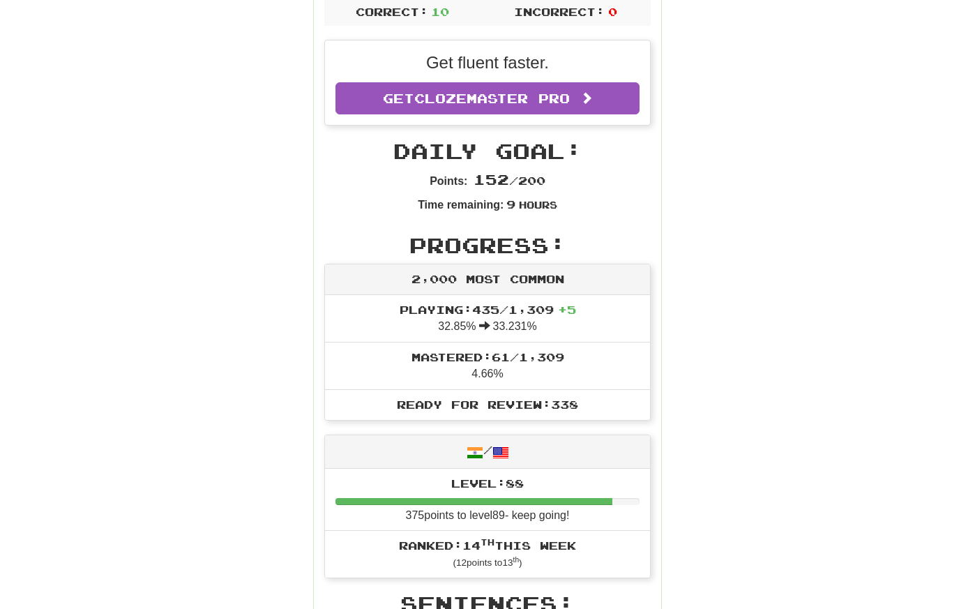
scroll to position [0, 0]
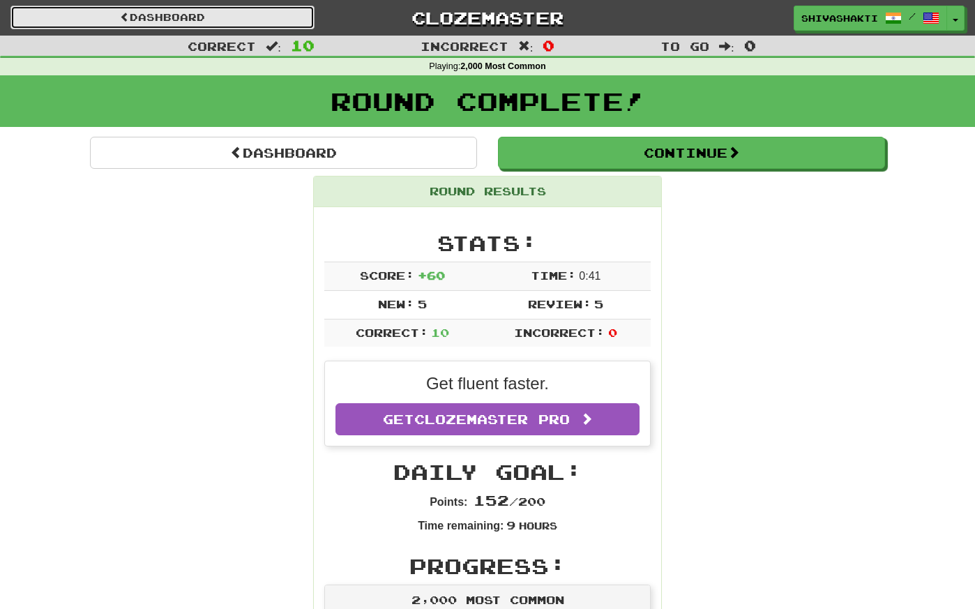
click at [169, 14] on link "Dashboard" at bounding box center [162, 18] width 304 height 24
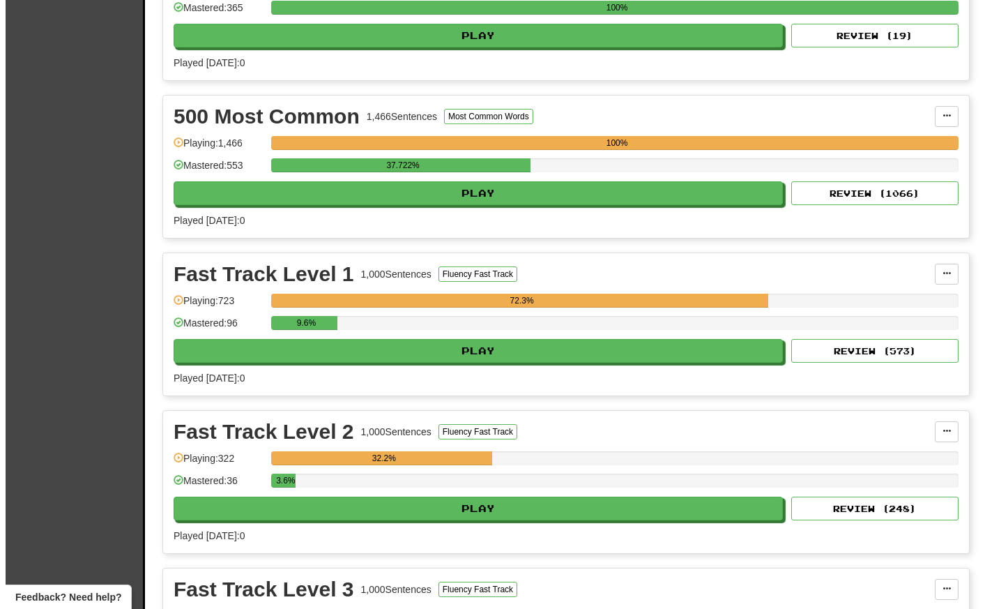
scroll to position [1671, 0]
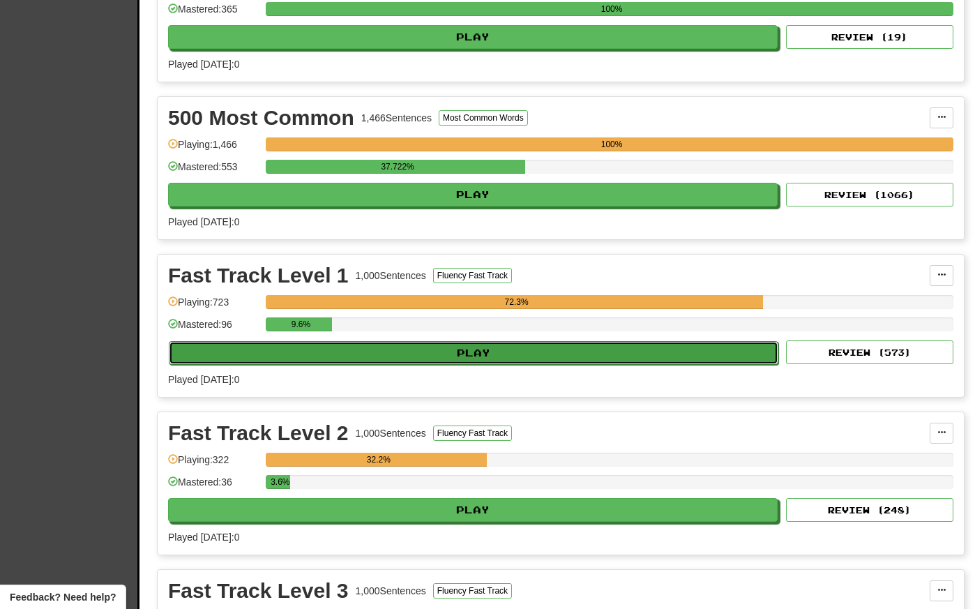
click at [438, 354] on button "Play" at bounding box center [473, 353] width 609 height 24
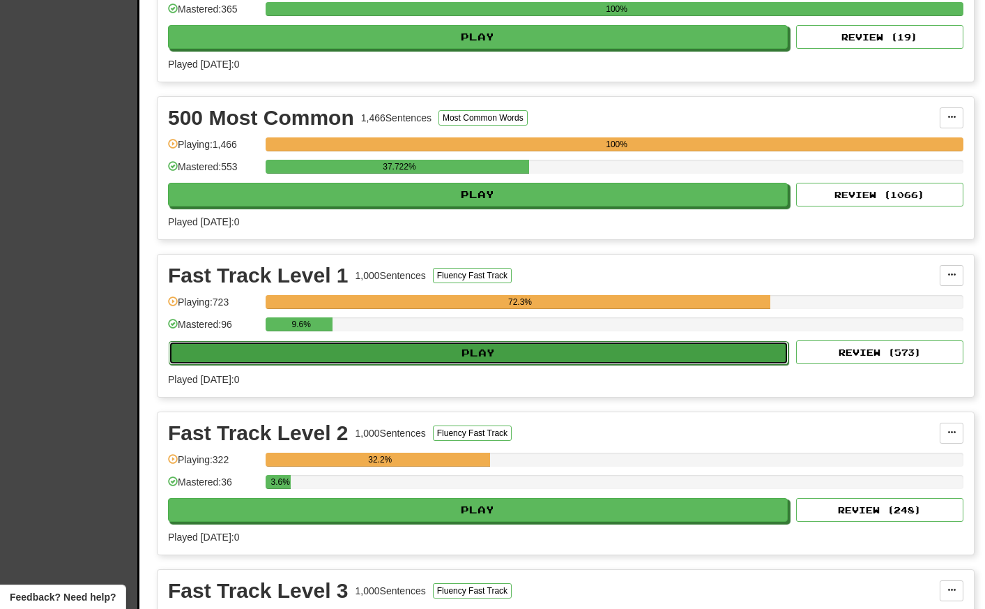
select select "**"
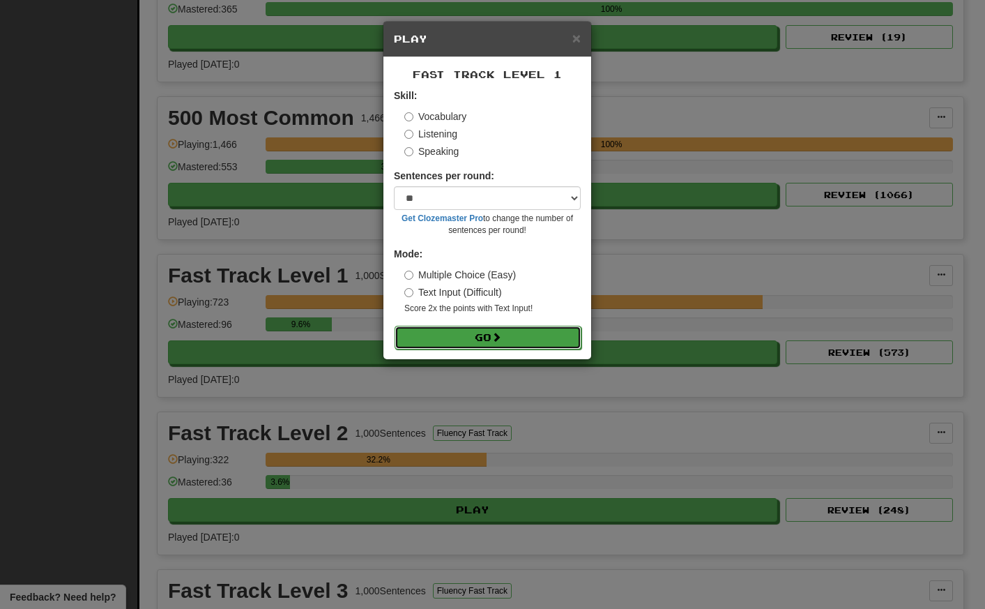
click at [482, 343] on button "Go" at bounding box center [488, 338] width 187 height 24
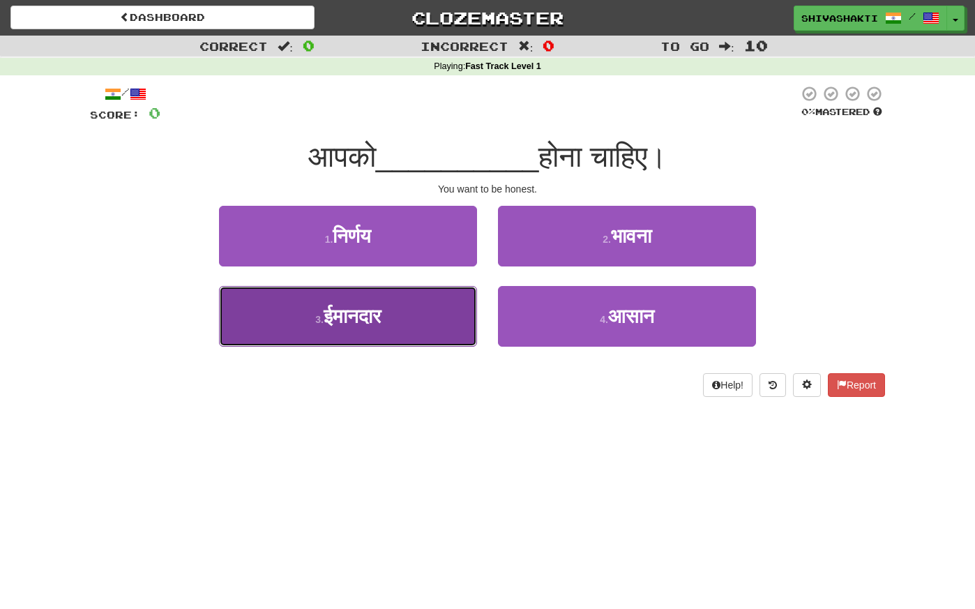
click at [389, 330] on button "3 . ईमानदार" at bounding box center [348, 316] width 258 height 61
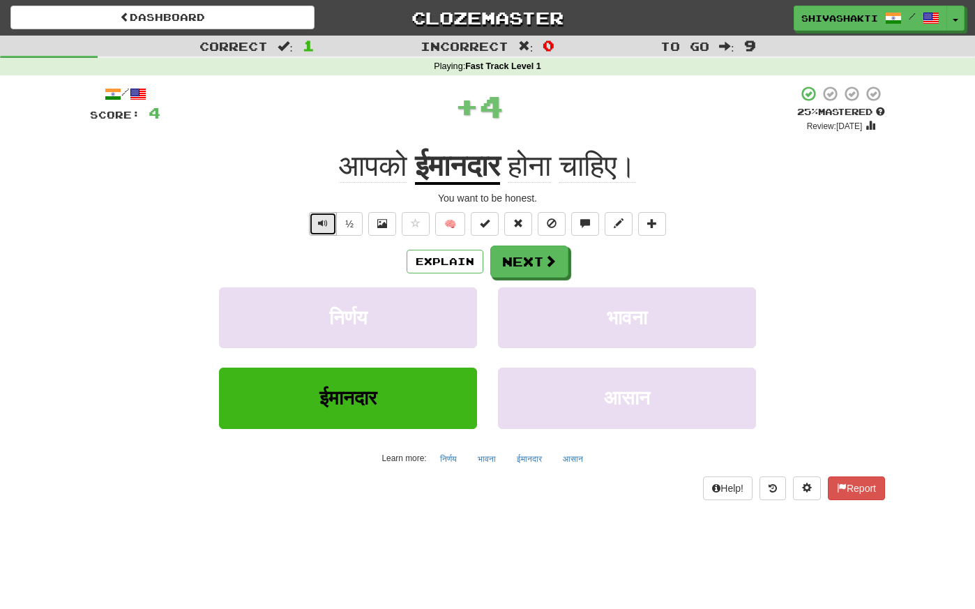
click at [319, 220] on span "Text-to-speech controls" at bounding box center [323, 223] width 10 height 10
click at [527, 266] on button "Next" at bounding box center [530, 262] width 78 height 32
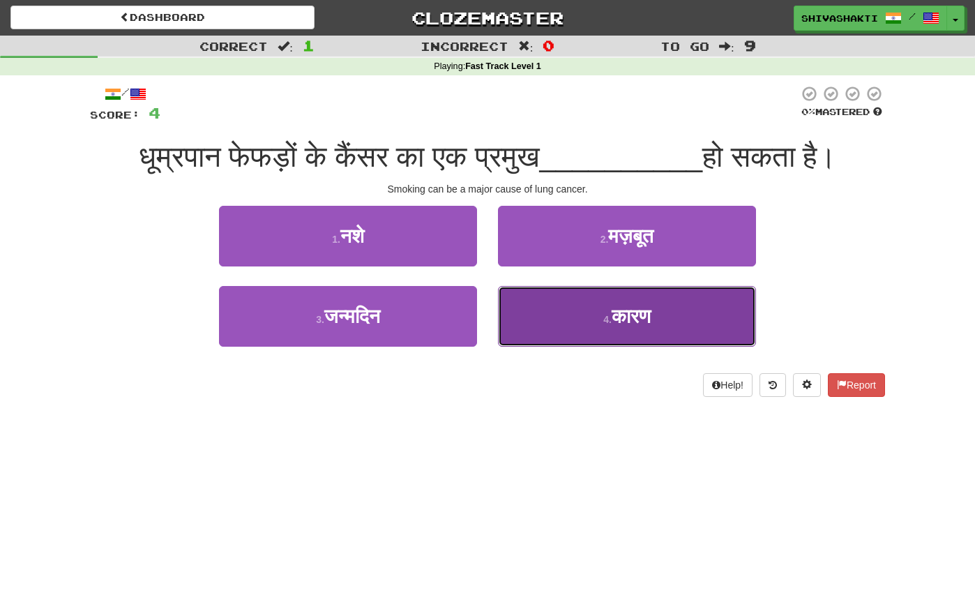
click at [629, 321] on span "कारण" at bounding box center [630, 316] width 39 height 22
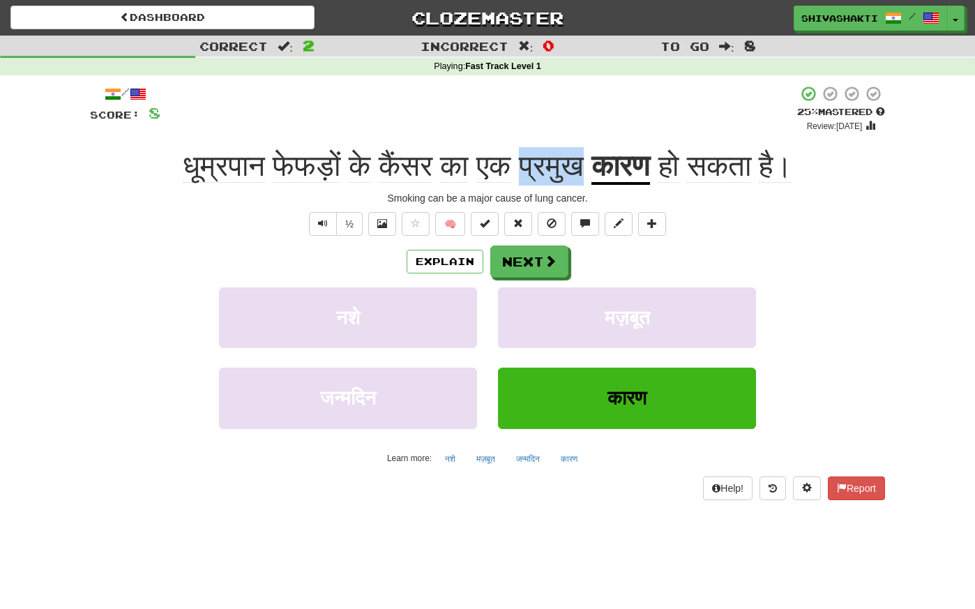
drag, startPoint x: 577, startPoint y: 165, endPoint x: 522, endPoint y: 160, distance: 55.2
click at [522, 160] on span "धूम्रपान फेफड़ों के कैंसर का एक प्रमुख" at bounding box center [387, 165] width 409 height 33
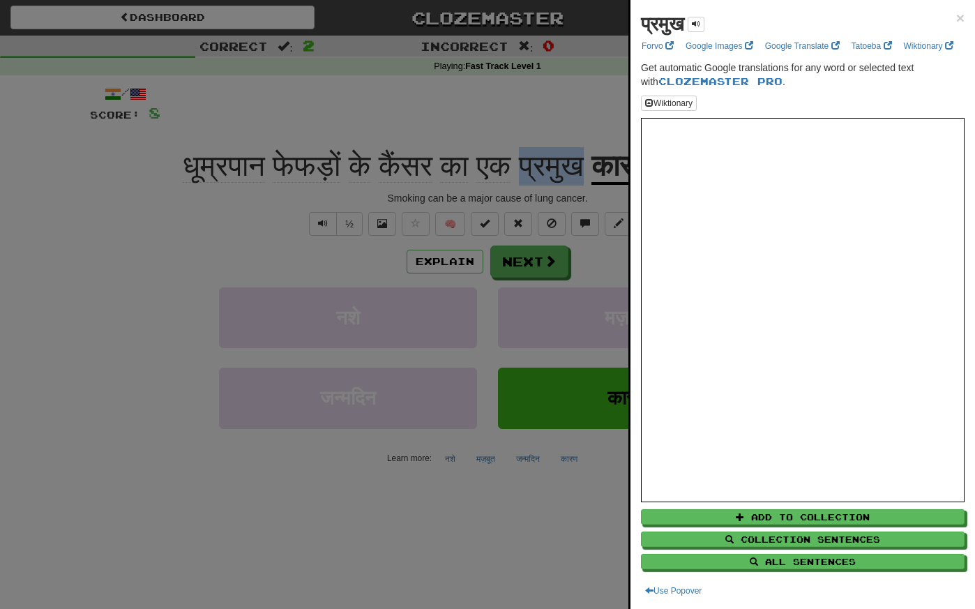
copy span "प्रमुख"
click at [112, 219] on div at bounding box center [487, 304] width 975 height 609
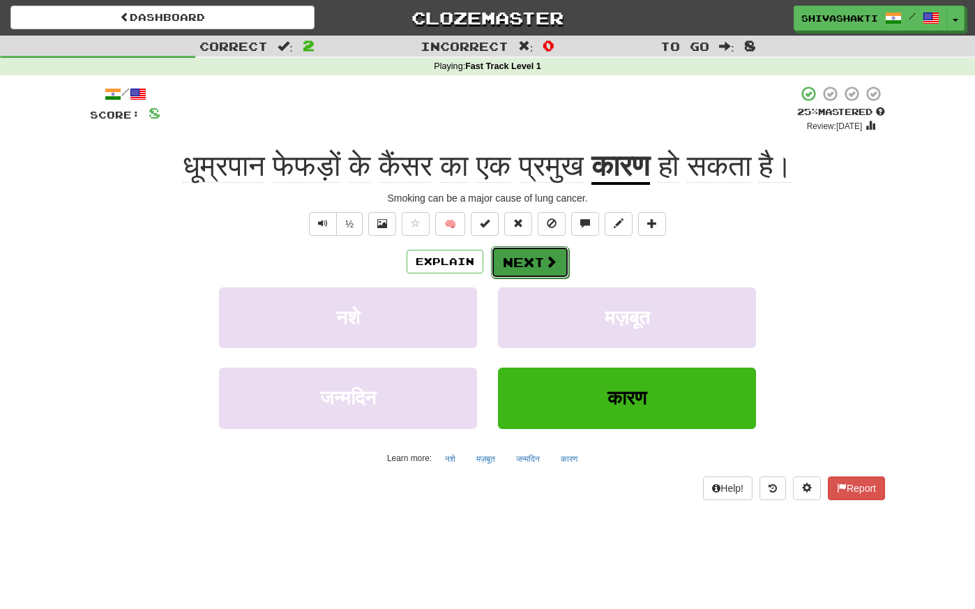
click at [533, 262] on button "Next" at bounding box center [530, 262] width 78 height 32
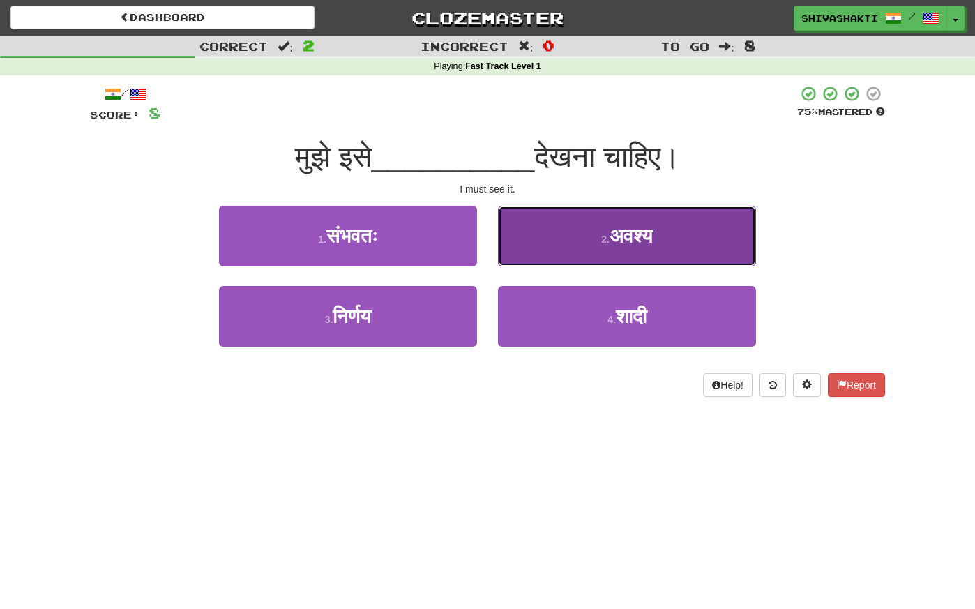
click at [671, 238] on button "2 . अवश्य" at bounding box center [627, 236] width 258 height 61
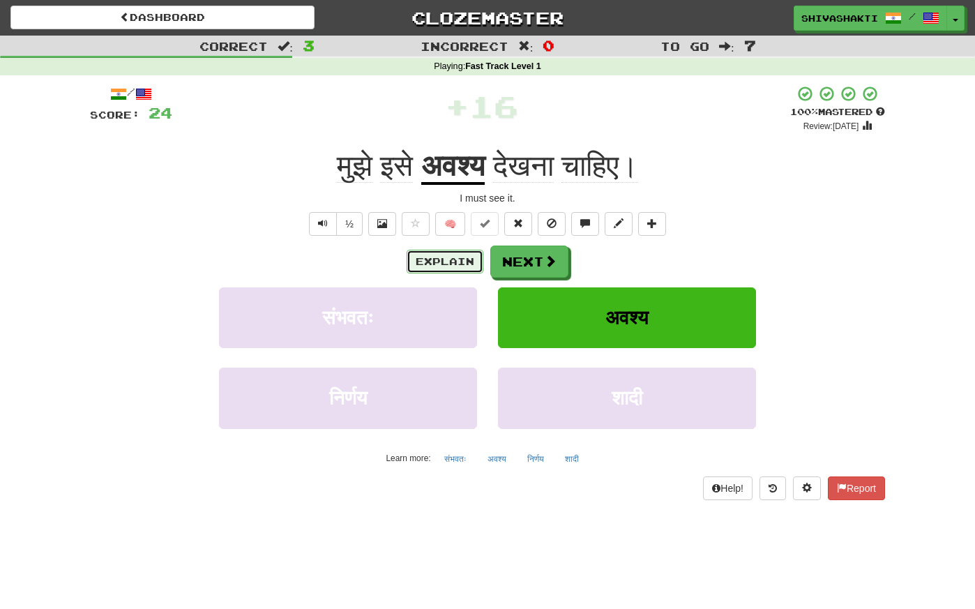
click at [446, 257] on button "Explain" at bounding box center [444, 262] width 77 height 24
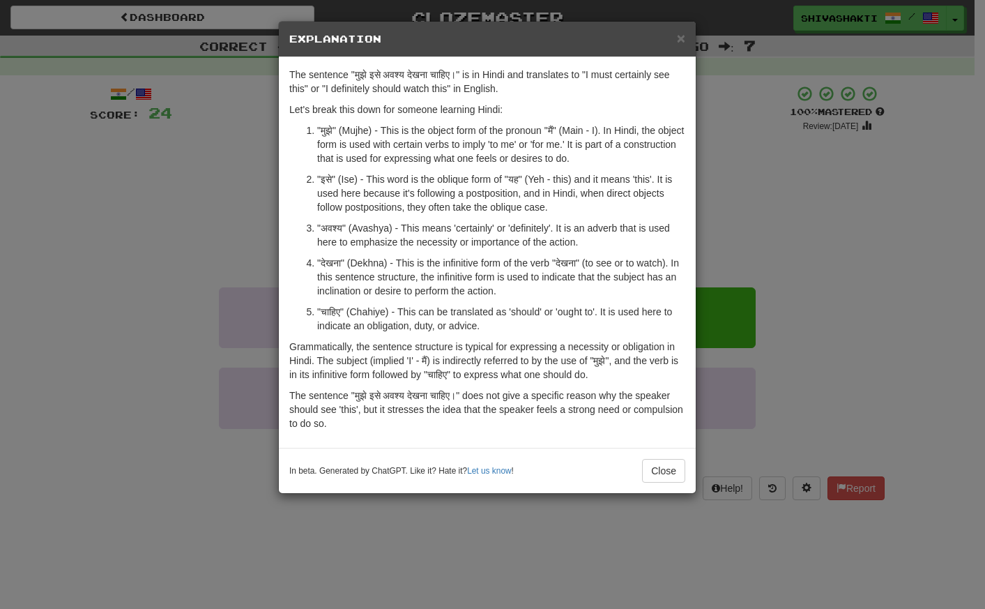
click at [183, 151] on div "× Explanation The sentence "मुझे इसे अवश्य देखना चाहिए।" is in Hindi and transl…" at bounding box center [492, 304] width 985 height 609
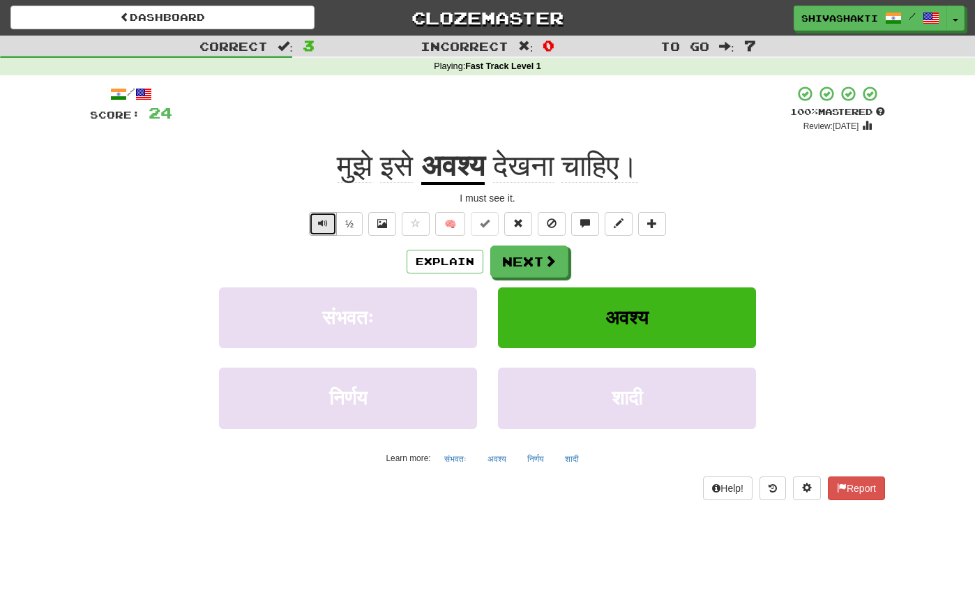
click at [321, 225] on span "Text-to-speech controls" at bounding box center [323, 223] width 10 height 10
click at [545, 265] on span at bounding box center [551, 261] width 13 height 13
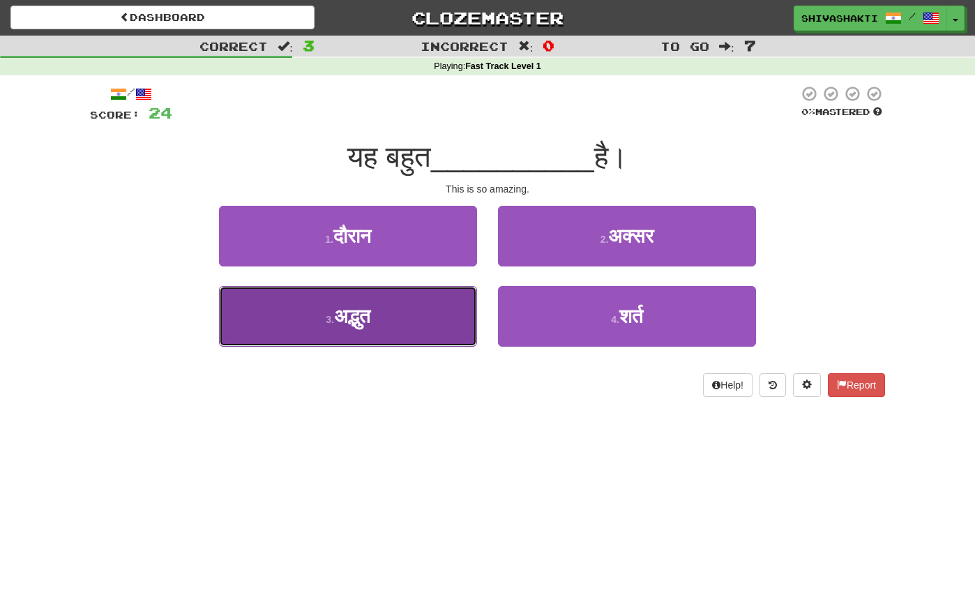
click at [423, 308] on button "3 . अद्भुत" at bounding box center [348, 316] width 258 height 61
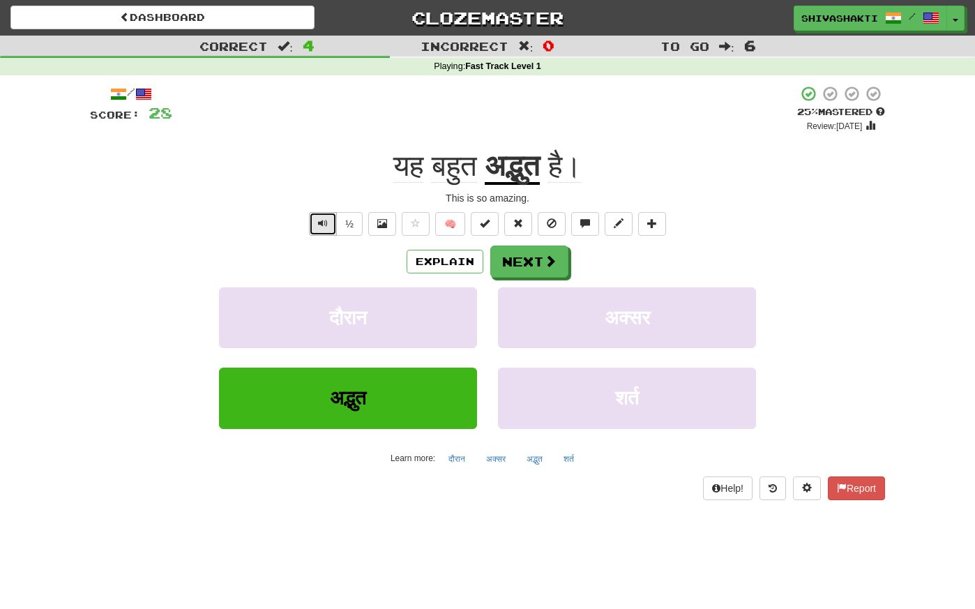
click at [324, 222] on span "Text-to-speech controls" at bounding box center [323, 223] width 10 height 10
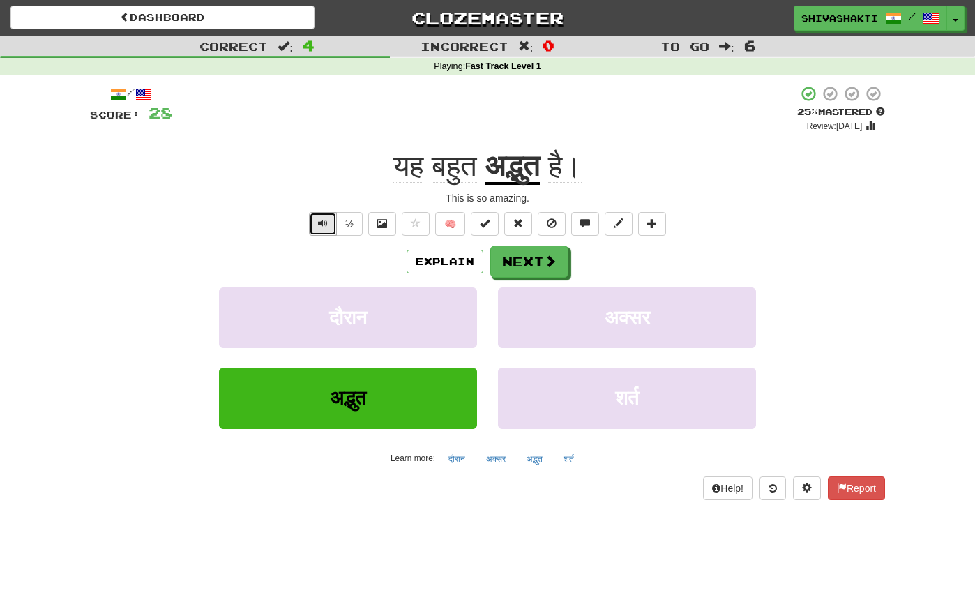
click at [324, 222] on span "Text-to-speech controls" at bounding box center [323, 223] width 10 height 10
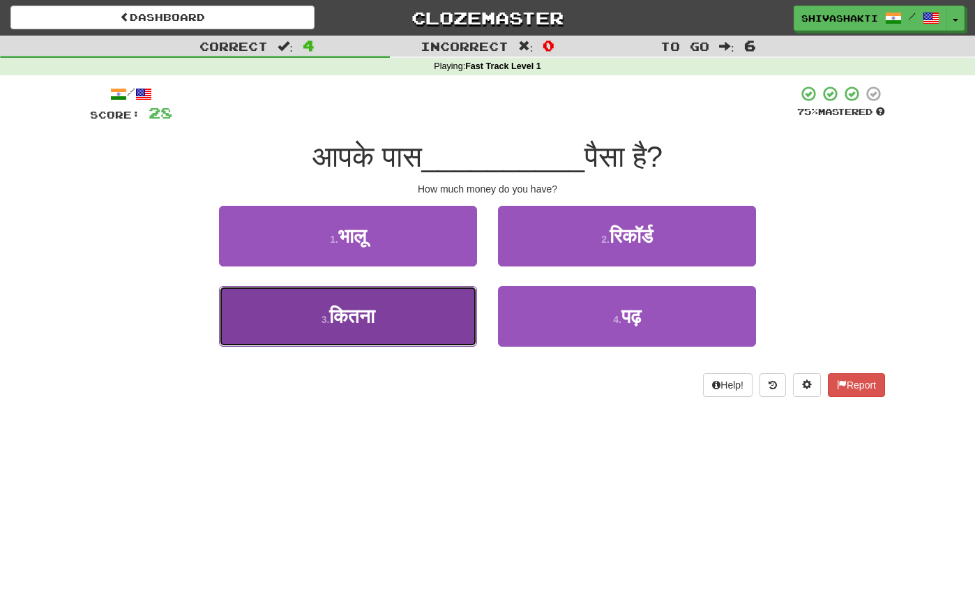
click at [400, 329] on button "3 . कितना" at bounding box center [348, 316] width 258 height 61
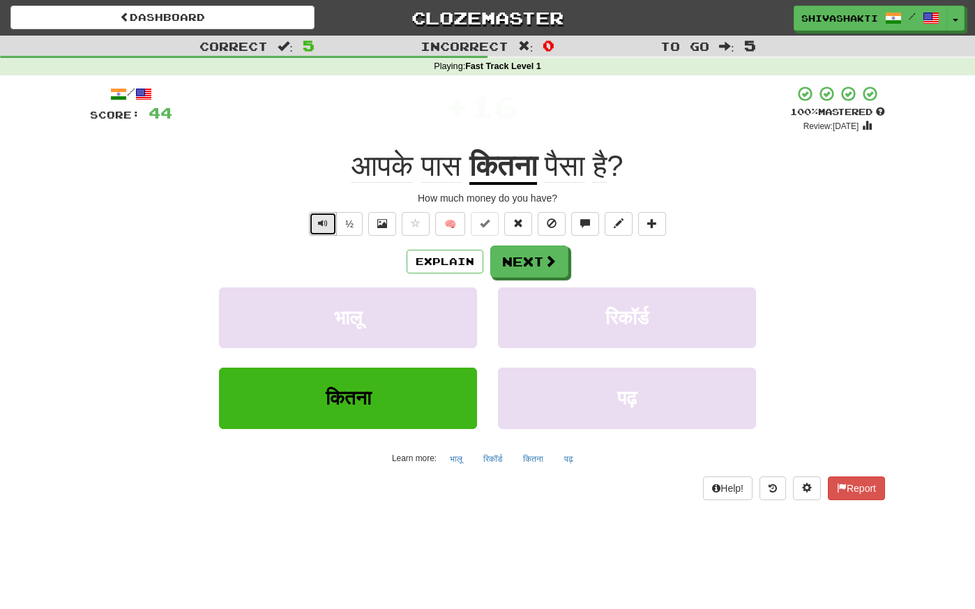
click at [321, 225] on span "Text-to-speech controls" at bounding box center [323, 223] width 10 height 10
click at [521, 254] on button "Next" at bounding box center [530, 262] width 78 height 32
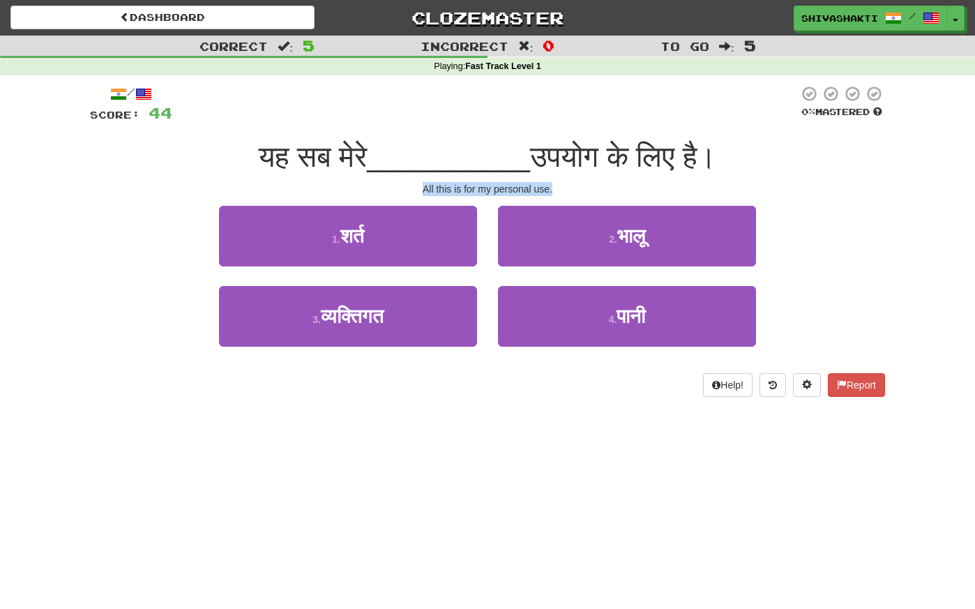
drag, startPoint x: 565, startPoint y: 183, endPoint x: 404, endPoint y: 180, distance: 160.4
click at [404, 180] on div "/ Score: 44 0 % Mastered यह सब मेरे __________ उपयोग के लिए है। All this is for…" at bounding box center [487, 241] width 795 height 312
copy div "All this is for my personal use."
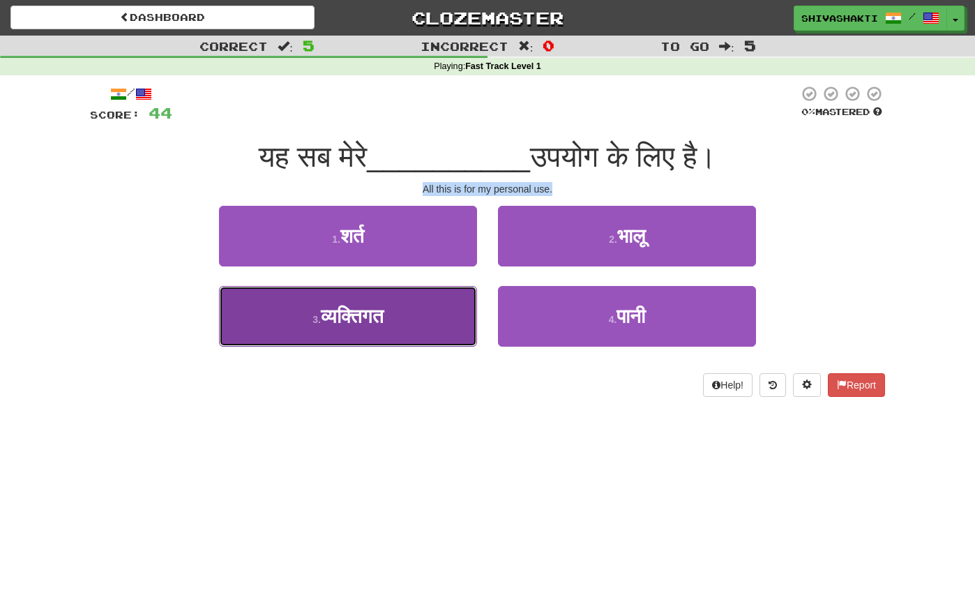
click at [358, 324] on span "व्यक्तिगत" at bounding box center [352, 316] width 63 height 22
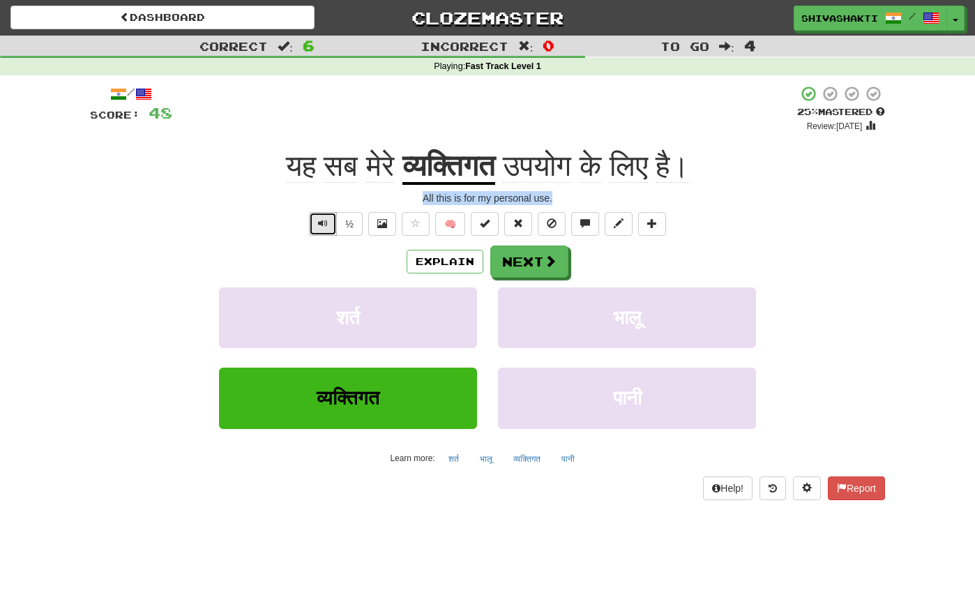
click at [321, 227] on span "Text-to-speech controls" at bounding box center [323, 223] width 10 height 10
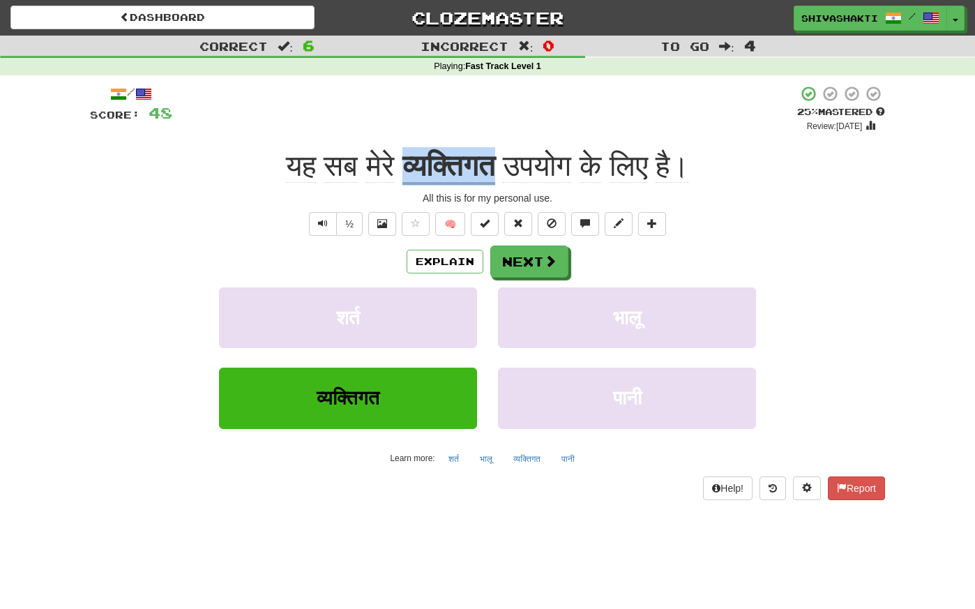
drag, startPoint x: 504, startPoint y: 164, endPoint x: 400, endPoint y: 163, distance: 104.6
click at [400, 163] on div "यह सब मेरे व्यक्तिगत उपयोग के लिए है।" at bounding box center [487, 166] width 795 height 38
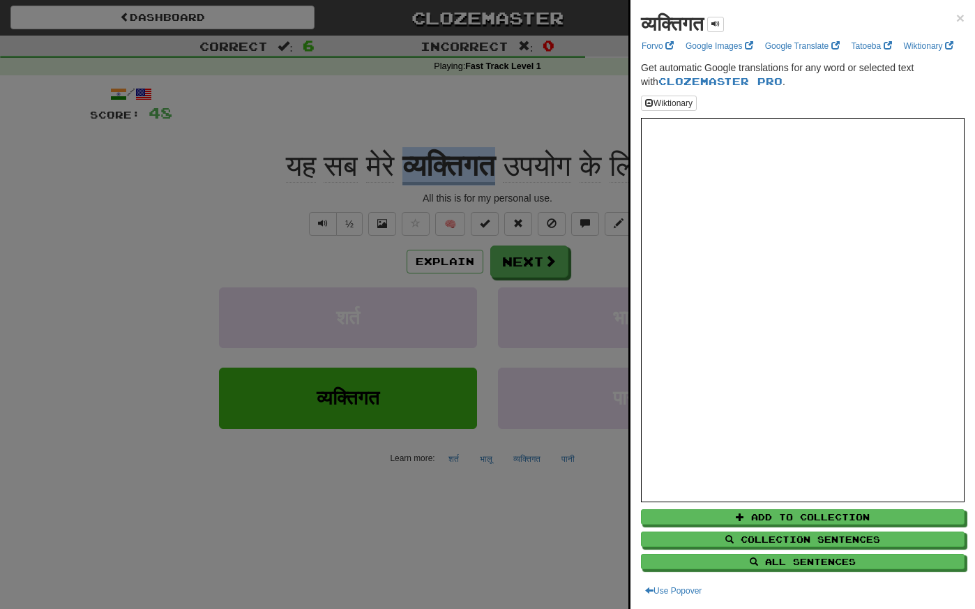
copy u "व्यक्तिगत"
click at [448, 262] on div at bounding box center [487, 304] width 975 height 609
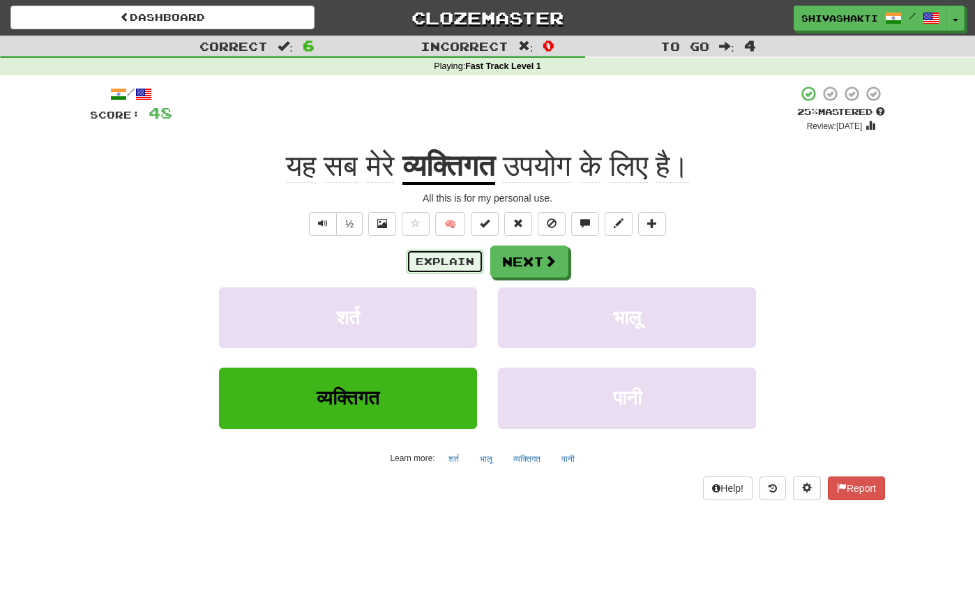
click at [448, 262] on button "Explain" at bounding box center [444, 262] width 77 height 24
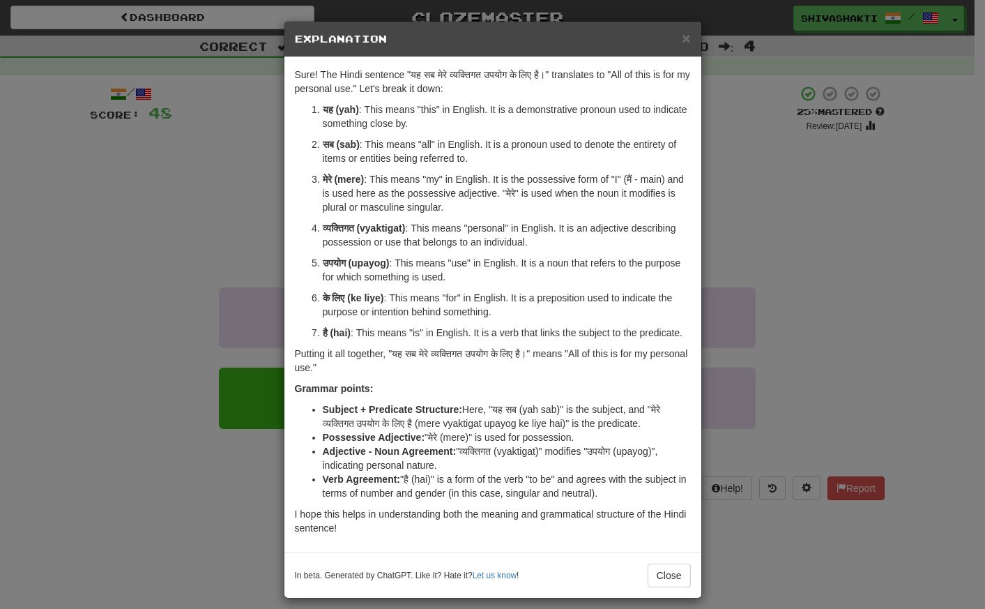
click at [158, 240] on div "× Explanation Sure! The Hindi sentence "यह सब मेरे व्यक्तिगत उपयोग के लिए है।" …" at bounding box center [492, 304] width 985 height 609
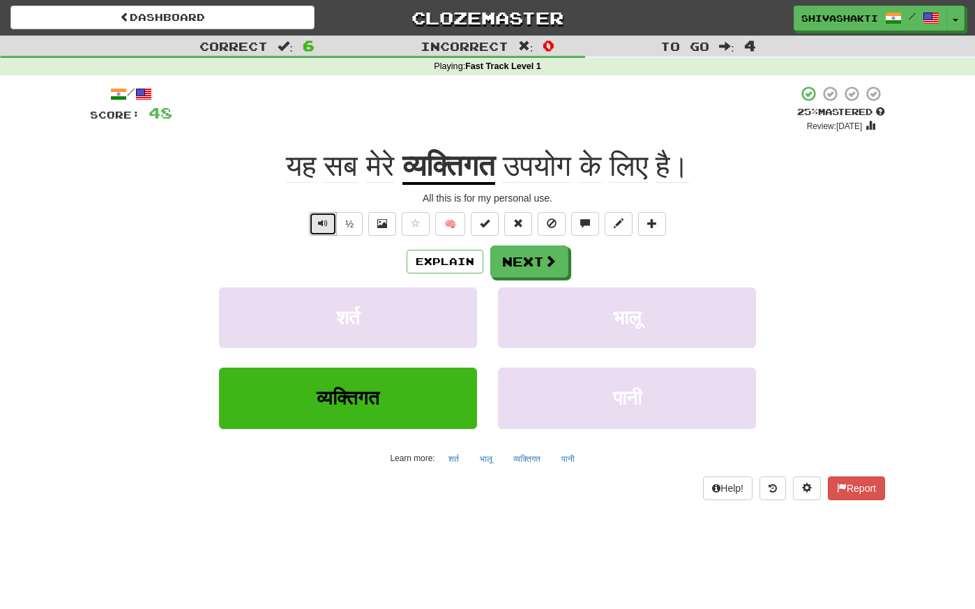
click at [316, 222] on button "Text-to-speech controls" at bounding box center [323, 224] width 28 height 24
click at [522, 264] on button "Next" at bounding box center [530, 262] width 78 height 32
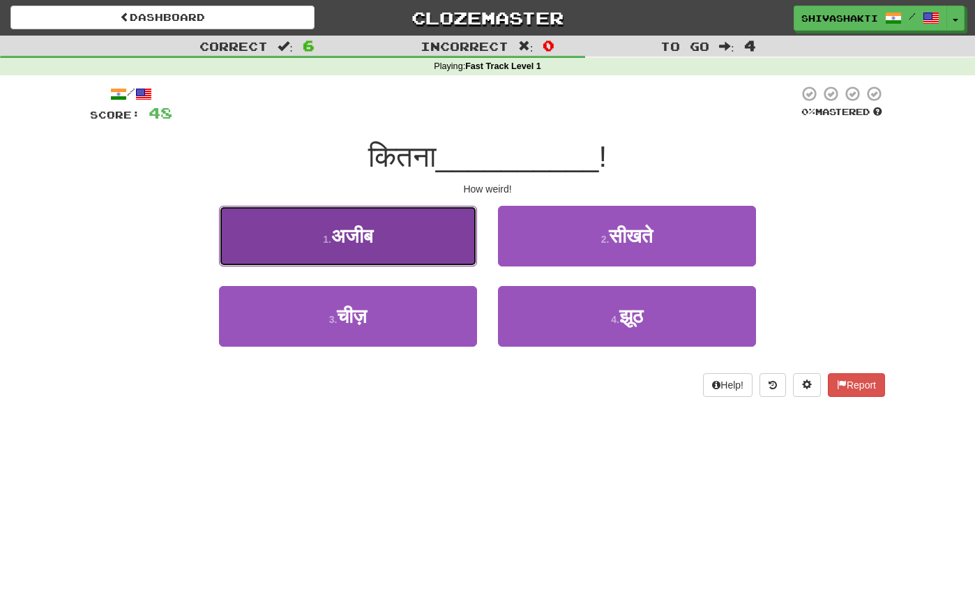
click at [400, 238] on button "1 . अजीब" at bounding box center [348, 236] width 258 height 61
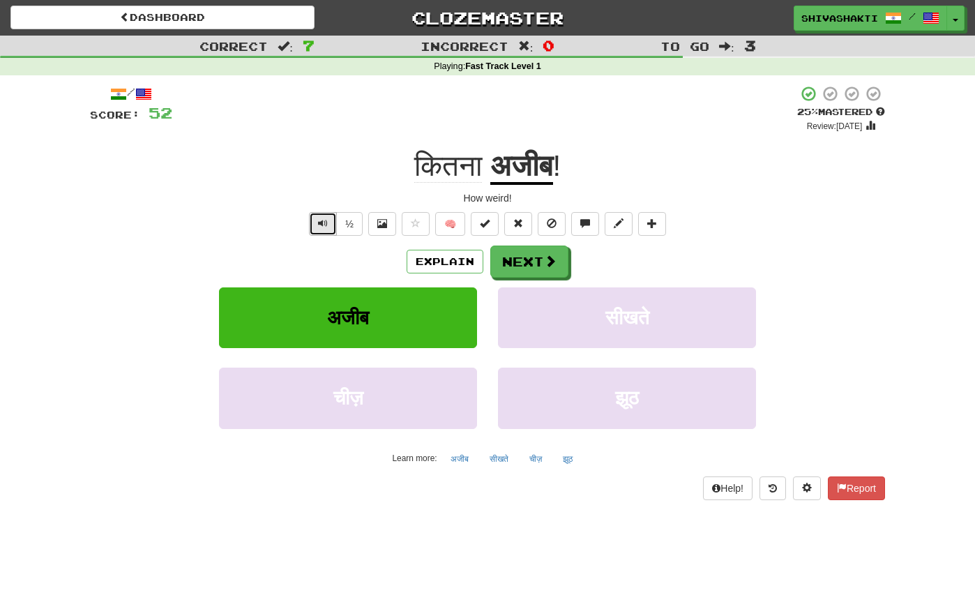
click at [324, 226] on span "Text-to-speech controls" at bounding box center [323, 223] width 10 height 10
click at [526, 255] on button "Next" at bounding box center [530, 262] width 78 height 32
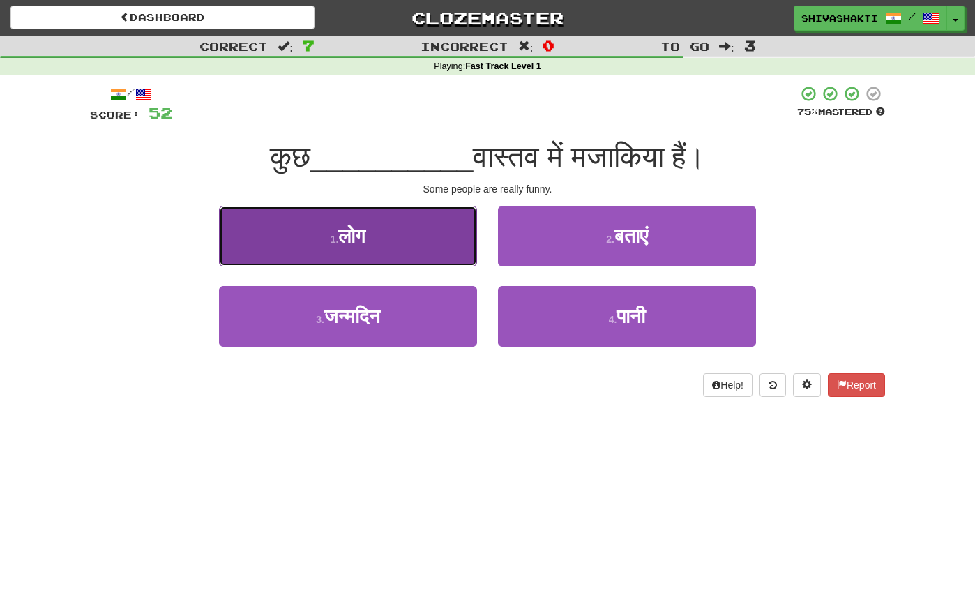
click at [400, 236] on button "1 . लोग" at bounding box center [348, 236] width 258 height 61
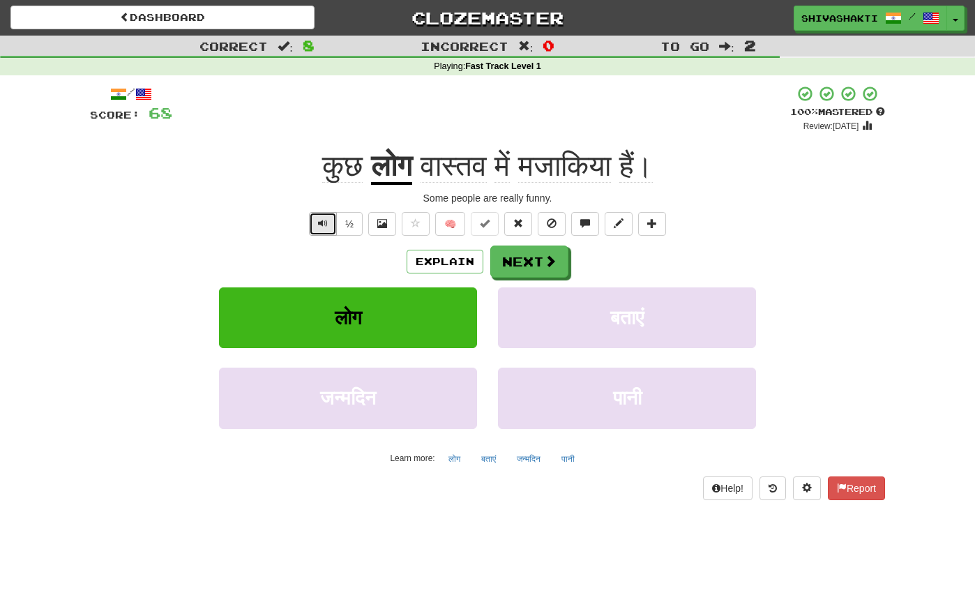
click at [321, 226] on span "Text-to-speech controls" at bounding box center [323, 223] width 10 height 10
click at [520, 263] on button "Next" at bounding box center [530, 262] width 78 height 32
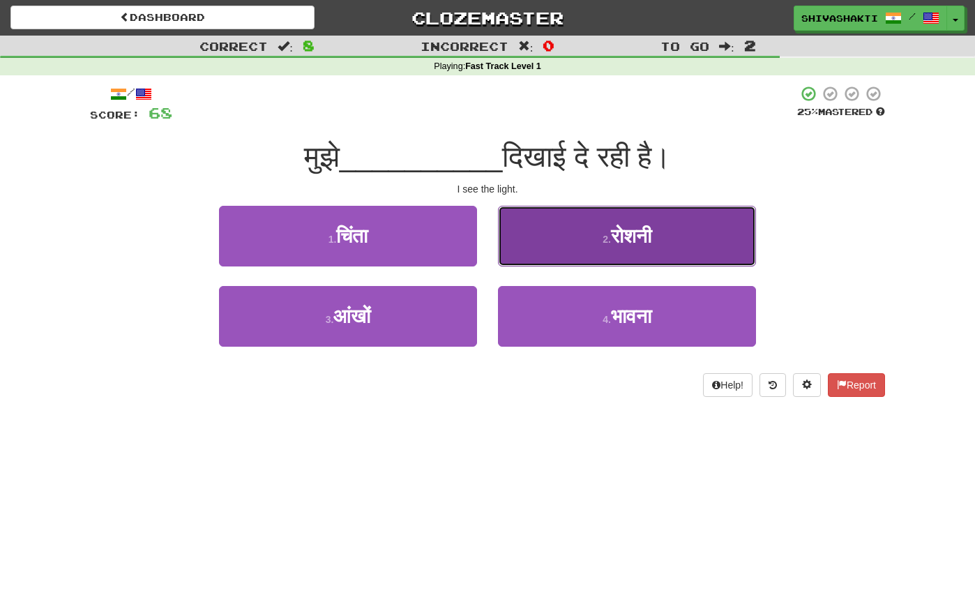
click at [657, 245] on button "2 . रोशनी" at bounding box center [627, 236] width 258 height 61
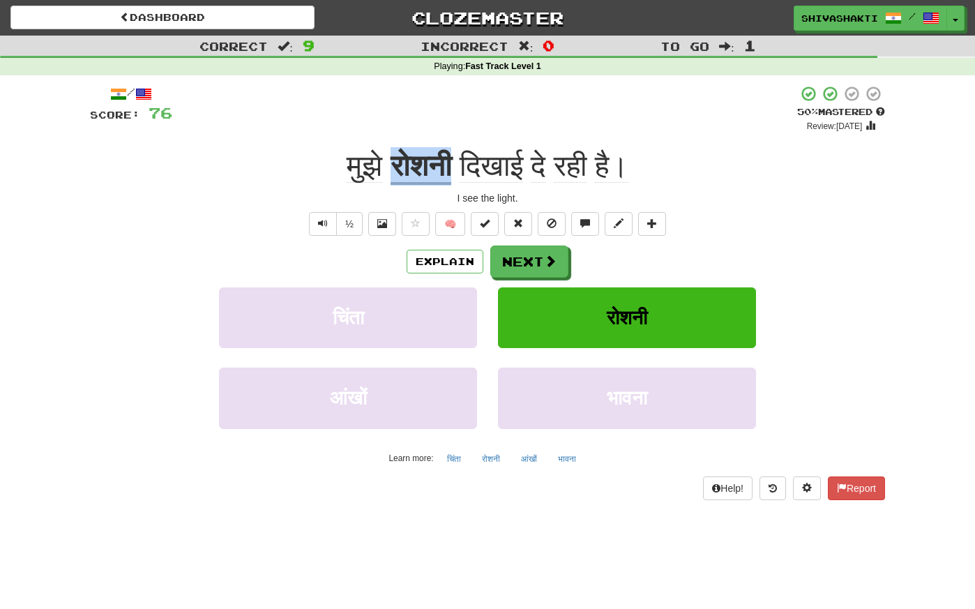
copy u "रोशनी"
click at [319, 225] on span "Text-to-speech controls" at bounding box center [323, 223] width 10 height 10
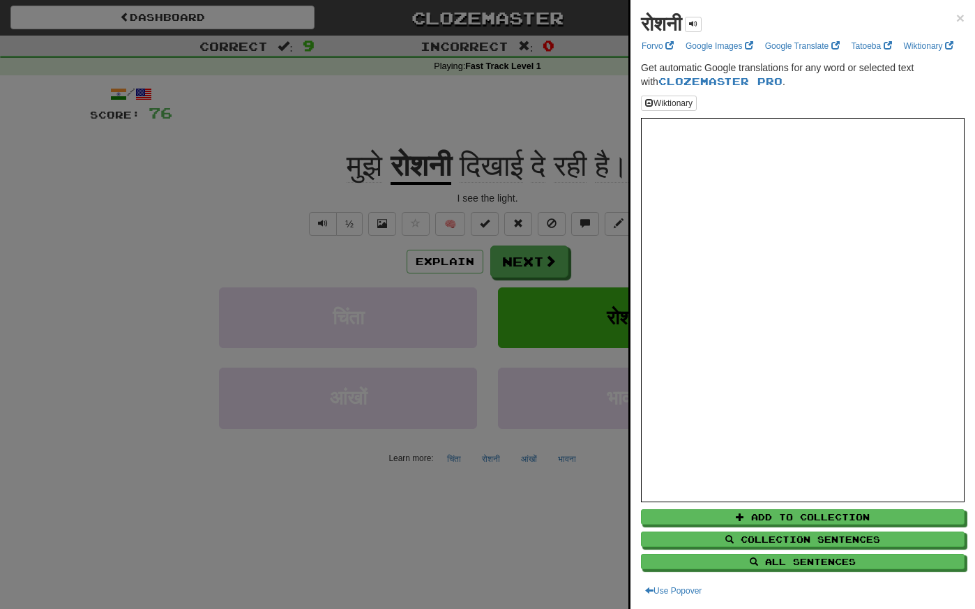
click at [453, 260] on div at bounding box center [487, 304] width 975 height 609
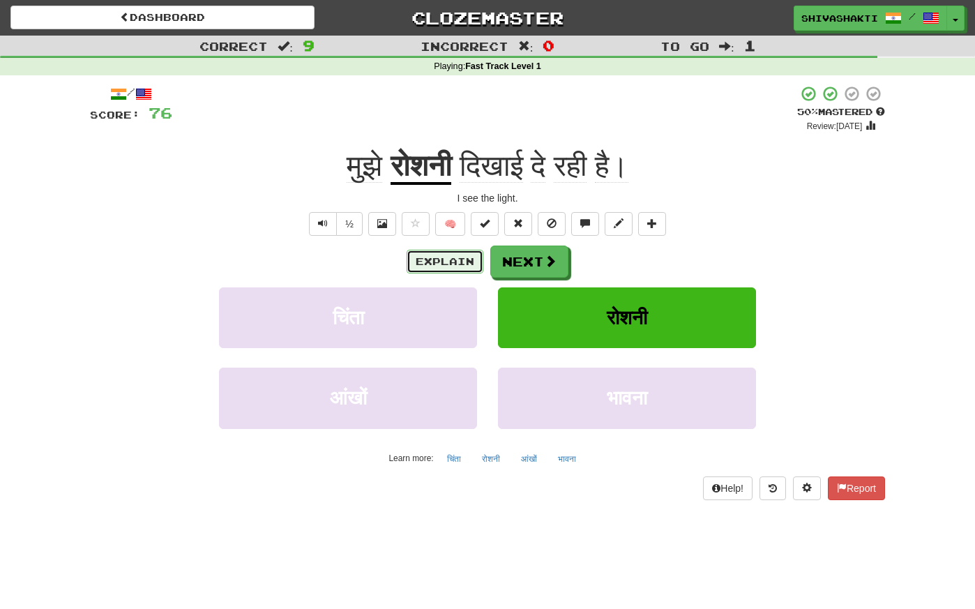
click at [453, 260] on button "Explain" at bounding box center [444, 262] width 77 height 24
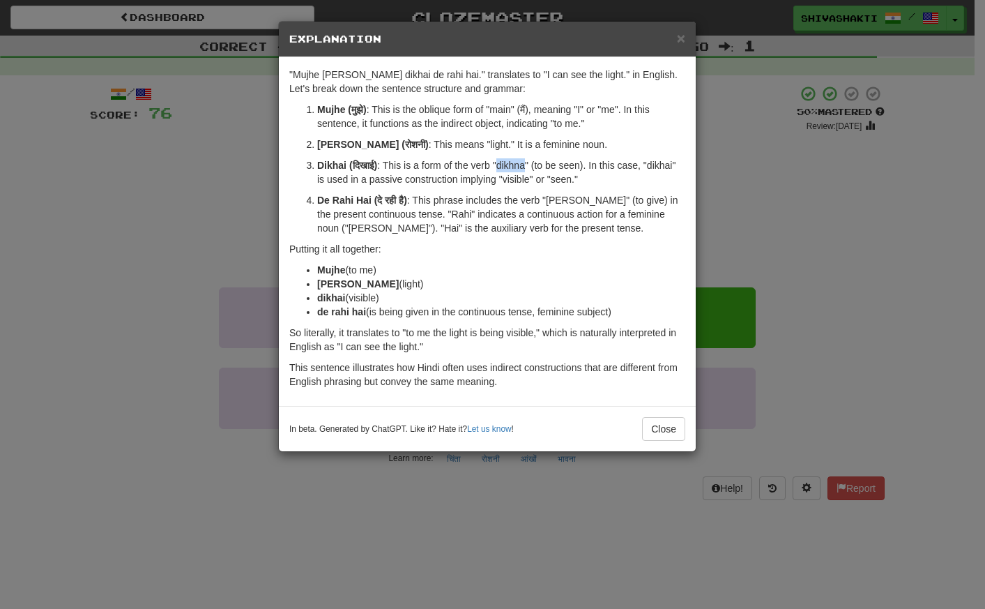
drag, startPoint x: 529, startPoint y: 168, endPoint x: 501, endPoint y: 168, distance: 27.2
click at [501, 168] on p "Dikhai (दिखाई) : This is a form of the verb "dikhna" (to be seen). In this case…" at bounding box center [501, 172] width 368 height 28
copy p "dikhna"
click at [210, 248] on div "× Explanation "Mujhe roshni dikhai de rahi hai." translates to "I can see the l…" at bounding box center [492, 304] width 985 height 609
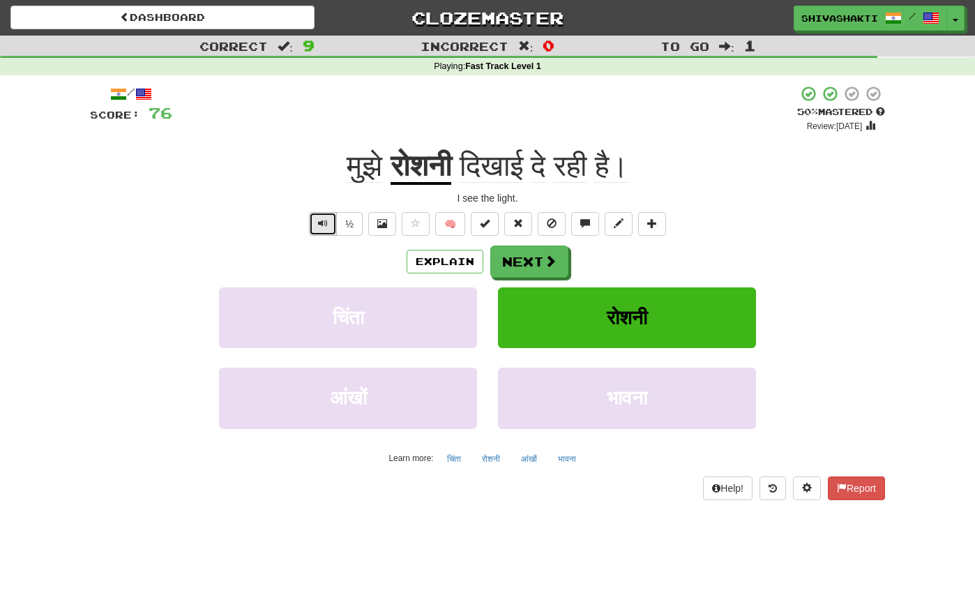
click at [321, 219] on span "Text-to-speech controls" at bounding box center [323, 223] width 10 height 10
click at [439, 257] on button "Explain" at bounding box center [444, 262] width 77 height 24
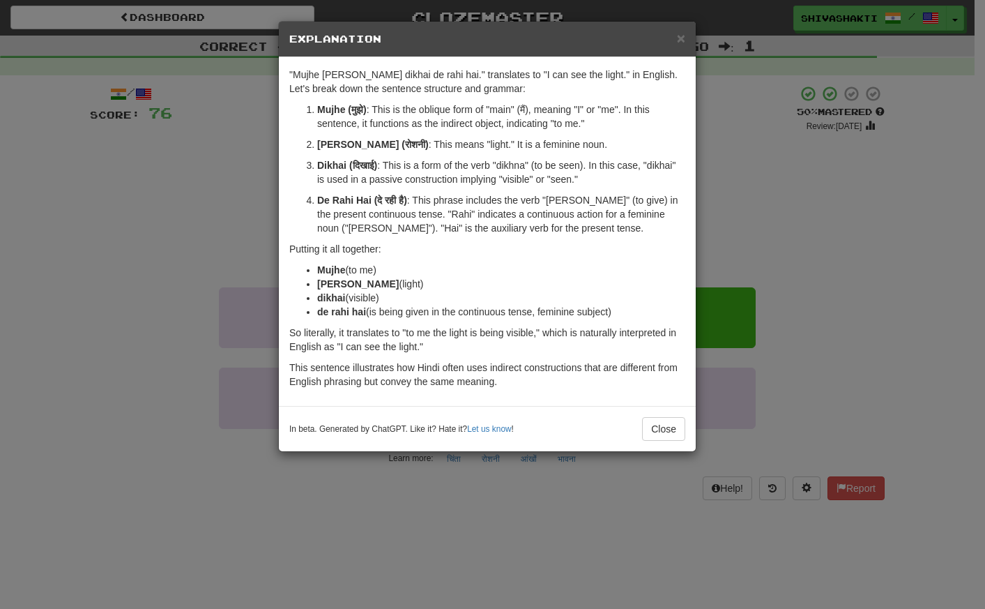
click at [153, 217] on div "× Explanation "Mujhe roshni dikhai de rahi hai." translates to "I can see the l…" at bounding box center [492, 304] width 985 height 609
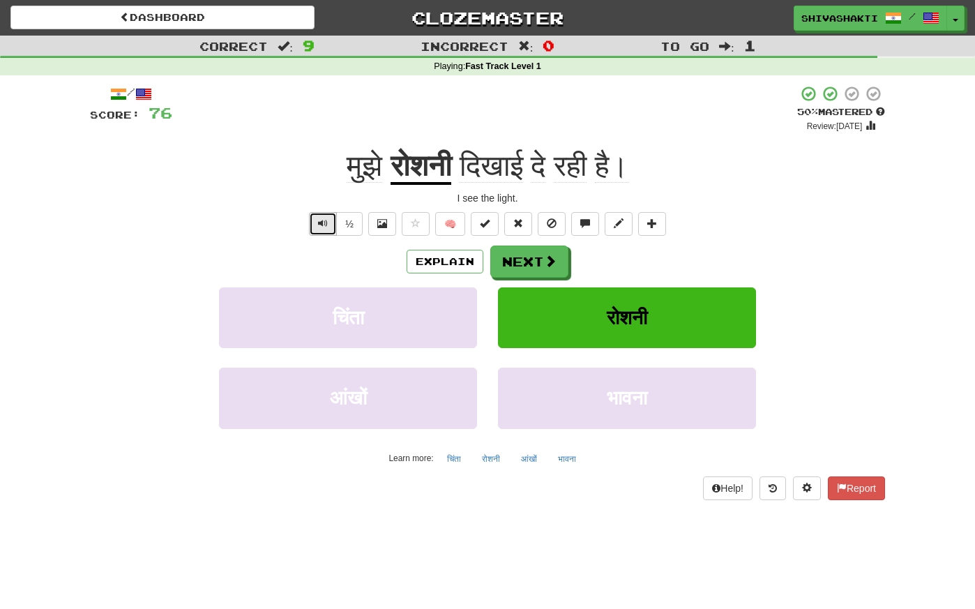
click at [326, 222] on span "Text-to-speech controls" at bounding box center [323, 223] width 10 height 10
click at [531, 257] on button "Next" at bounding box center [530, 262] width 78 height 32
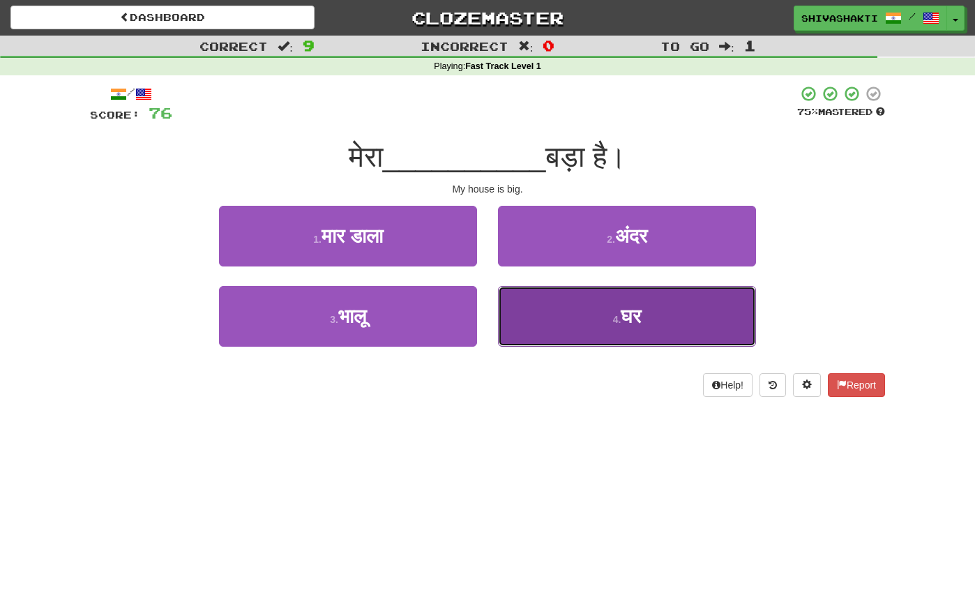
click at [597, 311] on button "4 . घर" at bounding box center [627, 316] width 258 height 61
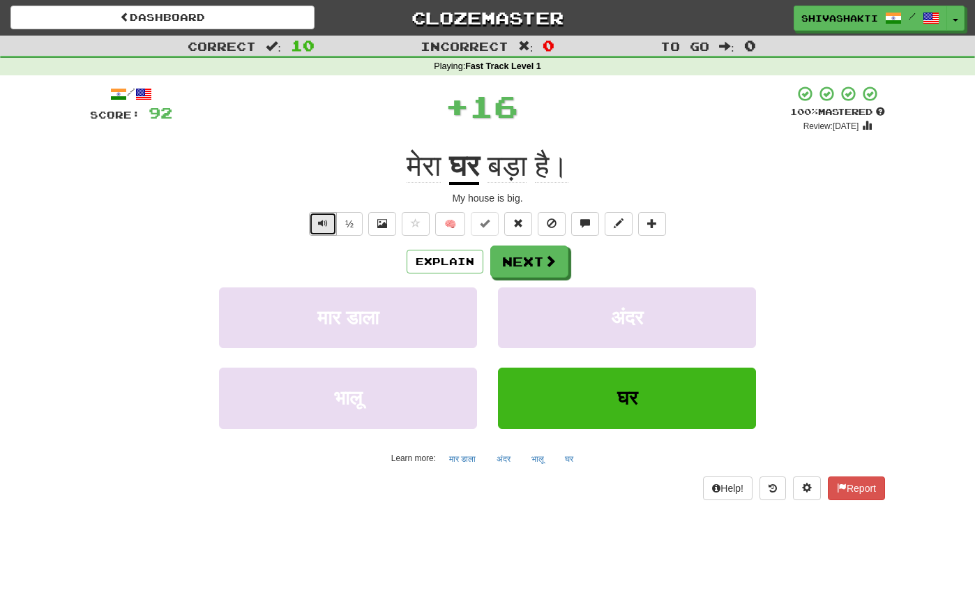
click at [313, 225] on button "Text-to-speech controls" at bounding box center [323, 224] width 28 height 24
click at [539, 259] on button "Next" at bounding box center [530, 262] width 78 height 32
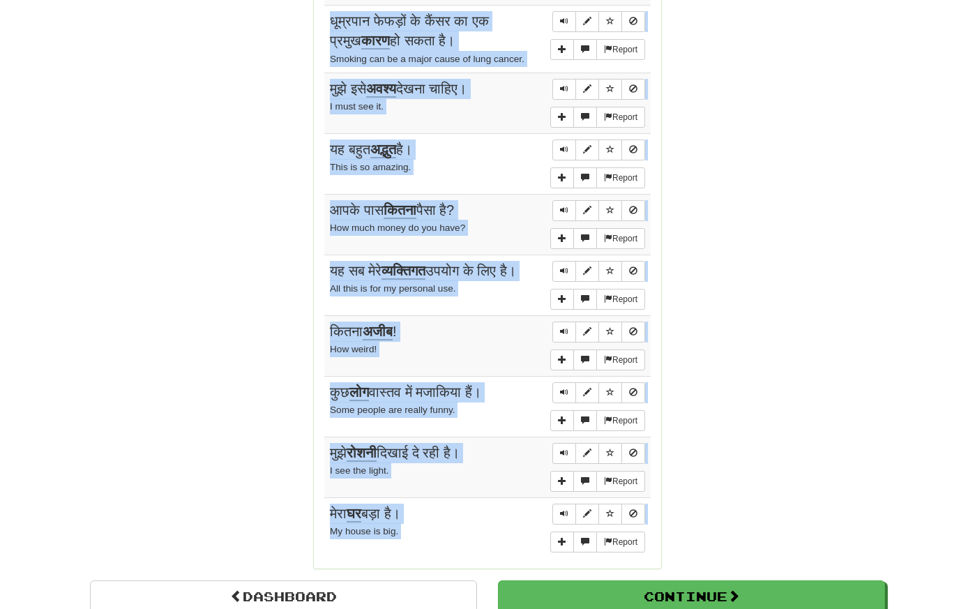
scroll to position [1023, 0]
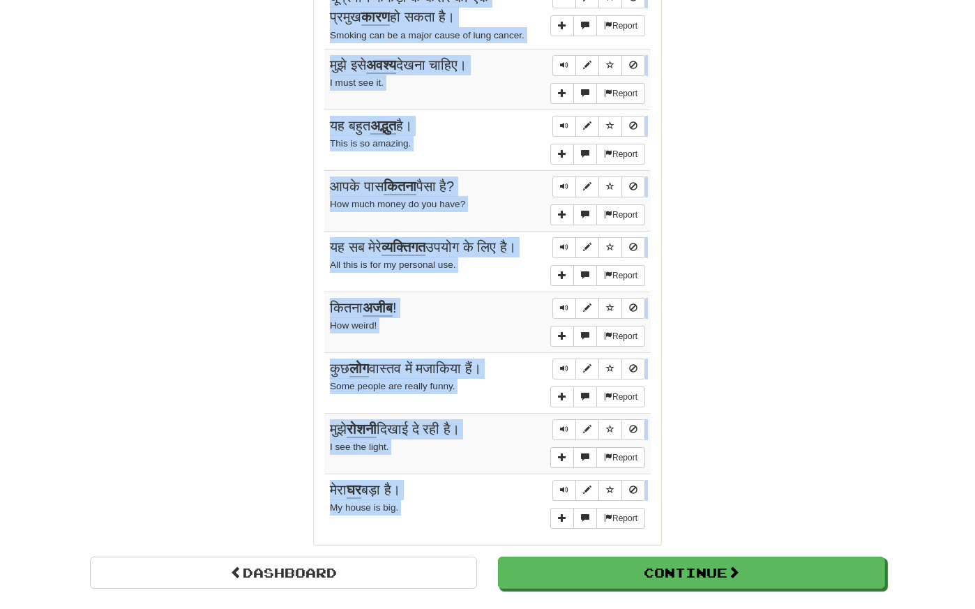
drag, startPoint x: 325, startPoint y: 144, endPoint x: 763, endPoint y: 598, distance: 631.2
click at [763, 598] on body "Dashboard Clozemaster shivashakti / Toggle Dropdown Dashboard Leaderboard Activ…" at bounding box center [487, 33] width 975 height 2113
copy body "Sentences: Report आपको ईमानदार होना चाहिए। You want to be honest. Report धूम्रप…"
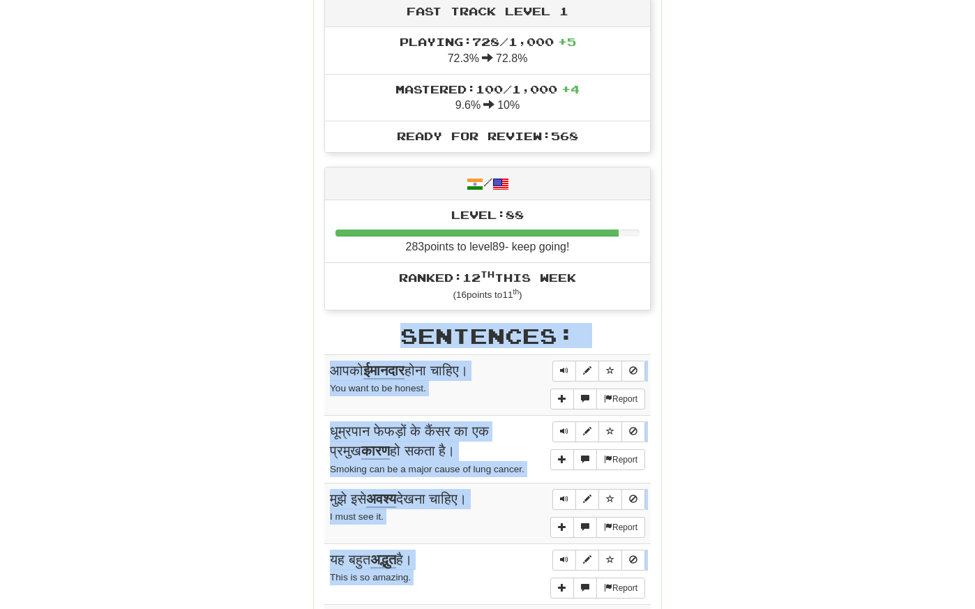
scroll to position [0, 0]
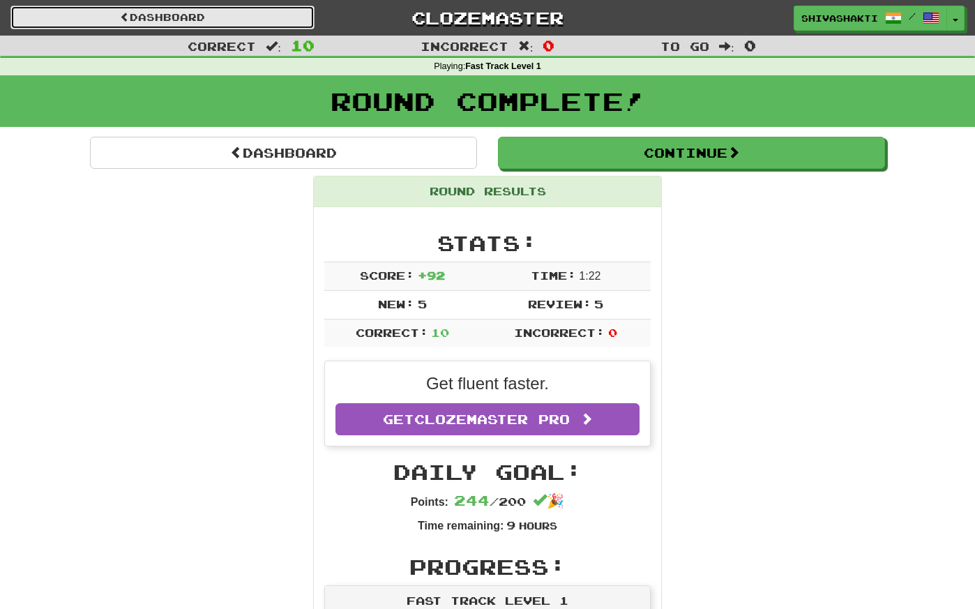
click at [244, 20] on link "Dashboard" at bounding box center [162, 18] width 304 height 24
